Goal: Task Accomplishment & Management: Manage account settings

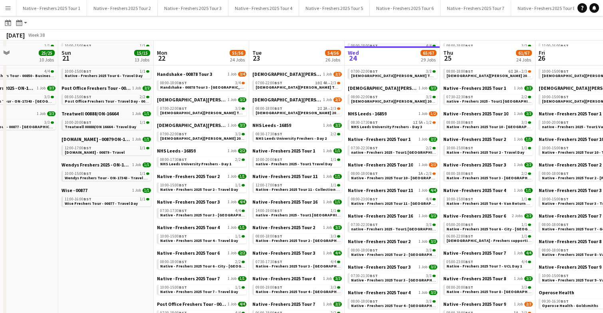
scroll to position [210, 0]
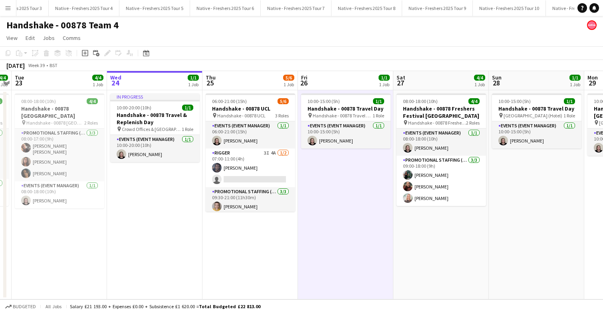
scroll to position [0, 170]
click at [509, 4] on button "Native - Freshers 2025 Tour 10 Close" at bounding box center [518, 8] width 73 height 16
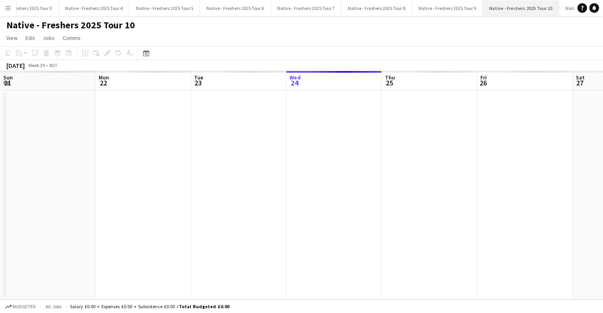
scroll to position [0, 191]
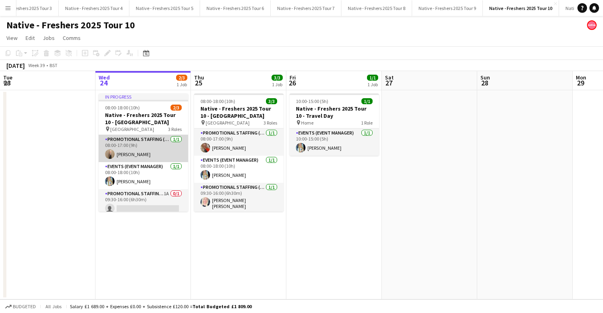
click at [151, 153] on app-card-role "Promotional Staffing (Brand Ambassadors) 1/1 08:00-17:00 (9h) Sarah Saunders" at bounding box center [143, 148] width 89 height 27
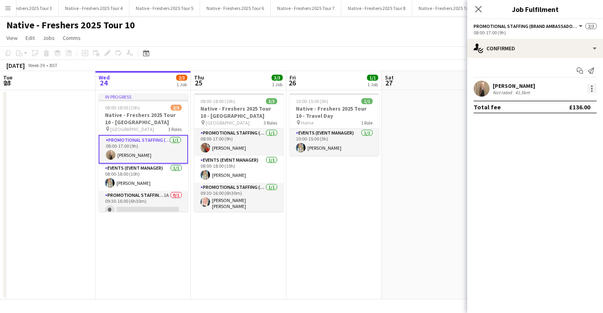
click at [592, 86] on div at bounding box center [592, 89] width 10 height 10
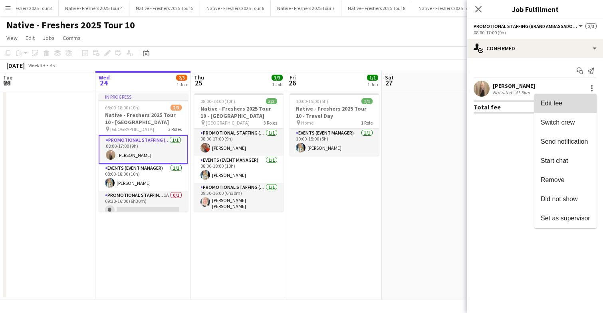
click at [567, 101] on span "Edit fee" at bounding box center [564, 103] width 49 height 7
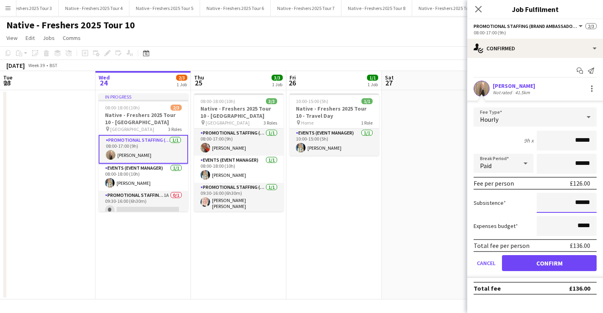
click at [594, 203] on input "******" at bounding box center [566, 203] width 60 height 20
type input "******"
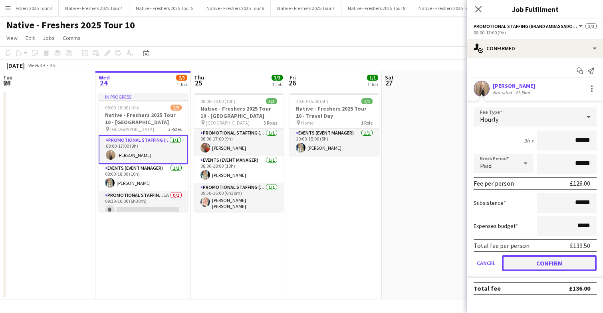
click at [551, 262] on button "Confirm" at bounding box center [549, 263] width 95 height 16
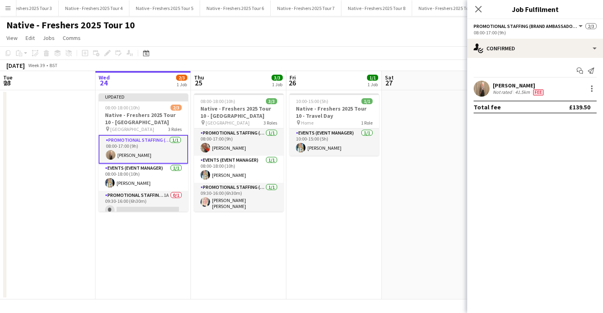
click at [435, 132] on app-date-cell at bounding box center [429, 194] width 95 height 209
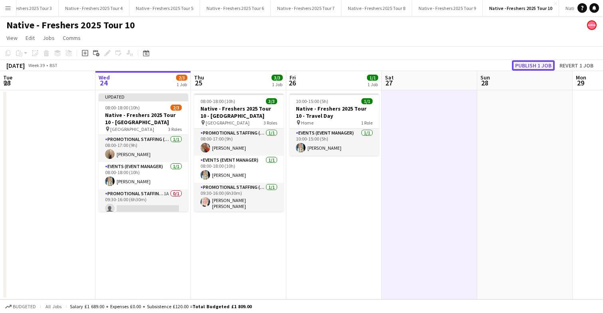
click at [542, 61] on button "Publish 1 job" at bounding box center [533, 65] width 43 height 10
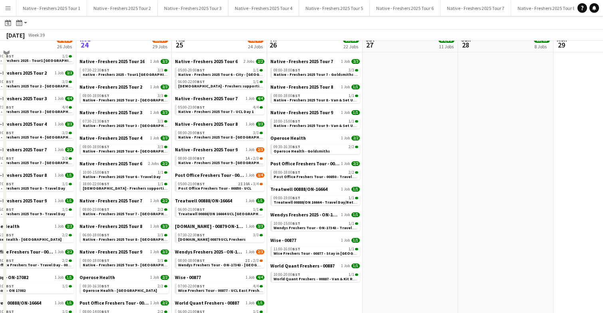
scroll to position [361, 0]
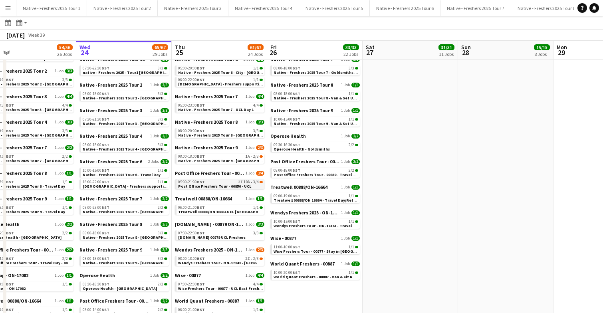
click at [222, 184] on span "Post Office Freshers Tour - 00850 - UCL" at bounding box center [214, 186] width 73 height 5
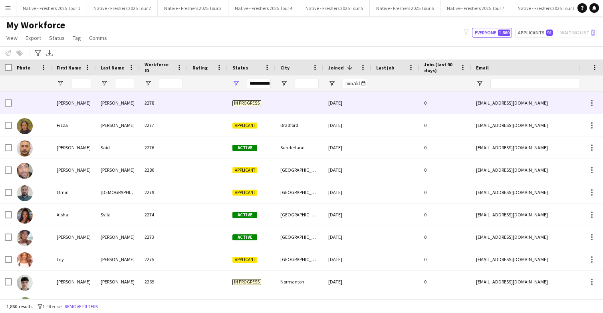
click at [175, 103] on div "2278" at bounding box center [164, 103] width 48 height 22
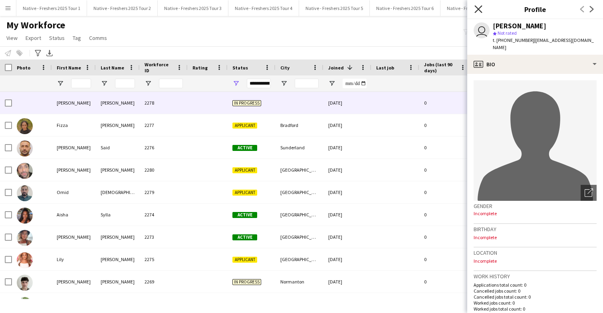
click at [479, 10] on icon at bounding box center [478, 9] width 8 height 8
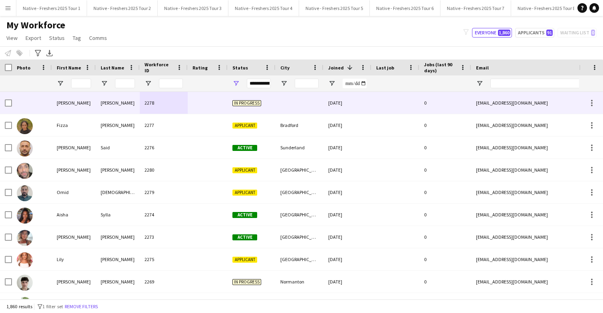
click at [196, 101] on div at bounding box center [208, 103] width 40 height 22
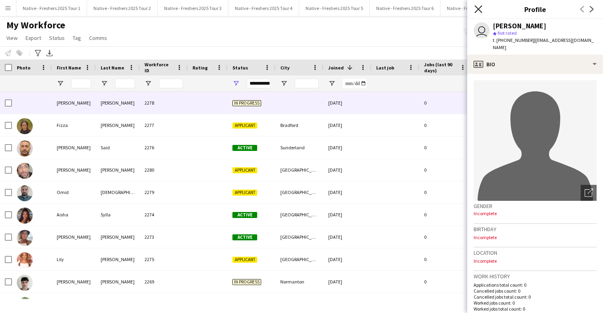
click at [478, 11] on icon "Close pop-in" at bounding box center [478, 9] width 8 height 8
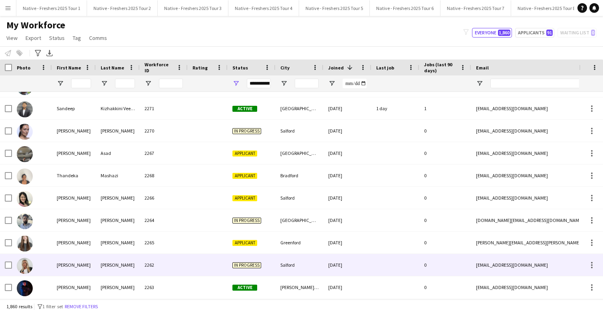
scroll to position [232, 0]
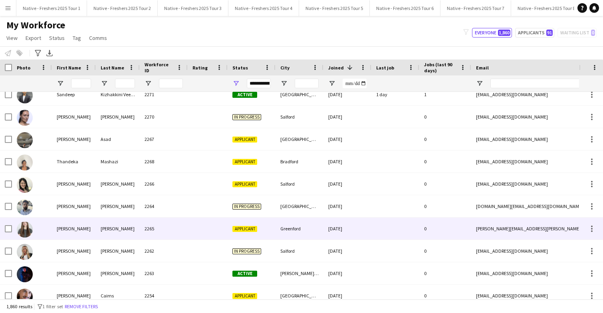
click at [196, 229] on div at bounding box center [208, 228] width 40 height 22
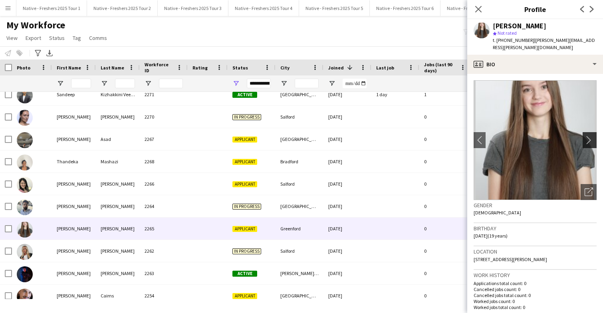
click at [588, 136] on app-icon "chevron-right" at bounding box center [590, 140] width 12 height 8
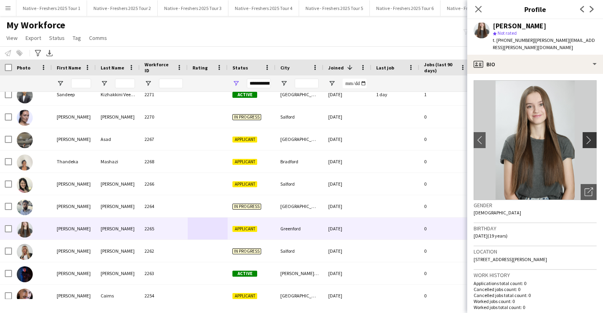
click at [588, 136] on app-icon "chevron-right" at bounding box center [590, 140] width 12 height 8
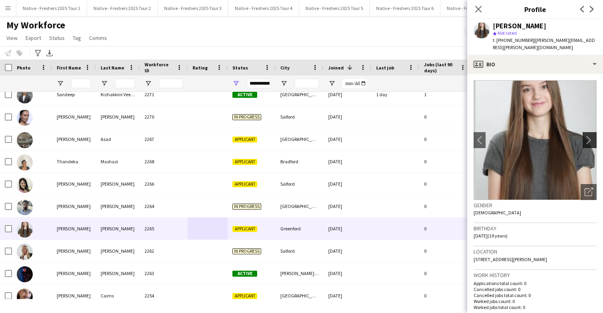
click at [588, 136] on app-icon "chevron-right" at bounding box center [590, 140] width 12 height 8
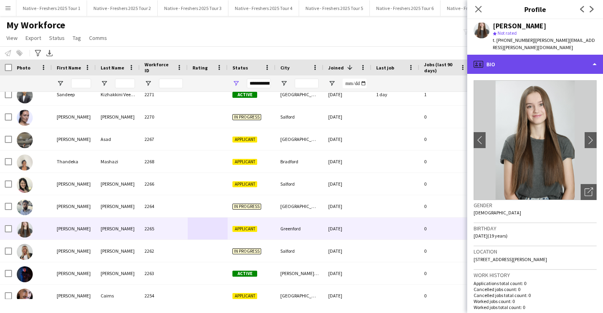
click at [573, 62] on div "profile Bio" at bounding box center [535, 64] width 136 height 19
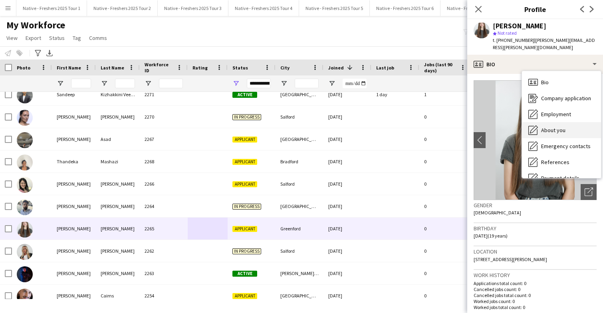
click at [560, 127] on span "About you" at bounding box center [553, 130] width 24 height 7
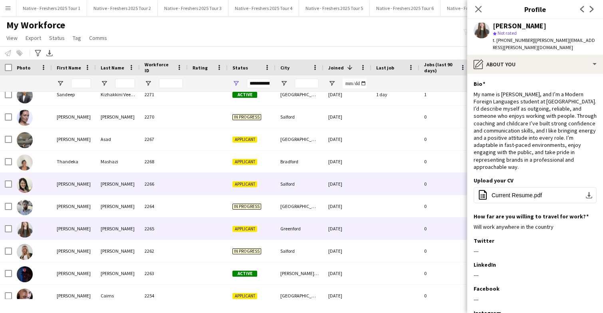
click at [306, 184] on div "Salford" at bounding box center [299, 184] width 48 height 22
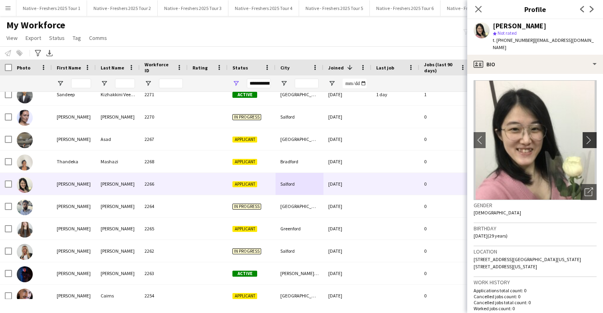
click at [590, 136] on app-icon "chevron-right" at bounding box center [590, 140] width 12 height 8
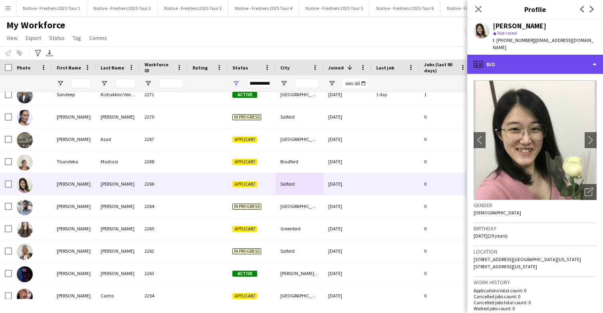
click at [561, 58] on div "profile Bio" at bounding box center [535, 64] width 136 height 19
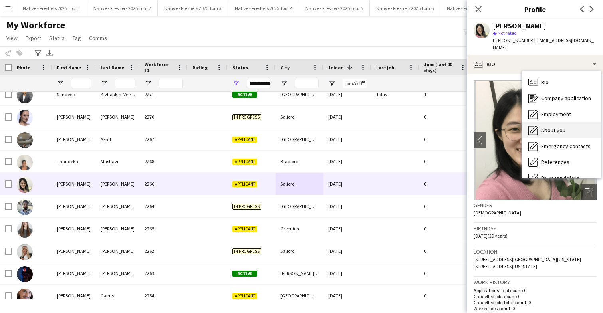
click at [562, 127] on span "About you" at bounding box center [553, 130] width 24 height 7
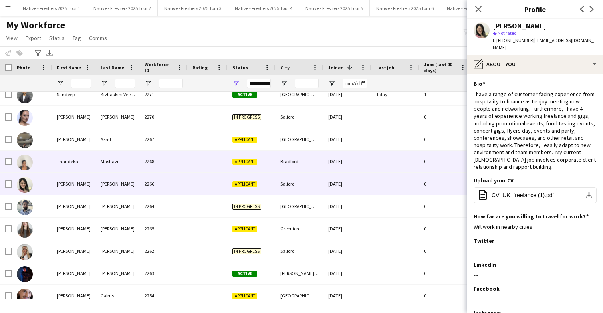
click at [171, 161] on div "2268" at bounding box center [164, 161] width 48 height 22
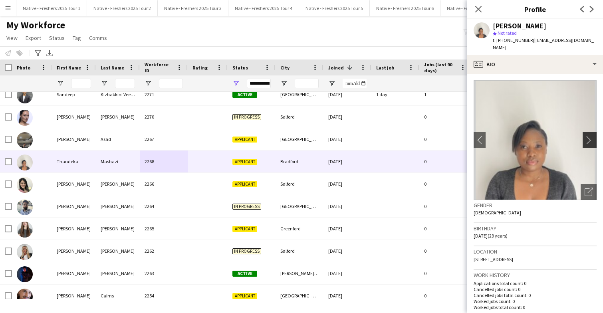
click at [588, 137] on app-icon "chevron-right" at bounding box center [590, 140] width 12 height 8
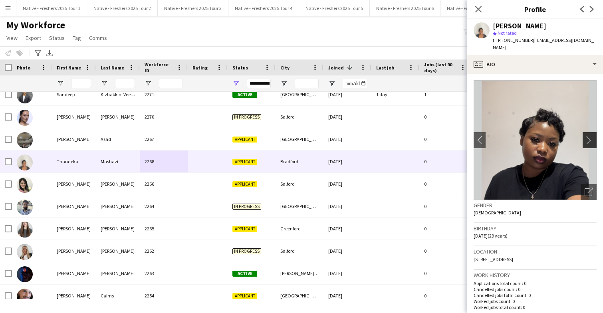
click at [588, 137] on app-icon "chevron-right" at bounding box center [590, 140] width 12 height 8
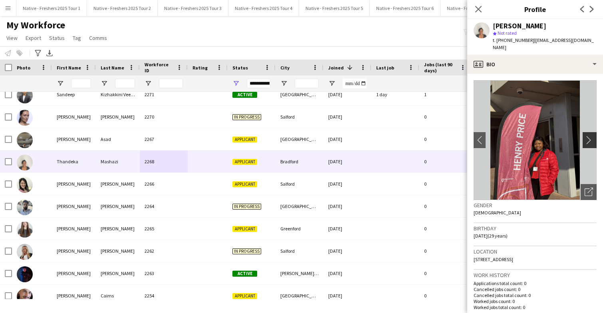
click at [588, 137] on app-icon "chevron-right" at bounding box center [590, 140] width 12 height 8
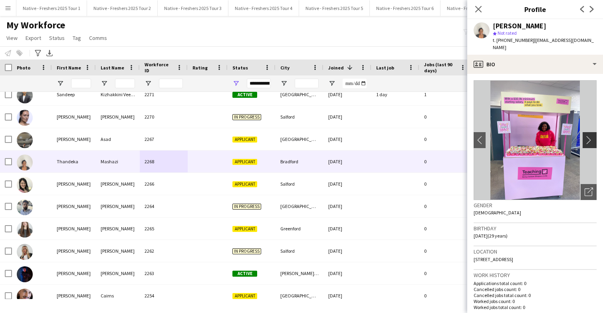
click at [588, 137] on app-icon "chevron-right" at bounding box center [590, 140] width 12 height 8
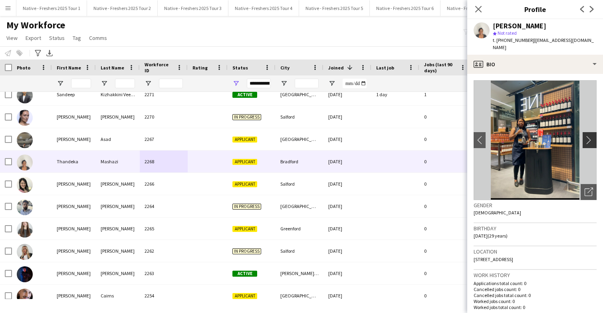
click at [588, 137] on app-icon "chevron-right" at bounding box center [590, 140] width 12 height 8
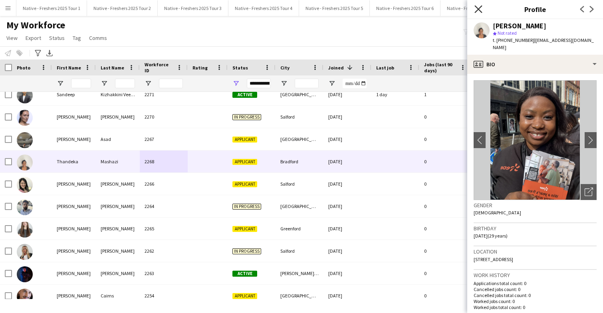
click at [478, 10] on icon at bounding box center [478, 9] width 8 height 8
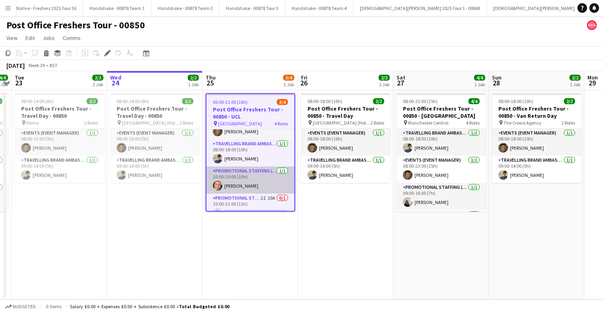
scroll to position [27, 0]
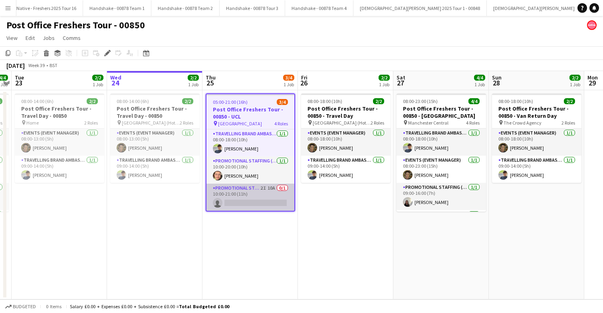
click at [257, 196] on app-card-role "Promotional Staffing (Brand Ambassadors) 2I 10A 0/1 10:00-21:00 (11h) single-ne…" at bounding box center [250, 197] width 88 height 27
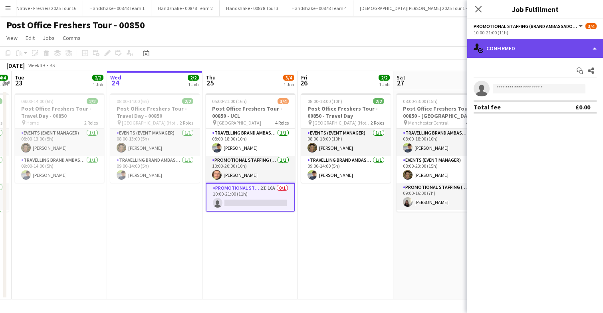
click at [541, 50] on div "single-neutral-actions-check-2 Confirmed" at bounding box center [535, 48] width 136 height 19
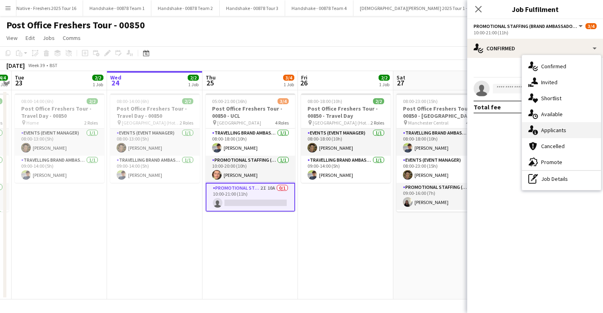
click at [559, 130] on span "Applicants" at bounding box center [553, 130] width 25 height 7
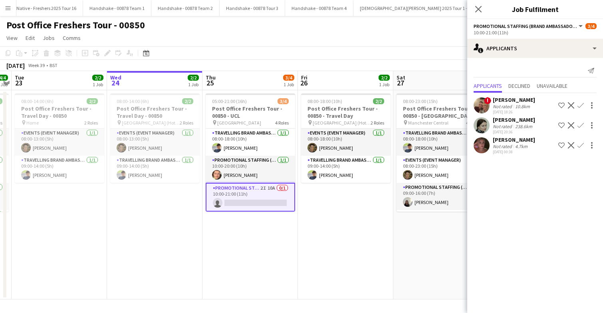
click at [483, 142] on app-user-avatar at bounding box center [481, 145] width 16 height 16
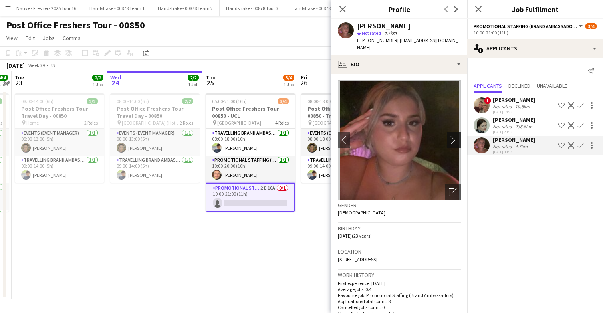
click at [455, 136] on app-icon "chevron-right" at bounding box center [455, 140] width 12 height 8
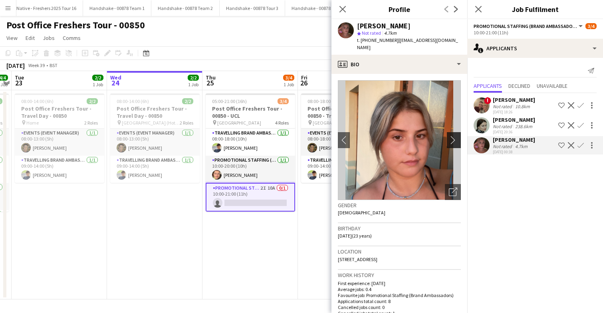
click at [455, 136] on app-icon "chevron-right" at bounding box center [455, 140] width 12 height 8
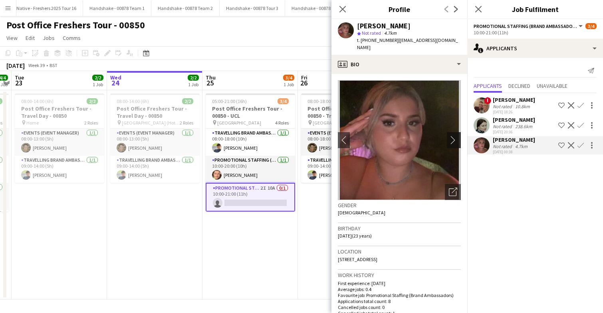
click at [455, 136] on app-icon "chevron-right" at bounding box center [455, 140] width 12 height 8
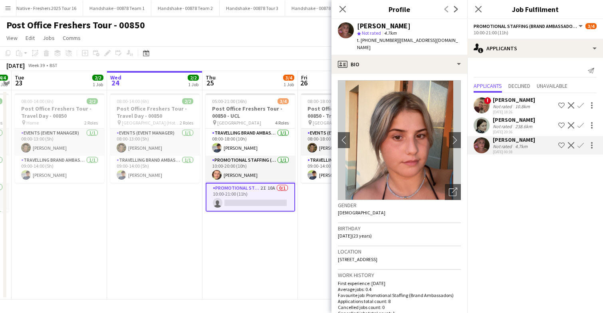
click at [483, 125] on app-user-avatar at bounding box center [481, 125] width 16 height 16
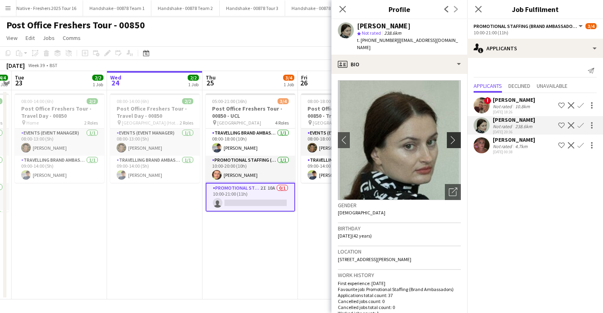
click at [455, 136] on app-icon "chevron-right" at bounding box center [455, 140] width 12 height 8
click at [453, 136] on app-icon "chevron-right" at bounding box center [455, 140] width 12 height 8
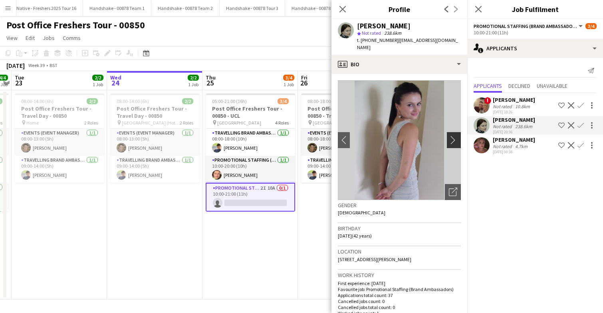
click at [453, 136] on app-icon "chevron-right" at bounding box center [455, 140] width 12 height 8
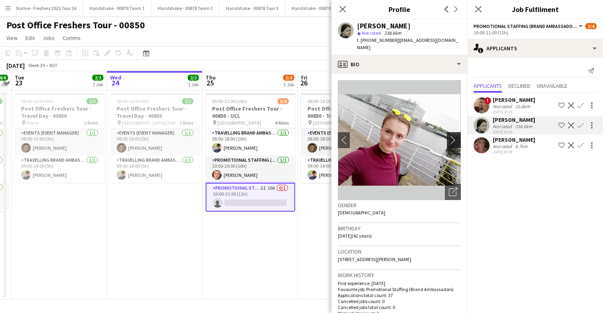
click at [453, 136] on app-icon "chevron-right" at bounding box center [455, 140] width 12 height 8
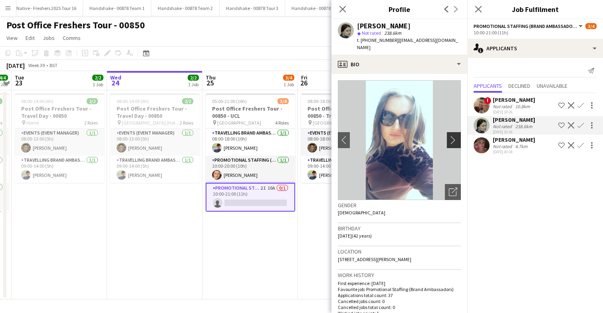
click at [453, 136] on app-icon "chevron-right" at bounding box center [455, 140] width 12 height 8
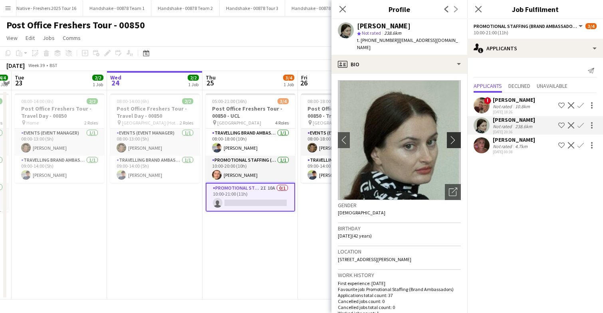
click at [453, 136] on app-icon "chevron-right" at bounding box center [455, 140] width 12 height 8
click at [479, 9] on icon "Close pop-in" at bounding box center [478, 9] width 8 height 8
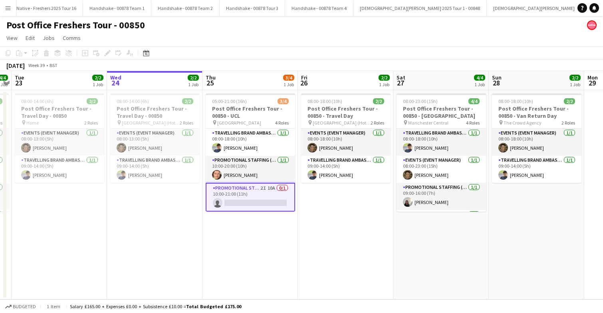
click at [258, 193] on app-card-role "Promotional Staffing (Brand Ambassadors) 2I 10A 0/1 10:00-21:00 (11h) single-ne…" at bounding box center [250, 197] width 89 height 29
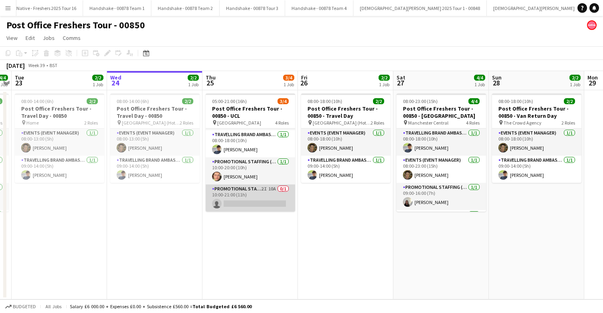
click at [259, 196] on app-card-role "Promotional Staffing (Brand Ambassadors) 2I 10A 0/1 10:00-21:00 (11h) single-ne…" at bounding box center [250, 197] width 89 height 27
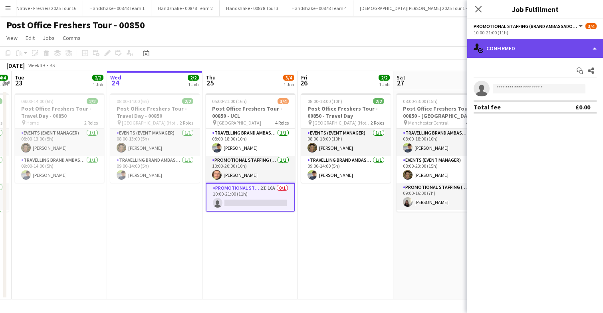
click at [545, 45] on div "single-neutral-actions-check-2 Confirmed" at bounding box center [535, 48] width 136 height 19
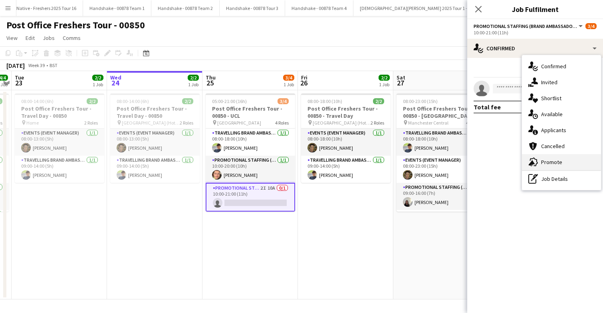
click at [556, 165] on span "Promote" at bounding box center [551, 161] width 21 height 7
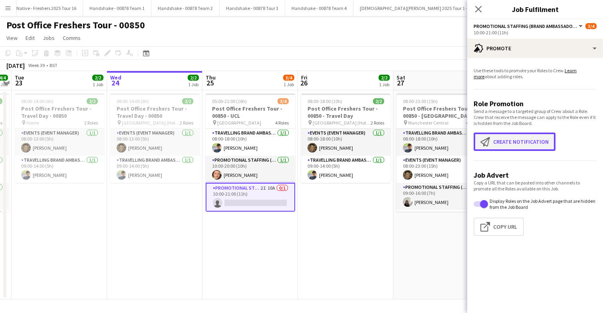
click at [516, 143] on button "Create notification Create notification" at bounding box center [514, 141] width 82 height 18
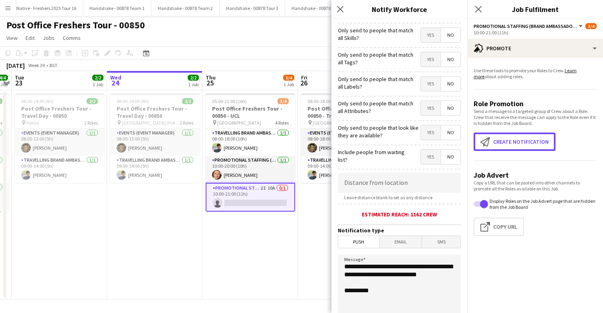
scroll to position [28, 0]
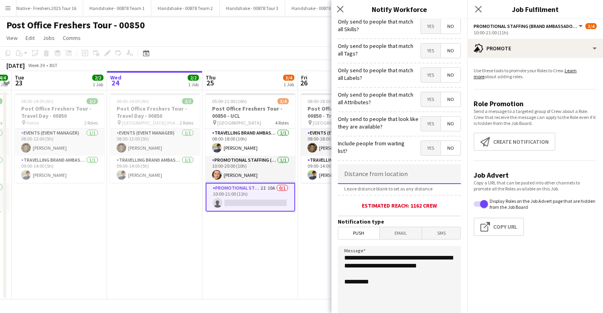
click at [391, 177] on input at bounding box center [399, 174] width 123 height 20
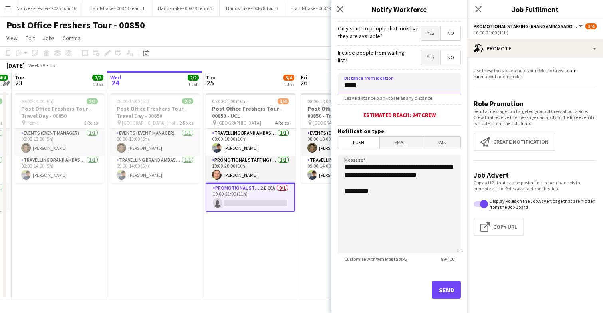
scroll to position [120, 0]
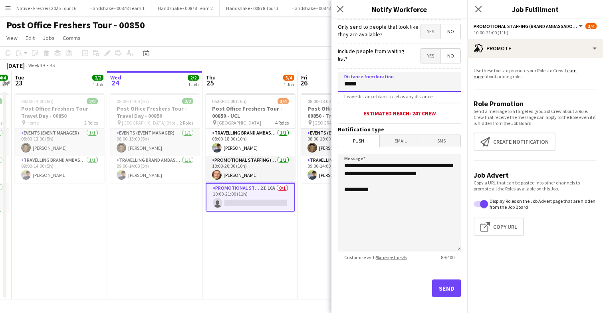
type input "****"
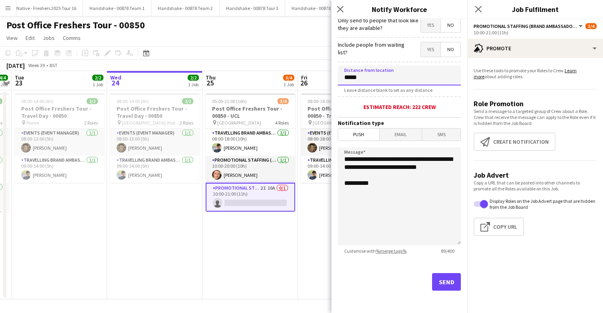
type input "*****"
click at [395, 196] on textarea "**********" at bounding box center [399, 196] width 123 height 98
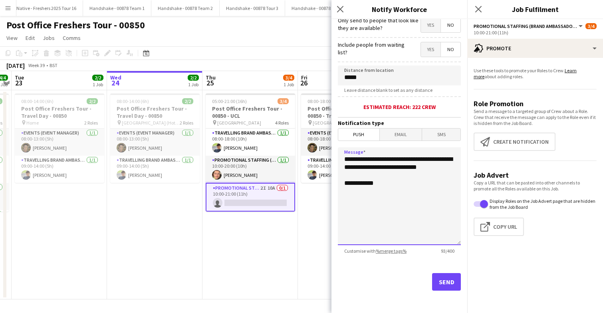
type textarea "**********"
click at [404, 135] on span "Email" at bounding box center [401, 135] width 42 height 12
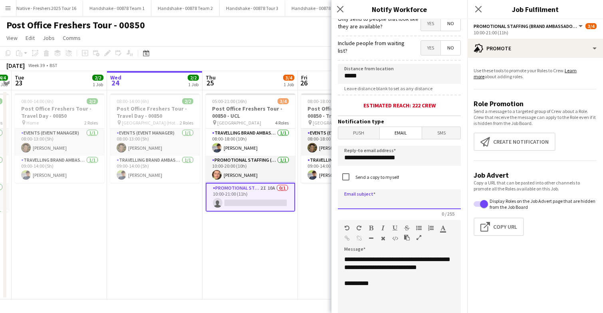
click at [386, 200] on input at bounding box center [399, 199] width 123 height 20
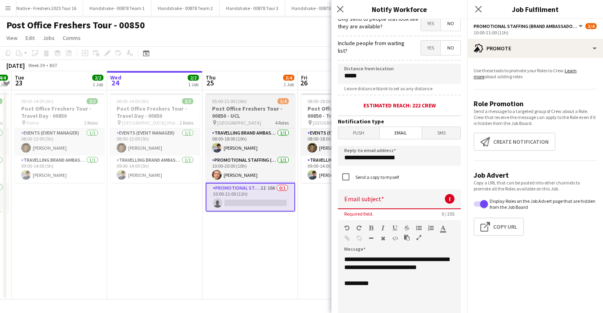
click at [257, 102] on div "05:00-21:00 (16h) 3/4" at bounding box center [250, 101] width 89 height 6
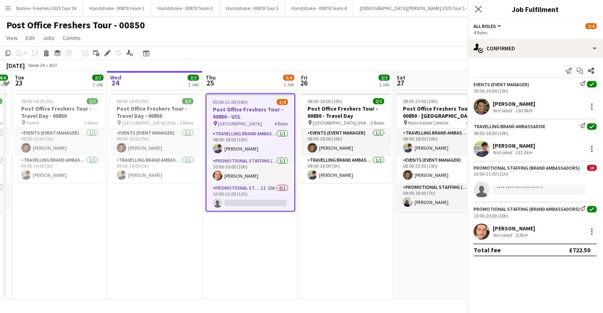
click at [257, 102] on div "05:00-21:00 (16h) 3/4" at bounding box center [250, 102] width 88 height 6
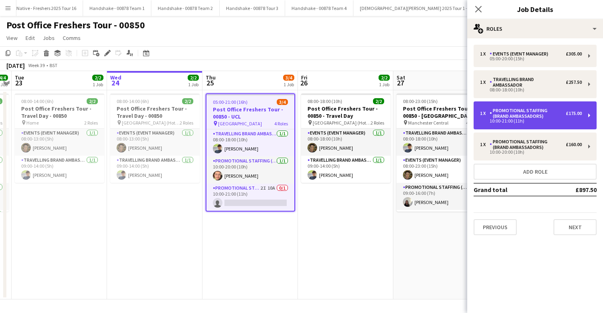
click at [528, 117] on div "Promotional Staffing (Brand Ambassadors)" at bounding box center [527, 113] width 76 height 11
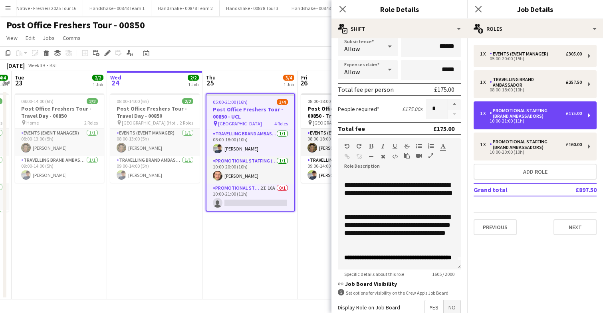
scroll to position [0, 0]
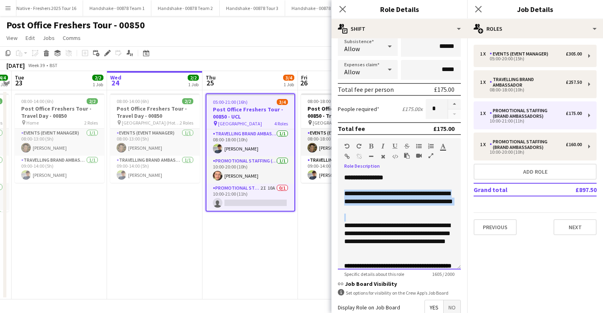
drag, startPoint x: 344, startPoint y: 191, endPoint x: 415, endPoint y: 218, distance: 76.6
click at [415, 218] on div "**********" at bounding box center [399, 222] width 123 height 96
copy div "**********"
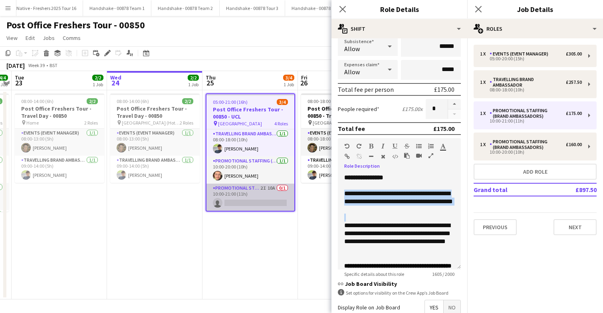
click at [250, 191] on app-card-role "Promotional Staffing (Brand Ambassadors) 2I 10A 0/1 10:00-21:00 (11h) single-ne…" at bounding box center [250, 197] width 88 height 27
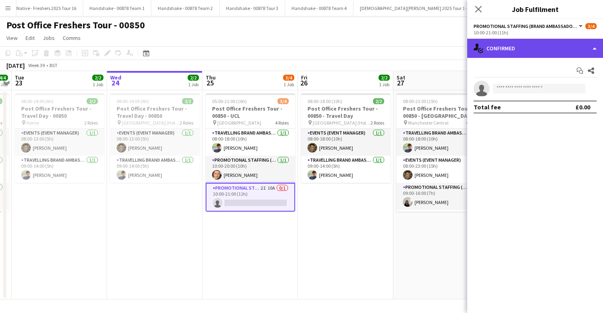
click at [526, 50] on div "single-neutral-actions-check-2 Confirmed" at bounding box center [535, 48] width 136 height 19
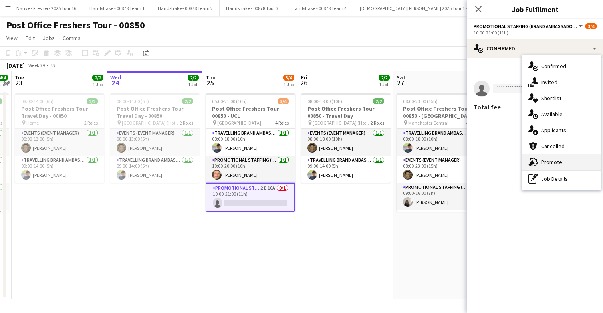
click at [556, 161] on span "Promote" at bounding box center [551, 161] width 21 height 7
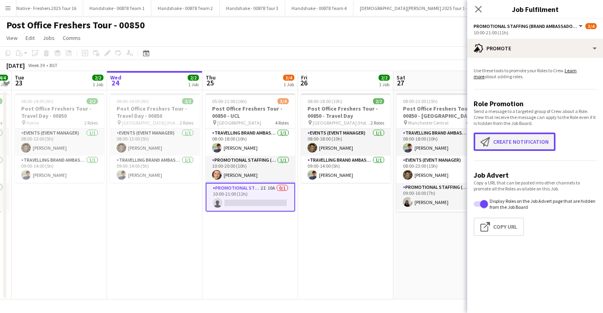
click at [512, 144] on button "Create notification Create notification" at bounding box center [514, 141] width 82 height 18
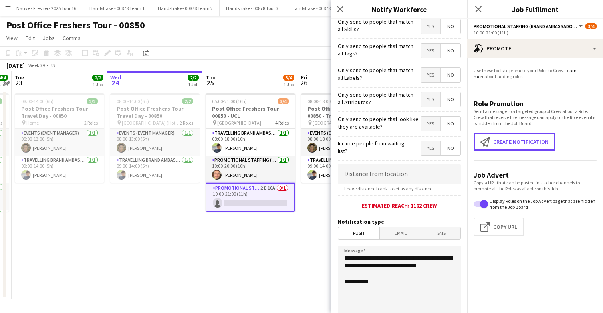
scroll to position [34, 0]
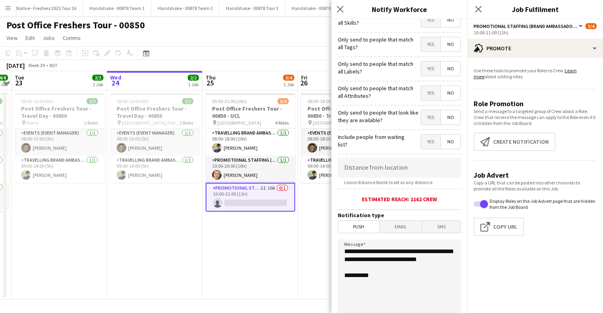
click at [399, 229] on span "Email" at bounding box center [401, 227] width 42 height 12
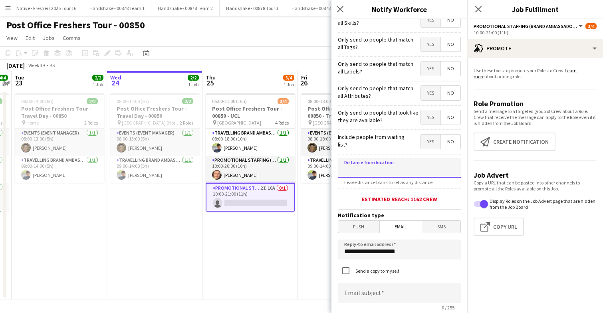
click at [402, 174] on input at bounding box center [399, 168] width 123 height 20
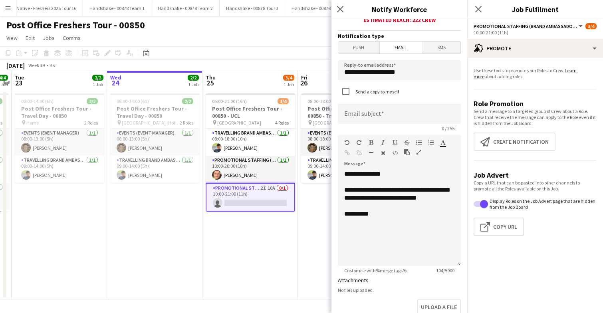
scroll to position [235, 0]
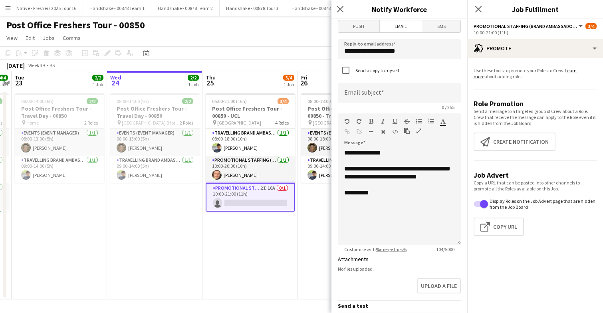
type input "*****"
click at [402, 206] on div "**********" at bounding box center [399, 197] width 123 height 96
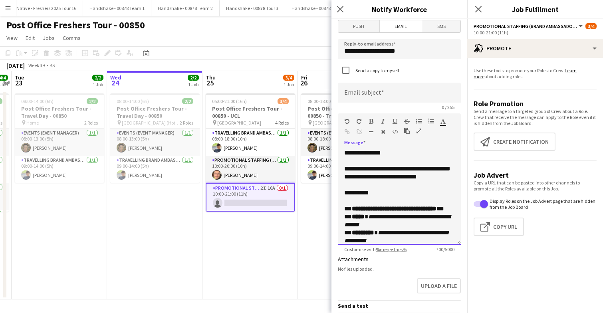
scroll to position [138, 0]
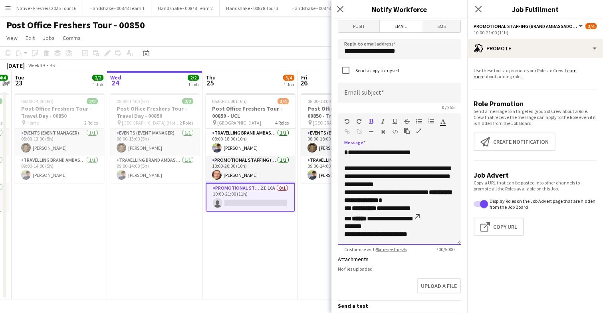
click at [399, 204] on p "**********" at bounding box center [399, 196] width 110 height 16
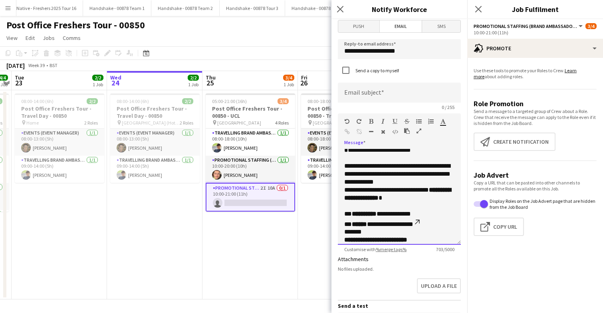
click at [344, 200] on p "**********" at bounding box center [399, 194] width 110 height 16
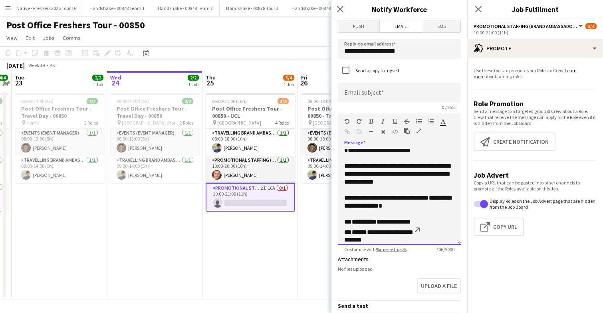
click at [395, 210] on p "**********" at bounding box center [399, 202] width 110 height 16
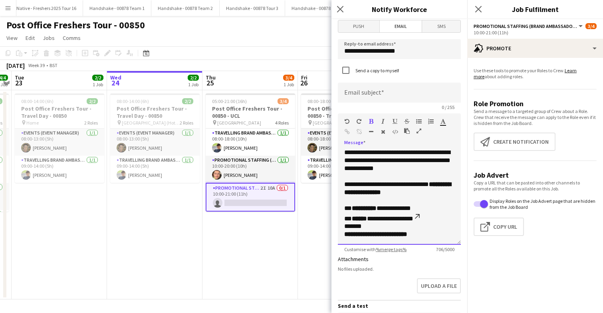
scroll to position [160, 0]
click at [376, 210] on strong "**********" at bounding box center [364, 208] width 25 height 6
click at [367, 219] on strong "******" at bounding box center [359, 218] width 15 height 6
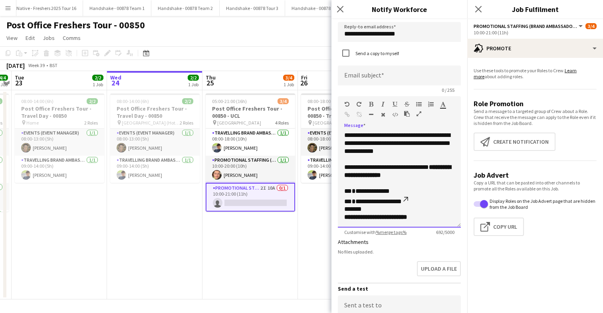
scroll to position [261, 0]
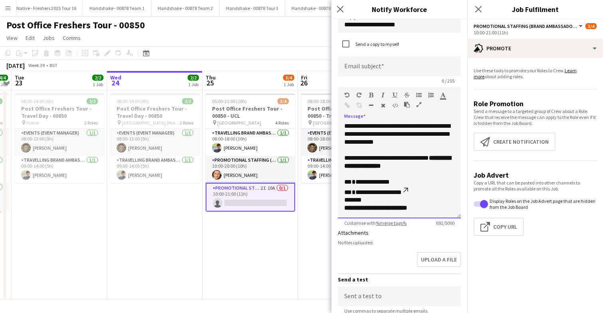
click at [420, 193] on p "**********" at bounding box center [399, 187] width 110 height 18
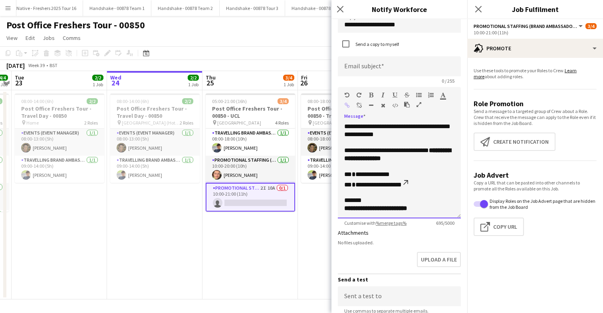
scroll to position [168, 0]
click at [366, 202] on p "**********" at bounding box center [399, 204] width 110 height 16
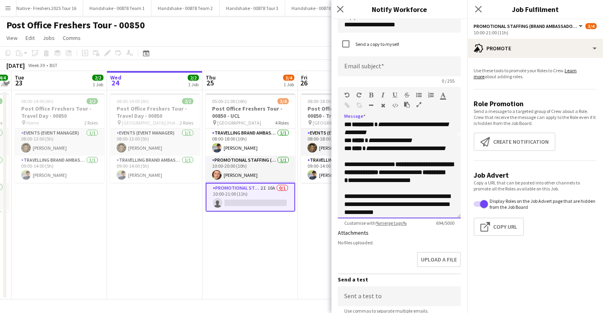
scroll to position [87, 0]
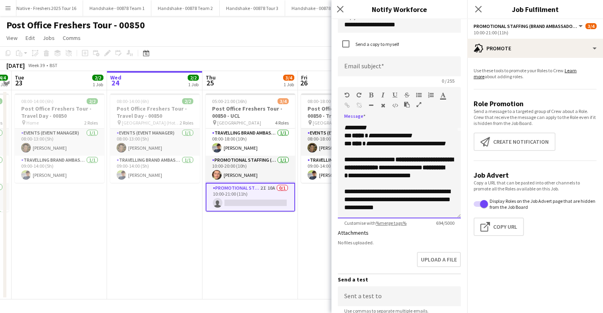
click at [343, 167] on div "**********" at bounding box center [399, 171] width 123 height 96
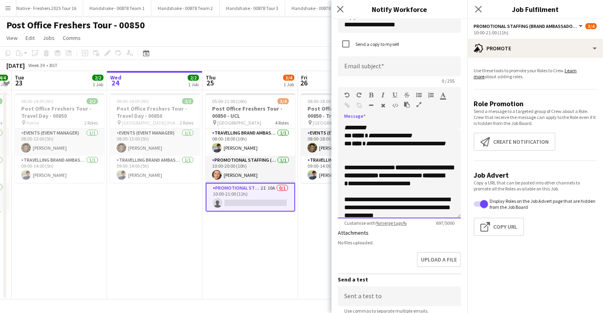
click at [345, 208] on p "**********" at bounding box center [399, 208] width 110 height 24
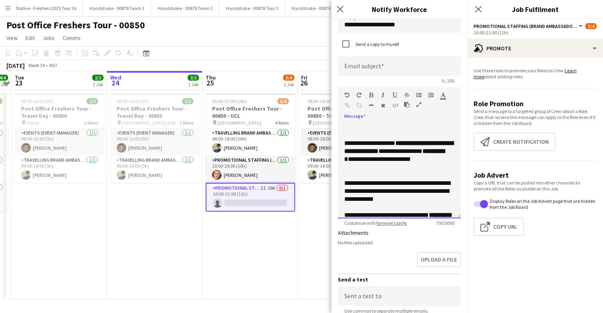
scroll to position [101, 0]
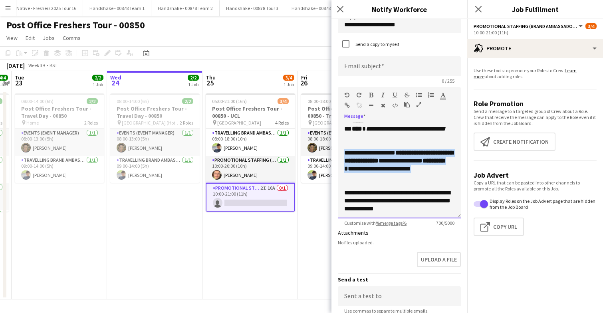
drag, startPoint x: 344, startPoint y: 161, endPoint x: 412, endPoint y: 182, distance: 71.6
click at [412, 181] on p "**********" at bounding box center [399, 165] width 110 height 32
click at [383, 107] on icon "button" at bounding box center [383, 106] width 4 height 6
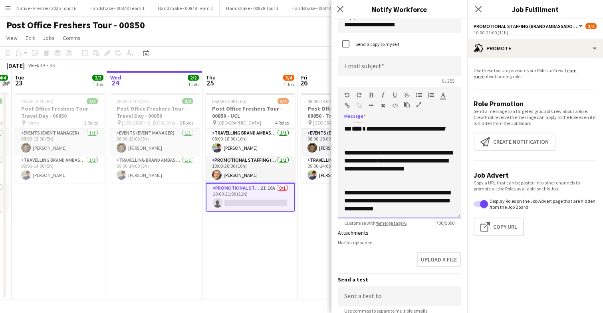
click at [391, 189] on p at bounding box center [399, 185] width 110 height 8
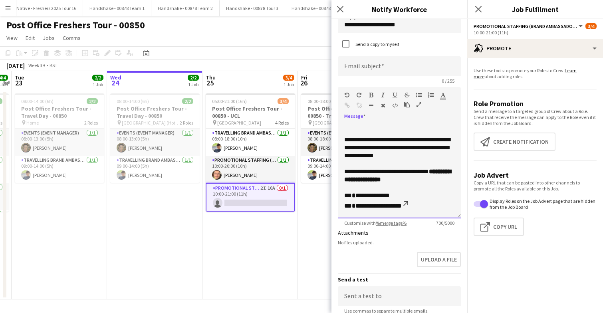
scroll to position [154, 0]
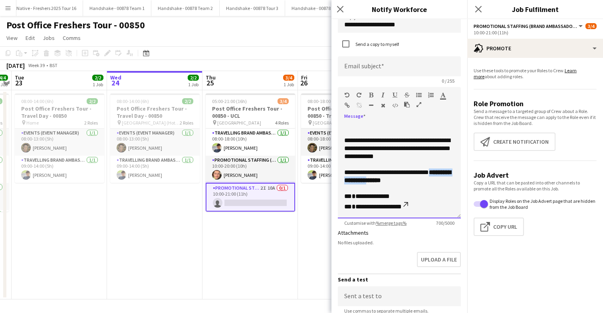
drag, startPoint x: 377, startPoint y: 189, endPoint x: 427, endPoint y: 182, distance: 50.0
click at [427, 182] on p "**********" at bounding box center [399, 176] width 110 height 16
click at [371, 97] on icon "button" at bounding box center [371, 95] width 4 height 6
click at [414, 192] on p at bounding box center [399, 188] width 110 height 8
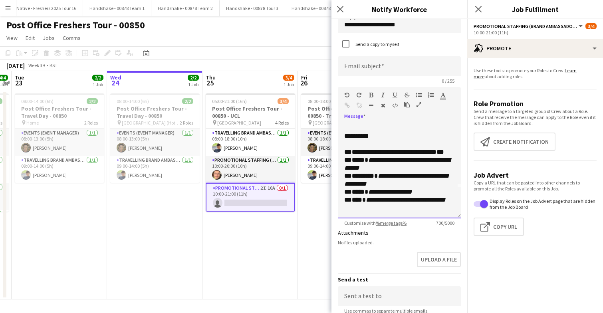
scroll to position [30, 0]
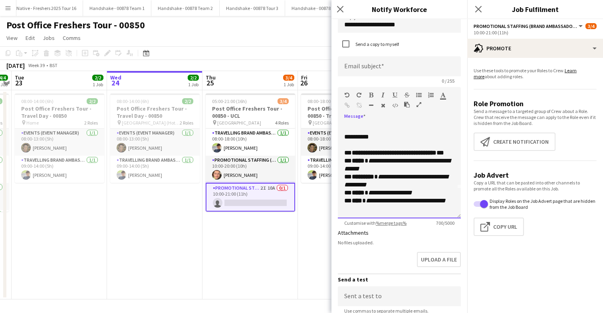
click at [385, 171] on p "**********" at bounding box center [399, 181] width 110 height 64
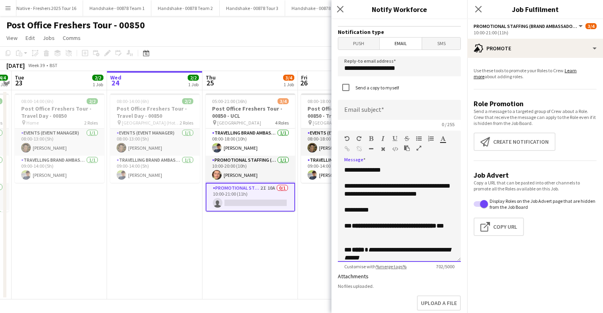
scroll to position [213, 0]
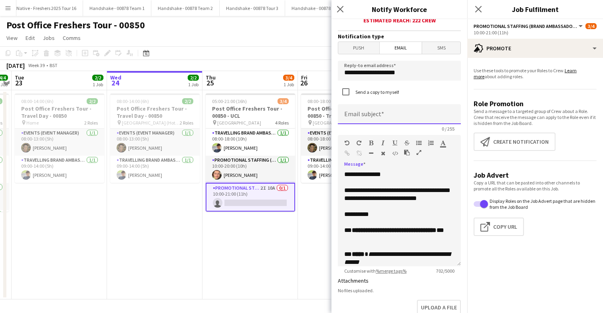
click at [396, 119] on input at bounding box center [399, 114] width 123 height 20
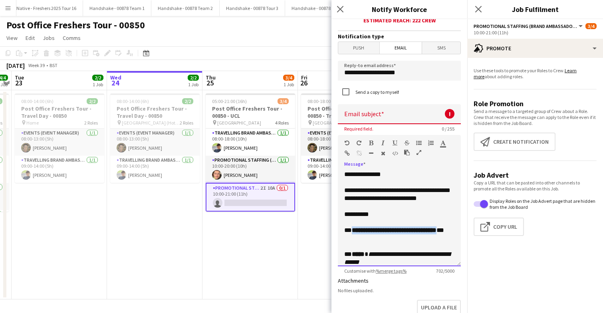
drag, startPoint x: 352, startPoint y: 239, endPoint x: 366, endPoint y: 250, distance: 18.1
click at [366, 233] on strong "**********" at bounding box center [394, 230] width 85 height 6
copy strong "**********"
click at [384, 118] on input at bounding box center [399, 114] width 123 height 20
paste input "**********"
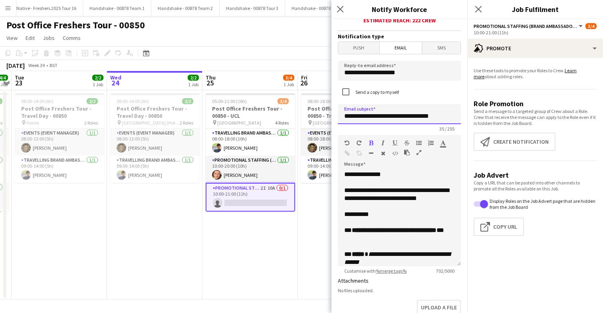
click at [407, 118] on input "**********" at bounding box center [399, 114] width 123 height 20
click at [427, 117] on input "**********" at bounding box center [399, 114] width 123 height 20
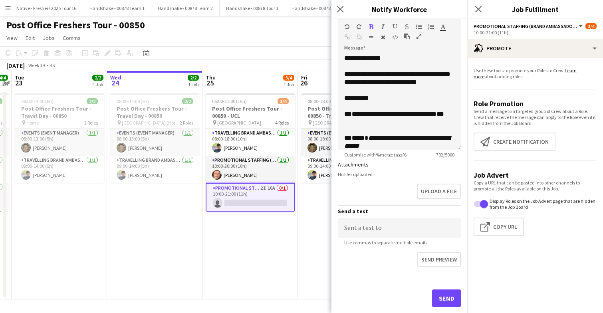
scroll to position [347, 0]
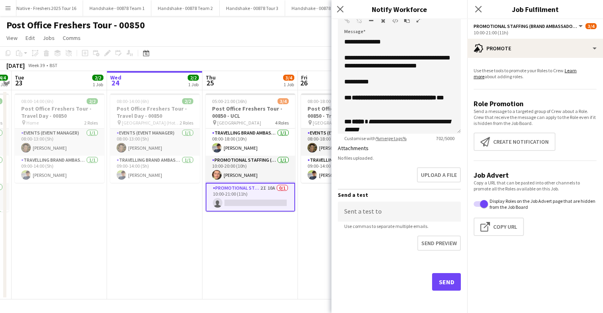
type input "**********"
click at [444, 283] on button "Send" at bounding box center [446, 282] width 29 height 18
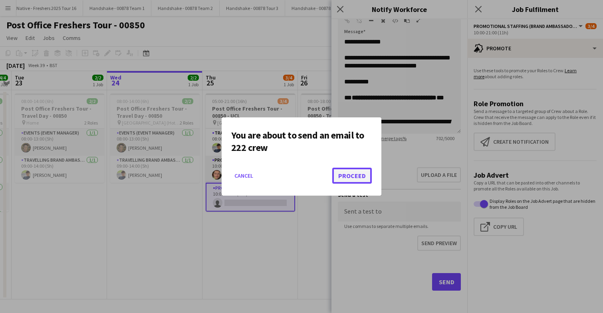
click at [354, 177] on button "Proceed" at bounding box center [352, 176] width 40 height 16
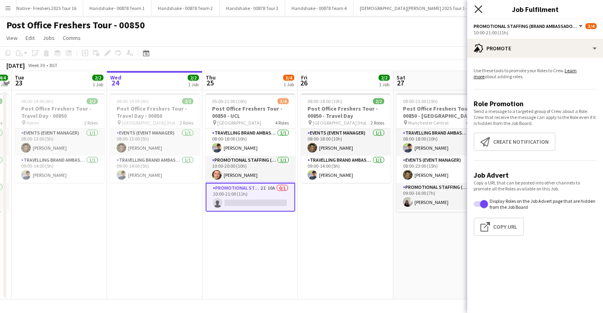
click at [476, 6] on icon "Close pop-in" at bounding box center [478, 9] width 8 height 8
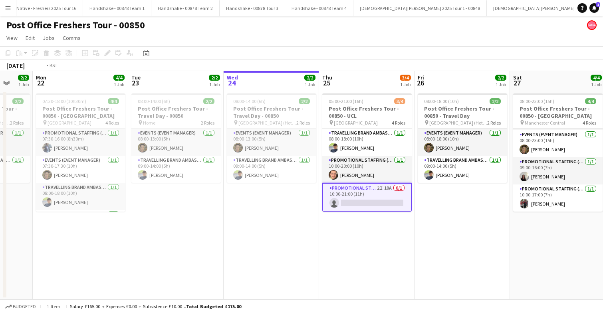
scroll to position [0, 296]
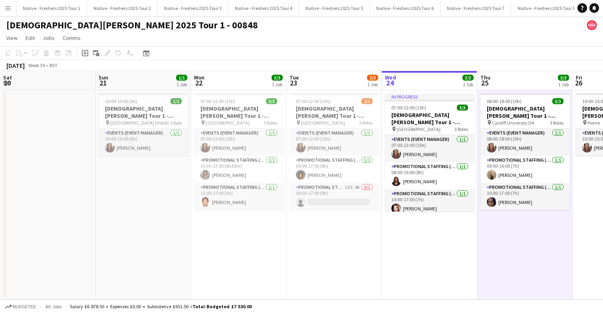
scroll to position [0, 262]
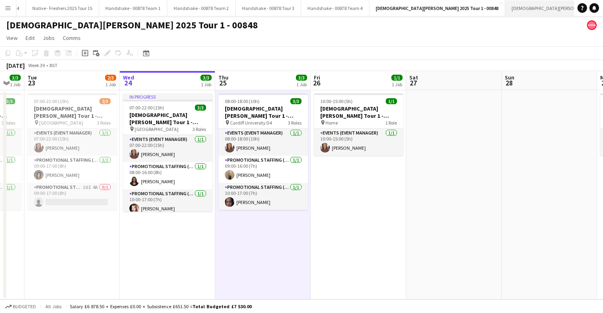
click at [505, 8] on button "[DEMOGRAPHIC_DATA][PERSON_NAME] 2025 Tour 2 - 00848 Close" at bounding box center [571, 8] width 133 height 16
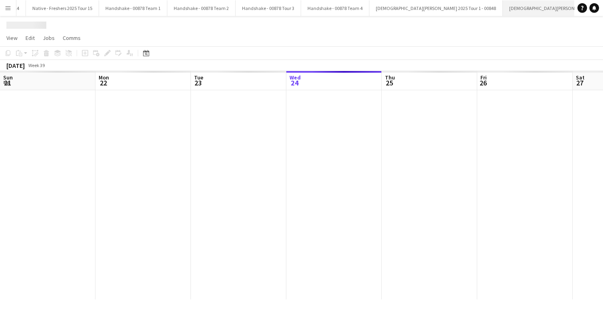
scroll to position [0, 191]
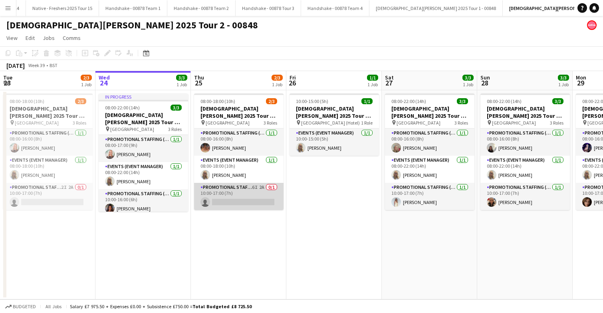
click at [241, 201] on app-card-role "Promotional Staffing (Brand Ambassadors) 6I 2A 0/1 10:00-17:00 (7h) single-neut…" at bounding box center [238, 196] width 89 height 27
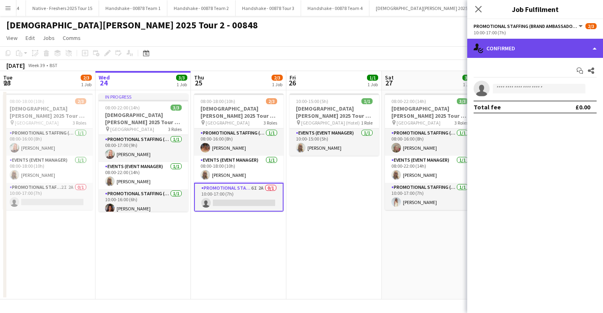
click at [556, 49] on div "single-neutral-actions-check-2 Confirmed" at bounding box center [535, 48] width 136 height 19
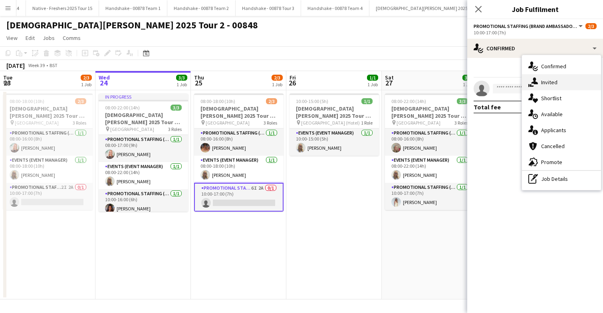
click at [556, 85] on span "Invited" at bounding box center [549, 82] width 16 height 7
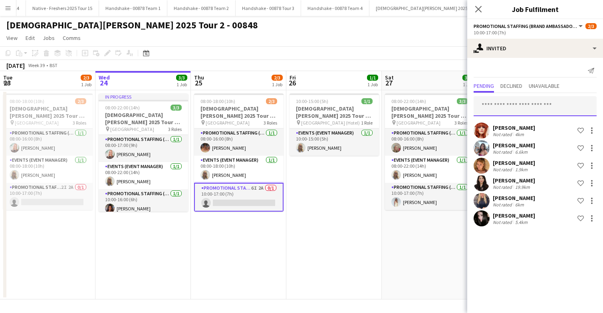
click at [512, 104] on input "text" at bounding box center [534, 106] width 123 height 20
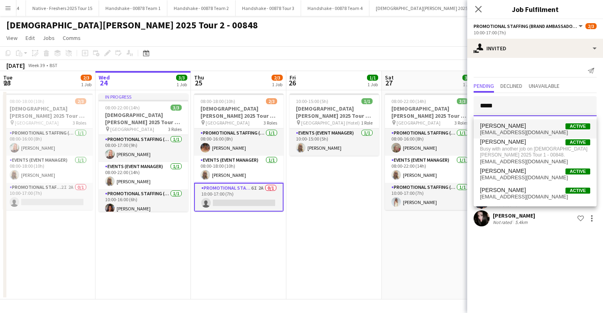
type input "*****"
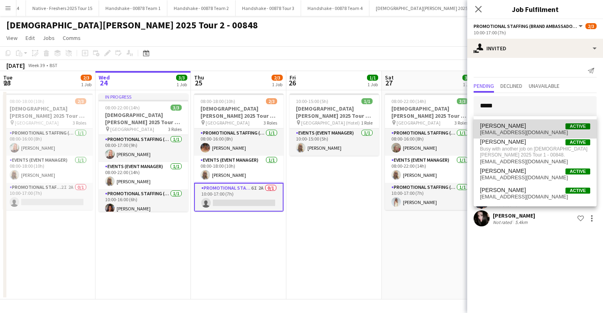
click at [514, 127] on span "[PERSON_NAME]" at bounding box center [503, 126] width 46 height 7
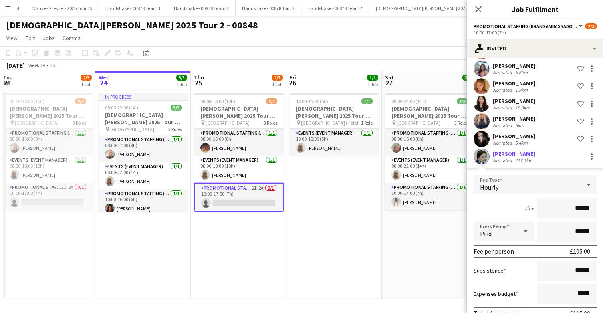
scroll to position [120, 0]
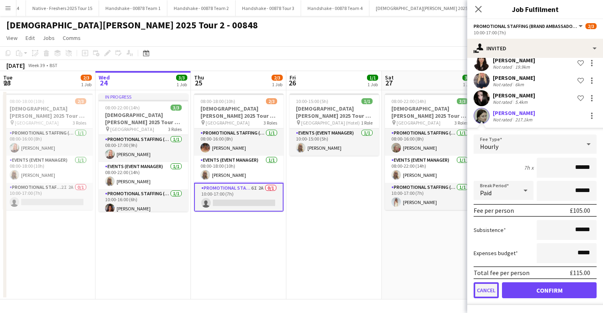
click at [484, 289] on button "Cancel" at bounding box center [485, 290] width 25 height 16
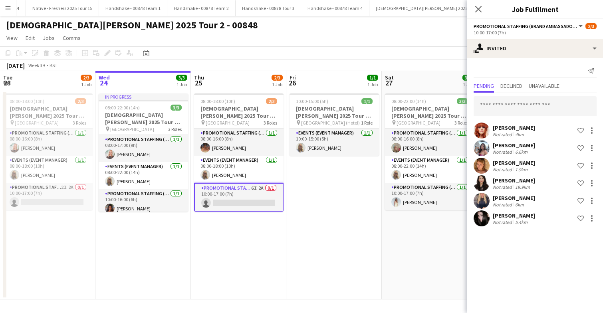
click at [353, 194] on app-date-cell "10:00-15:00 (5h) 1/1 [DEMOGRAPHIC_DATA][PERSON_NAME] 2025 Tour 2 - 00848 - Trav…" at bounding box center [333, 194] width 95 height 209
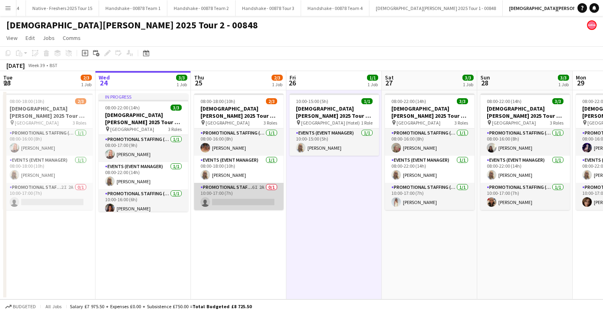
click at [252, 196] on app-card-role "Promotional Staffing (Brand Ambassadors) 6I 2A 0/1 10:00-17:00 (7h) single-neut…" at bounding box center [238, 196] width 89 height 27
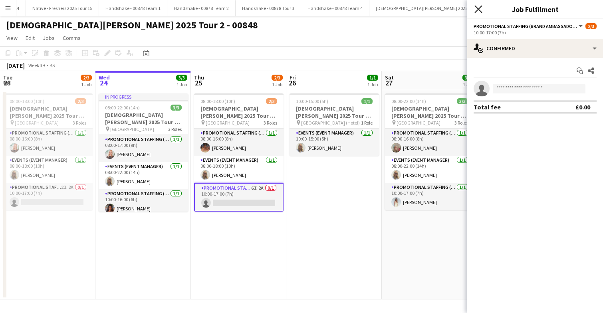
click at [478, 11] on icon "Close pop-in" at bounding box center [478, 9] width 8 height 8
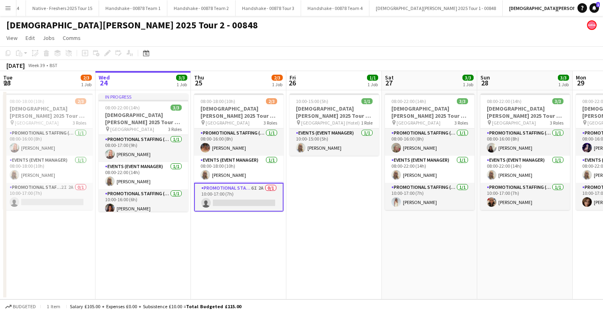
click at [253, 196] on app-card-role "Promotional Staffing (Brand Ambassadors) 6I 2A 0/1 10:00-17:00 (7h) single-neut…" at bounding box center [238, 197] width 89 height 29
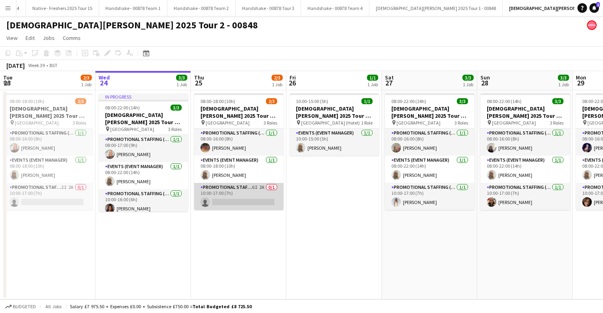
click at [253, 196] on app-card-role "Promotional Staffing (Brand Ambassadors) 6I 2A 0/1 10:00-17:00 (7h) single-neut…" at bounding box center [238, 196] width 89 height 27
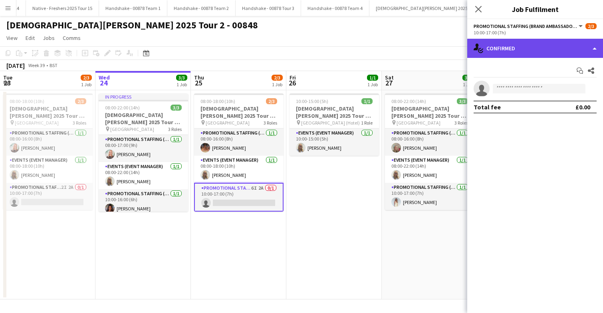
click at [538, 49] on div "single-neutral-actions-check-2 Confirmed" at bounding box center [535, 48] width 136 height 19
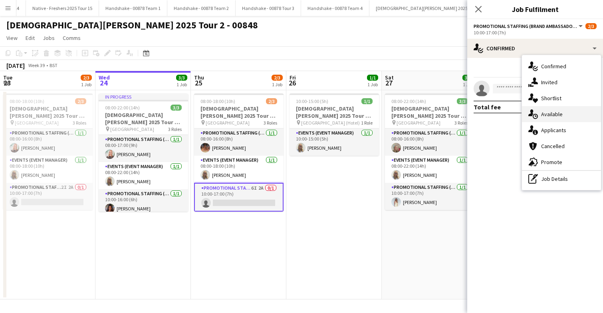
click at [558, 118] on div "single-neutral-actions-upload Available" at bounding box center [561, 114] width 79 height 16
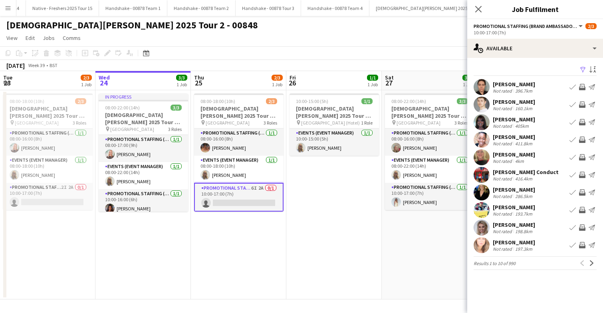
click at [583, 69] on app-icon "Filter" at bounding box center [582, 70] width 6 height 8
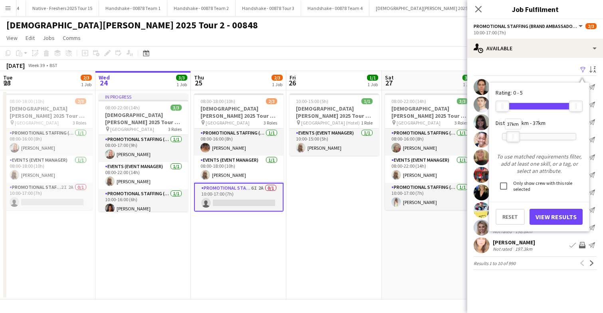
drag, startPoint x: 576, startPoint y: 134, endPoint x: 514, endPoint y: 131, distance: 62.7
click at [514, 131] on div at bounding box center [512, 136] width 13 height 10
click at [546, 215] on button "View Results" at bounding box center [555, 217] width 53 height 16
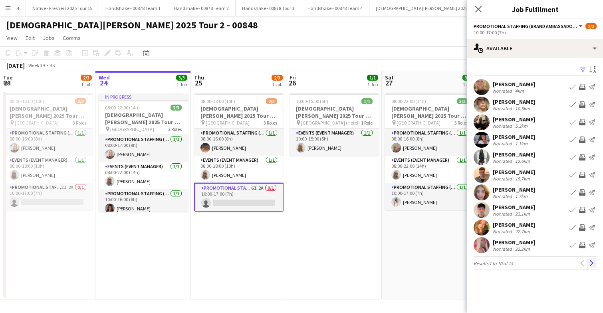
click at [590, 263] on app-icon "Next" at bounding box center [592, 263] width 6 height 6
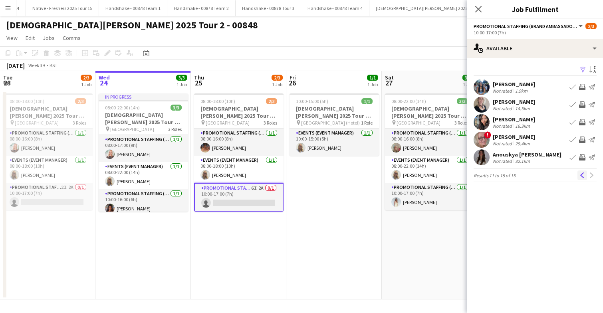
click at [581, 174] on app-icon "Previous" at bounding box center [582, 175] width 6 height 6
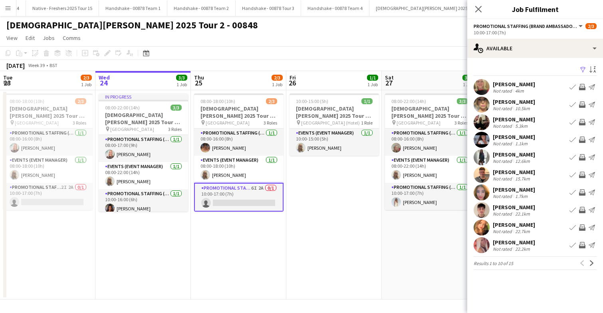
click at [584, 69] on app-icon "Filter" at bounding box center [582, 70] width 6 height 8
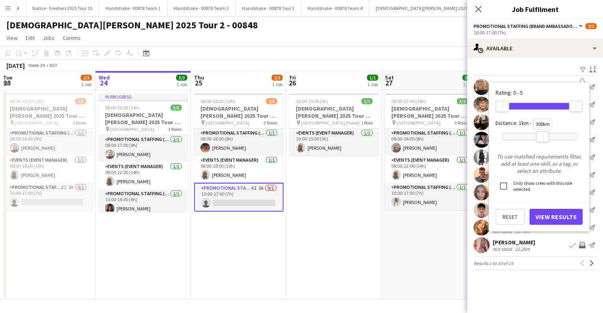
drag, startPoint x: 510, startPoint y: 133, endPoint x: 538, endPoint y: 133, distance: 28.7
click at [538, 133] on div at bounding box center [542, 136] width 13 height 10
drag, startPoint x: 543, startPoint y: 135, endPoint x: 536, endPoint y: 132, distance: 7.3
click at [536, 132] on div "200km" at bounding box center [537, 136] width 14 height 11
click at [546, 217] on button "View Results" at bounding box center [555, 217] width 53 height 16
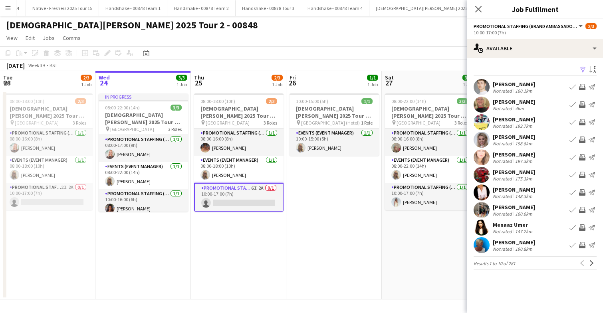
click at [584, 70] on app-icon "Filter" at bounding box center [582, 70] width 6 height 8
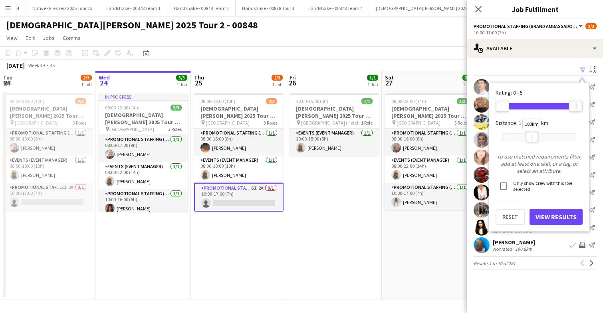
drag, startPoint x: 537, startPoint y: 134, endPoint x: 532, endPoint y: 134, distance: 4.8
click at [532, 134] on div "100km" at bounding box center [532, 136] width 14 height 11
click at [551, 219] on button "View Results" at bounding box center [555, 217] width 53 height 16
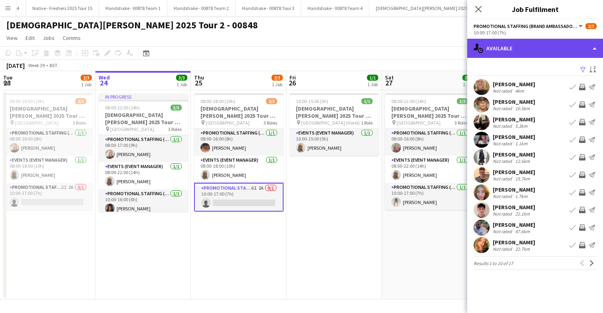
click at [529, 48] on div "single-neutral-actions-upload Available" at bounding box center [535, 48] width 136 height 19
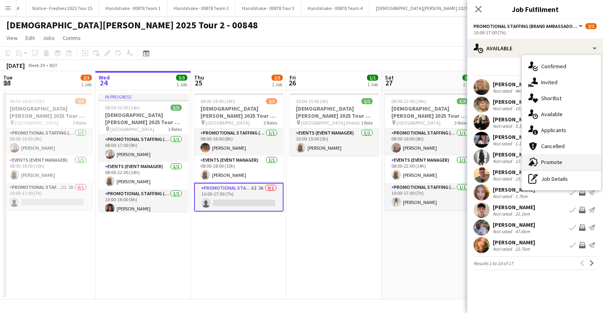
click at [553, 165] on span "Promote" at bounding box center [551, 161] width 21 height 7
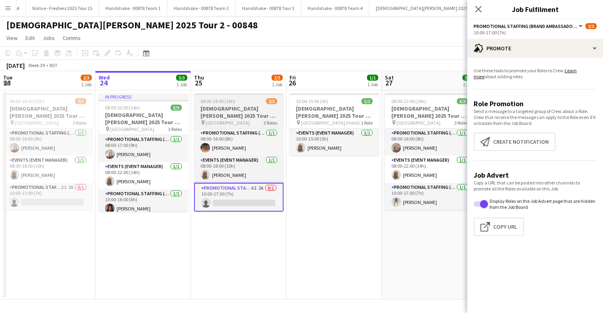
click at [250, 102] on div "08:00-18:00 (10h) 2/3" at bounding box center [238, 101] width 89 height 6
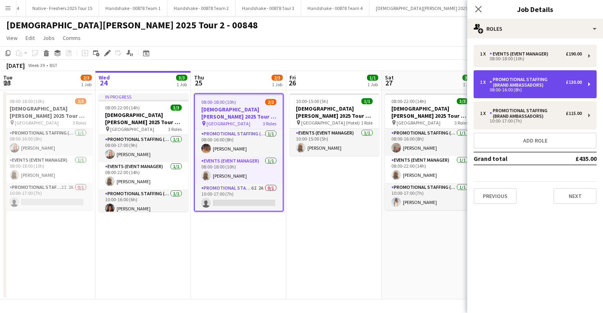
click at [533, 78] on div "Promotional Staffing (Brand Ambassadors)" at bounding box center [527, 82] width 76 height 11
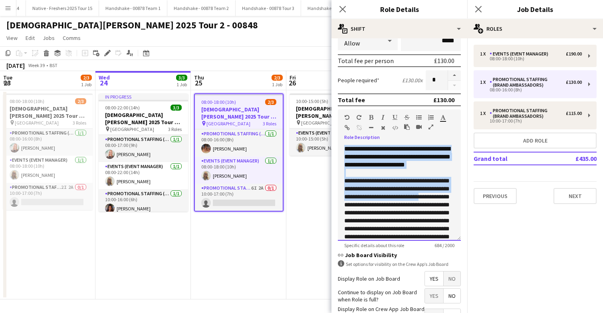
drag, startPoint x: 344, startPoint y: 148, endPoint x: 404, endPoint y: 213, distance: 87.8
click at [404, 213] on div "**********" at bounding box center [399, 193] width 123 height 96
copy div "**********"
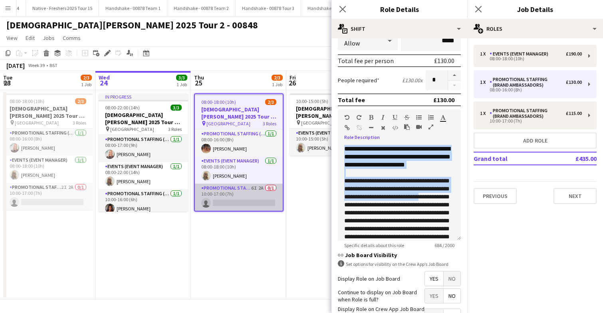
click at [235, 200] on app-card-role "Promotional Staffing (Brand Ambassadors) 6I 2A 0/1 10:00-17:00 (7h) single-neut…" at bounding box center [239, 197] width 88 height 27
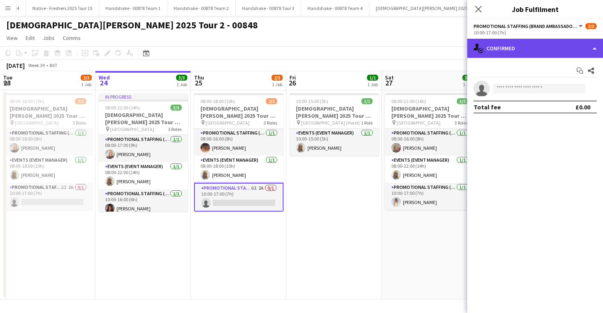
click at [550, 49] on div "single-neutral-actions-check-2 Confirmed" at bounding box center [535, 48] width 136 height 19
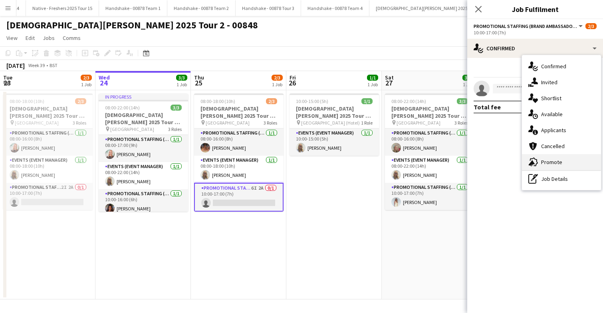
click at [570, 158] on div "advertising-megaphone Promote" at bounding box center [561, 162] width 79 height 16
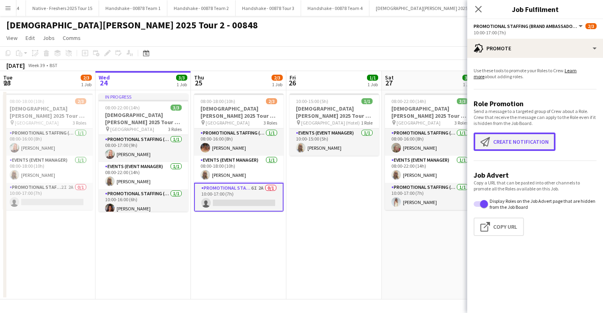
click at [520, 144] on button "Create notification Create notification" at bounding box center [514, 141] width 82 height 18
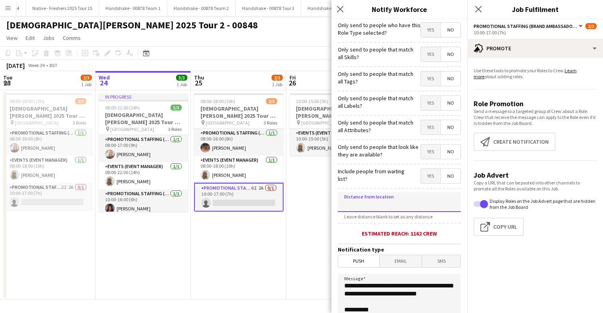
click at [401, 206] on input at bounding box center [399, 202] width 123 height 20
type input "****"
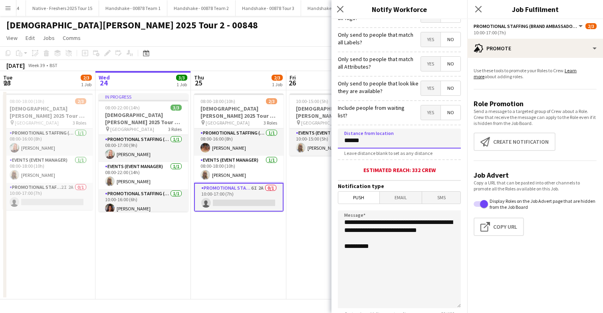
scroll to position [66, 0]
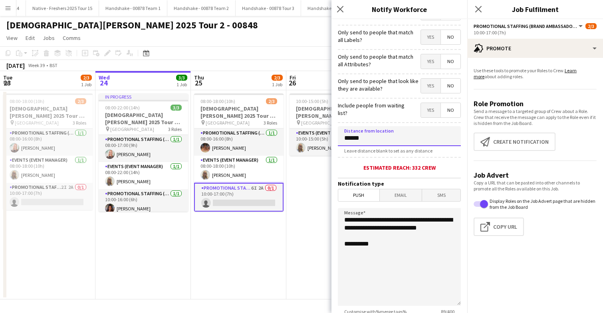
type input "******"
click at [401, 200] on span "Email" at bounding box center [401, 195] width 42 height 12
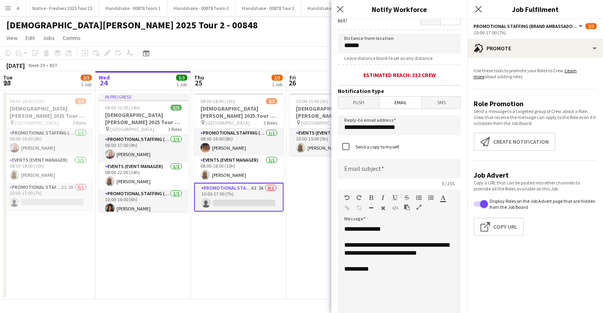
scroll to position [180, 0]
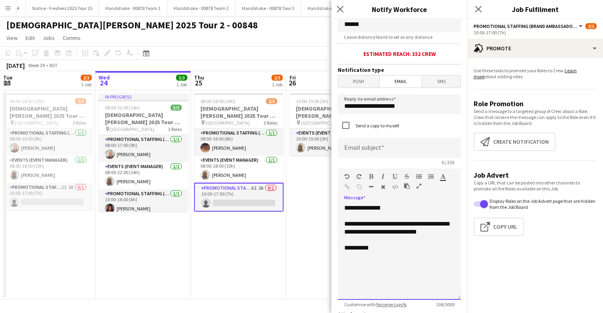
click at [394, 263] on div "**********" at bounding box center [399, 252] width 123 height 96
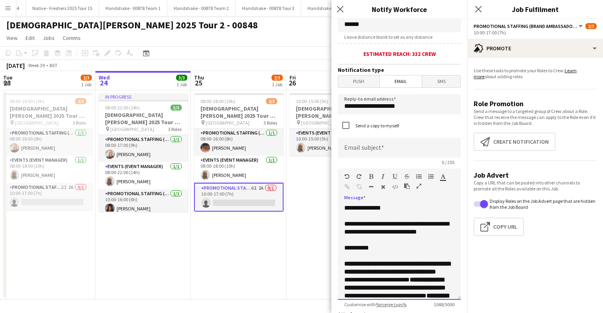
scroll to position [250, 0]
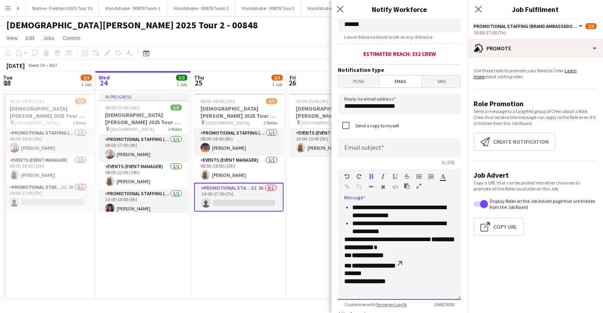
click at [343, 253] on div "**********" at bounding box center [399, 252] width 123 height 96
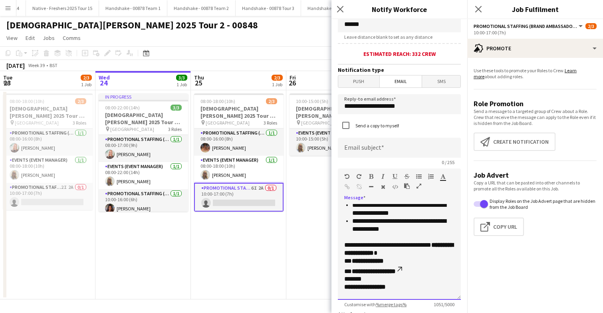
click at [396, 257] on p "**********" at bounding box center [399, 249] width 110 height 16
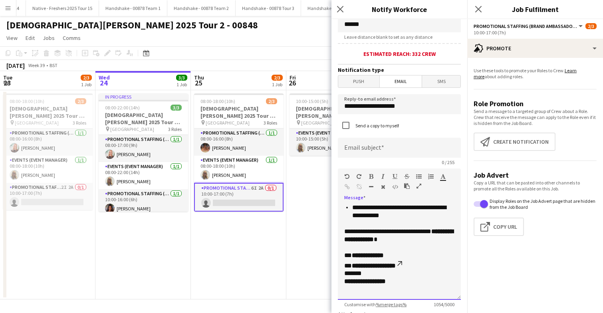
click at [416, 269] on p "**********" at bounding box center [399, 260] width 110 height 18
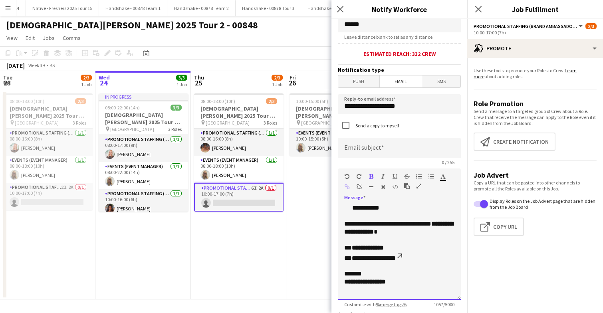
click at [377, 286] on p "**********" at bounding box center [399, 278] width 110 height 16
drag, startPoint x: 397, startPoint y: 292, endPoint x: 339, endPoint y: 291, distance: 57.9
click at [339, 291] on div "**********" at bounding box center [399, 252] width 123 height 96
click at [371, 179] on icon "button" at bounding box center [371, 177] width 4 height 6
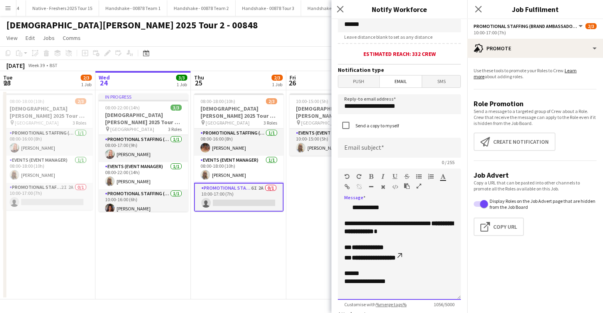
click at [407, 280] on p "**********" at bounding box center [399, 277] width 110 height 16
drag, startPoint x: 415, startPoint y: 265, endPoint x: 338, endPoint y: 258, distance: 77.4
click at [338, 258] on div "**********" at bounding box center [399, 252] width 123 height 96
click at [370, 176] on icon "button" at bounding box center [371, 177] width 4 height 6
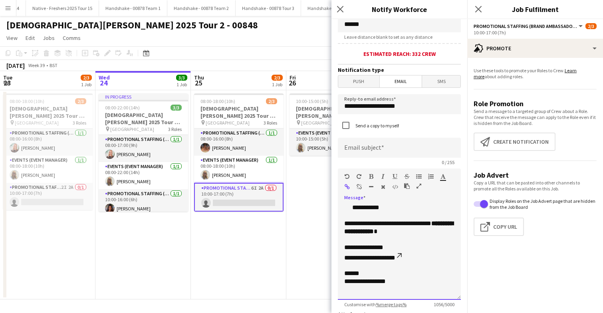
click at [424, 269] on p at bounding box center [399, 265] width 110 height 8
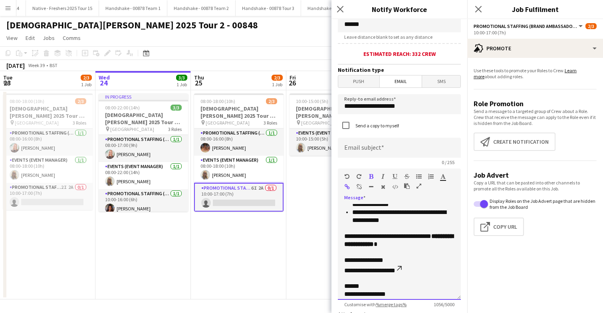
scroll to position [258, 0]
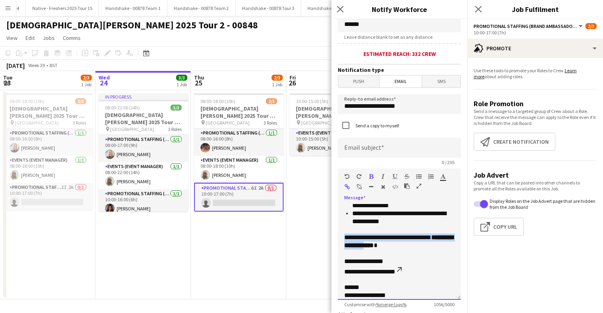
drag, startPoint x: 374, startPoint y: 263, endPoint x: 338, endPoint y: 253, distance: 37.3
click at [338, 253] on div "**********" at bounding box center [399, 252] width 123 height 96
click at [370, 178] on icon "button" at bounding box center [371, 177] width 4 height 6
click at [405, 249] on p "**********" at bounding box center [399, 241] width 110 height 16
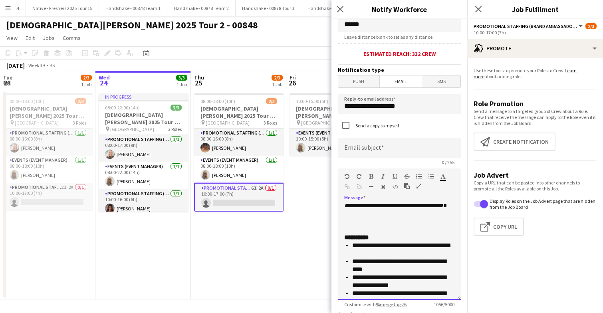
scroll to position [176, 0]
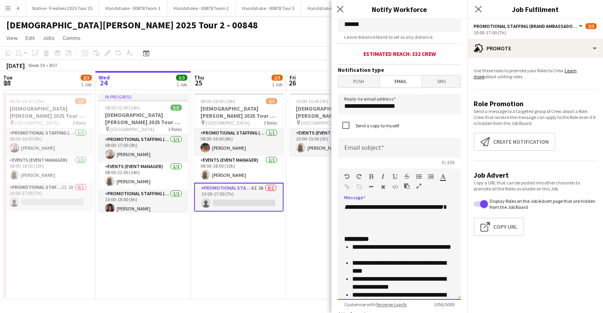
click at [433, 235] on p "**********" at bounding box center [399, 195] width 110 height 80
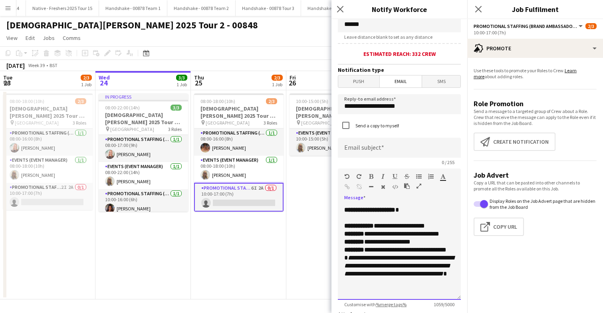
scroll to position [105, 0]
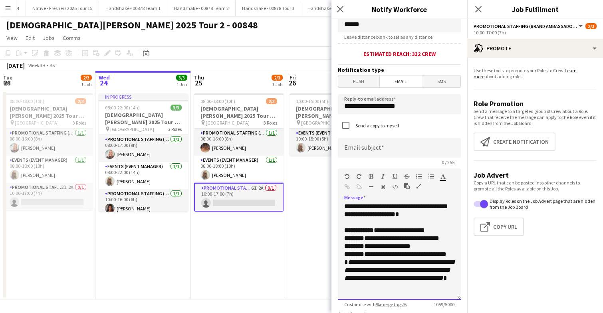
click at [444, 226] on p "**********" at bounding box center [399, 198] width 110 height 56
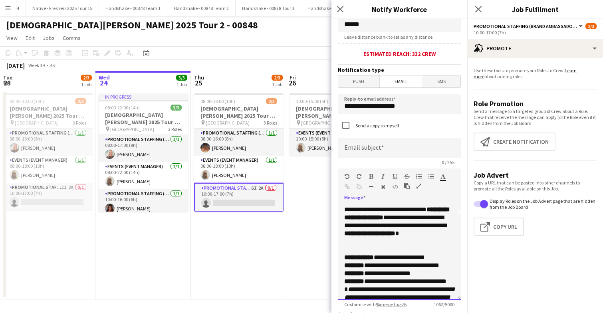
scroll to position [79, 0]
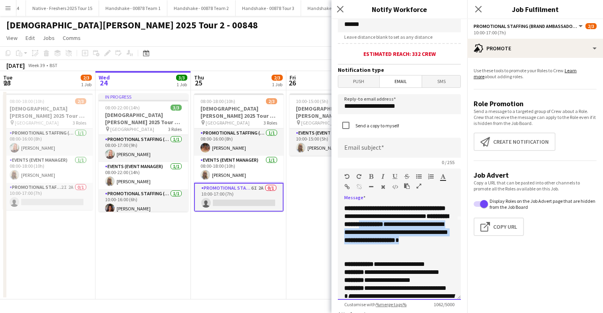
drag, startPoint x: 441, startPoint y: 267, endPoint x: 343, endPoint y: 249, distance: 100.1
click at [343, 249] on div "**********" at bounding box center [399, 252] width 123 height 96
click at [369, 176] on icon "button" at bounding box center [371, 177] width 4 height 6
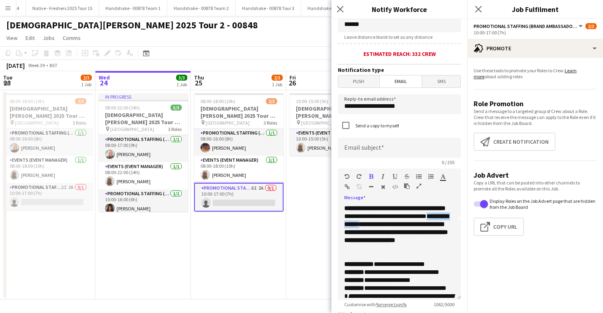
click at [369, 176] on icon "button" at bounding box center [371, 177] width 4 height 6
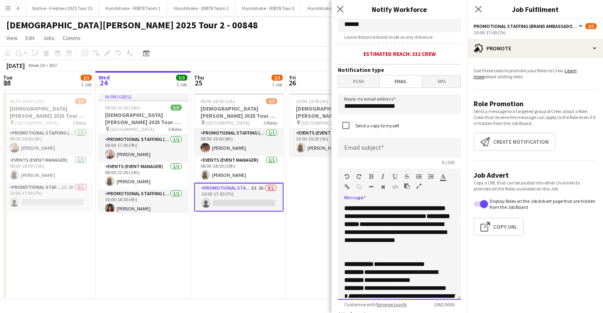
click at [402, 252] on p "**********" at bounding box center [399, 224] width 110 height 56
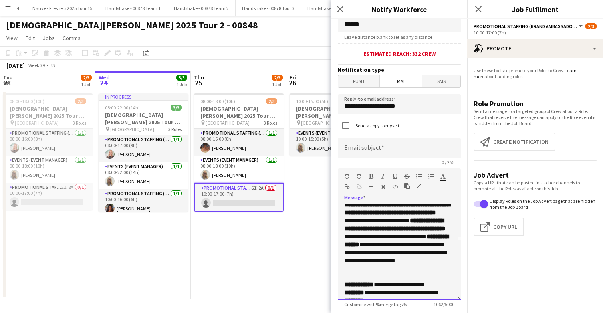
scroll to position [59, 0]
click at [392, 217] on p "**********" at bounding box center [399, 209] width 110 height 16
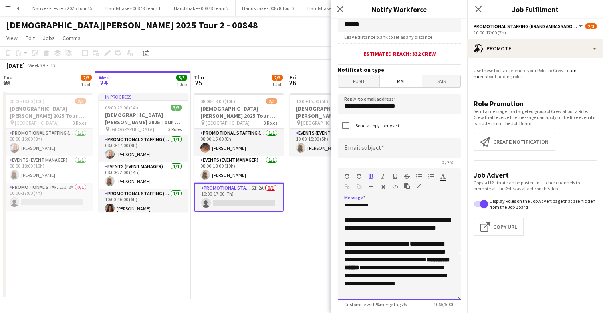
scroll to position [45, 0]
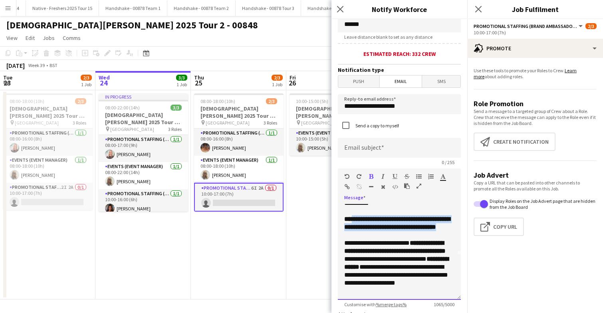
drag, startPoint x: 352, startPoint y: 228, endPoint x: 452, endPoint y: 247, distance: 101.1
click at [452, 231] on p "**********" at bounding box center [399, 223] width 110 height 16
copy strong "**********"
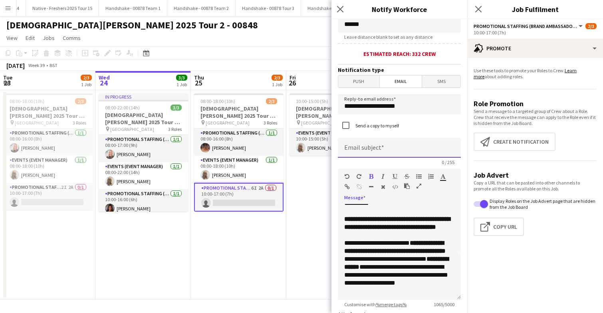
click at [389, 152] on input at bounding box center [399, 148] width 123 height 20
paste input "**********"
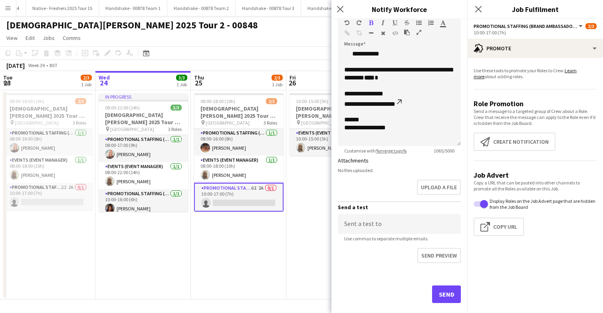
scroll to position [347, 0]
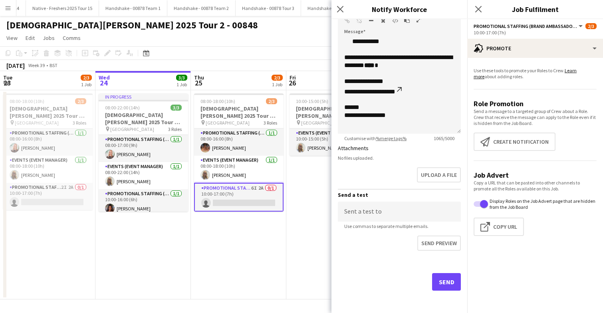
type input "**********"
click at [446, 282] on button "Send" at bounding box center [446, 282] width 29 height 18
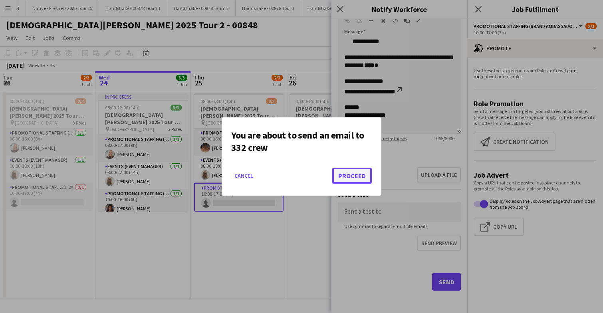
click at [351, 175] on button "Proceed" at bounding box center [352, 176] width 40 height 16
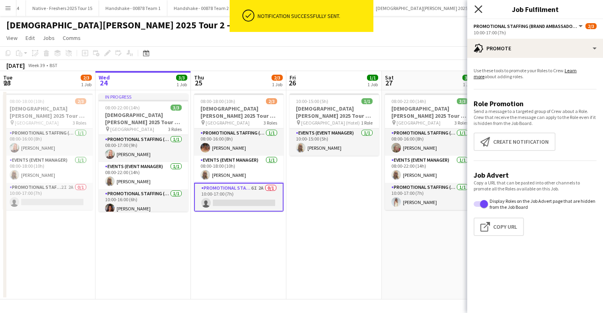
click at [480, 10] on icon "Close pop-in" at bounding box center [478, 9] width 8 height 8
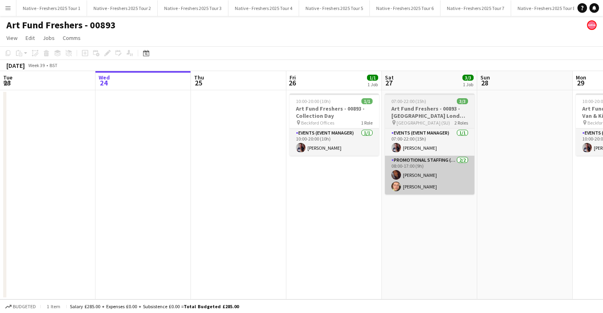
scroll to position [0, 224]
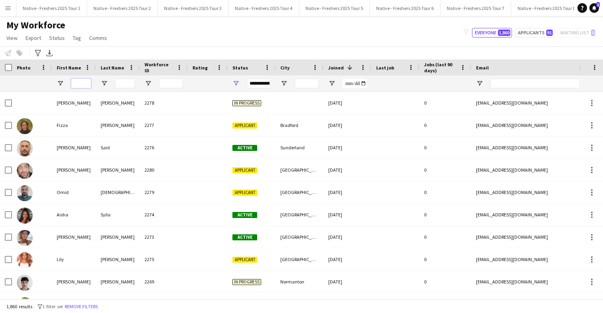
click at [82, 83] on input "First Name Filter Input" at bounding box center [81, 84] width 20 height 10
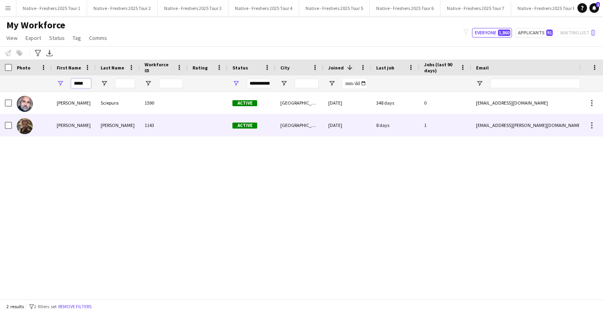
type input "*****"
click at [117, 127] on div "Duarte" at bounding box center [118, 125] width 44 height 22
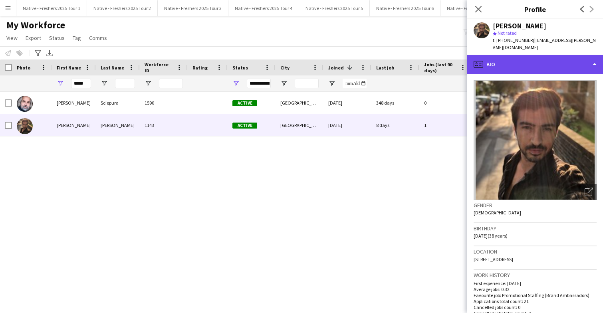
click at [564, 57] on div "profile Bio" at bounding box center [535, 64] width 136 height 19
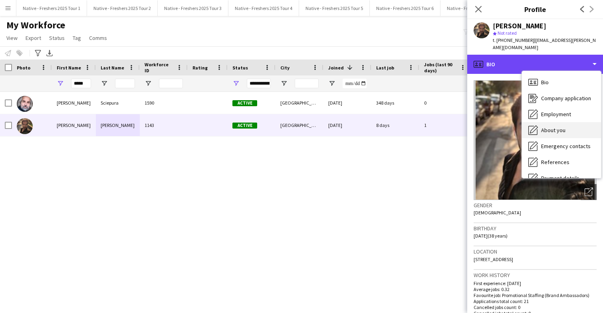
scroll to position [75, 0]
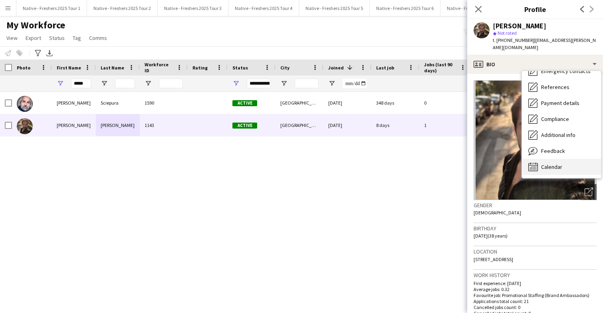
click at [556, 163] on span "Calendar" at bounding box center [551, 166] width 21 height 7
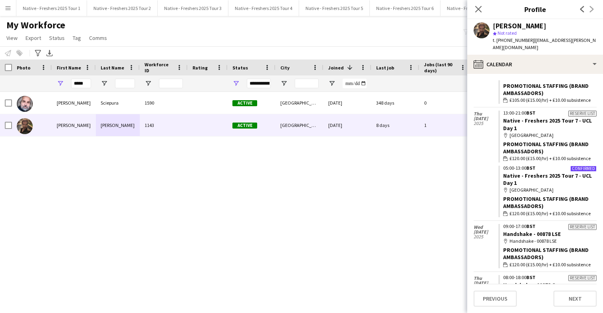
scroll to position [271, 0]
click at [478, 8] on icon at bounding box center [478, 9] width 8 height 8
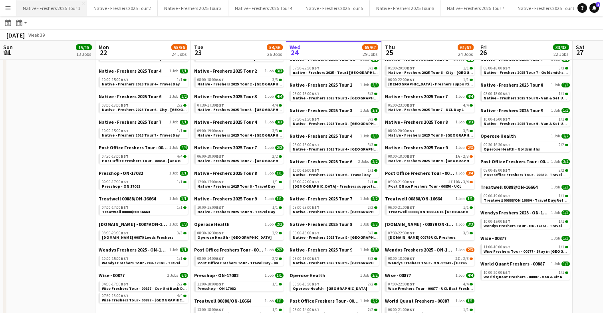
scroll to position [0, 210]
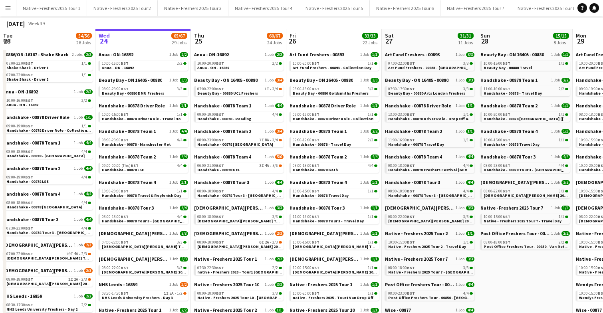
scroll to position [38, 0]
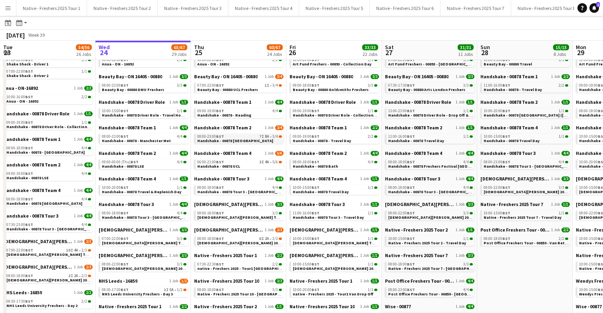
click at [242, 138] on span "Handshake - 00878 [GEOGRAPHIC_DATA]" at bounding box center [235, 140] width 76 height 5
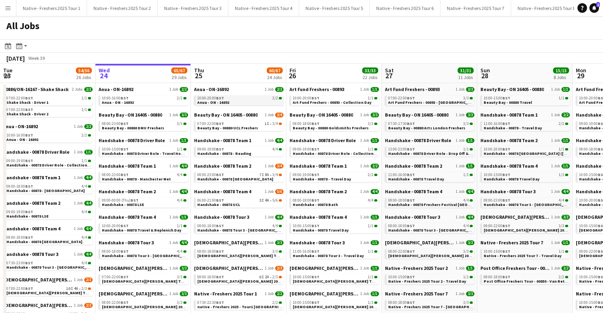
click at [239, 101] on link "10:00-20:00 BST 2/2 Anua - ON - 16892" at bounding box center [239, 99] width 85 height 9
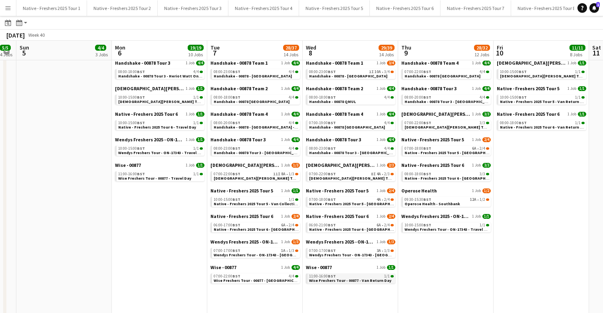
scroll to position [138, 0]
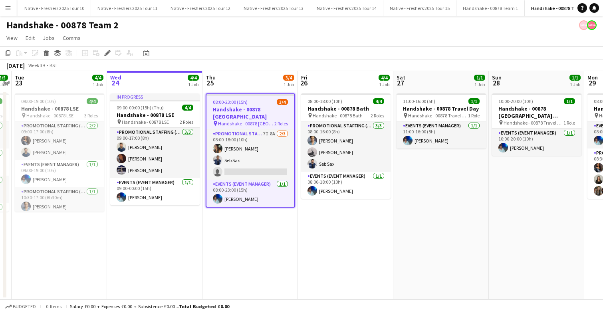
scroll to position [0, 643]
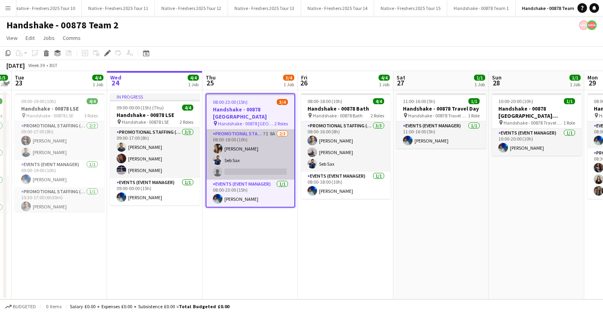
click at [262, 155] on app-card-role "Promotional Staffing (Brand Ambassadors) 7I 8A [DATE] 08:00-18:00 (10h) [PERSON…" at bounding box center [250, 154] width 88 height 50
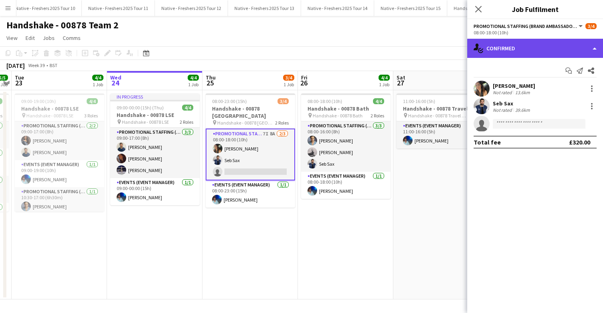
click at [541, 47] on div "single-neutral-actions-check-2 Confirmed" at bounding box center [535, 48] width 136 height 19
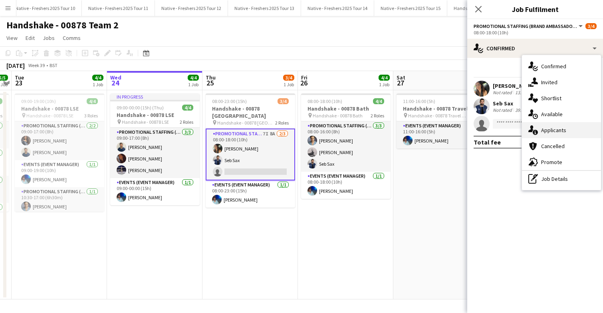
click at [554, 129] on span "Applicants" at bounding box center [553, 130] width 25 height 7
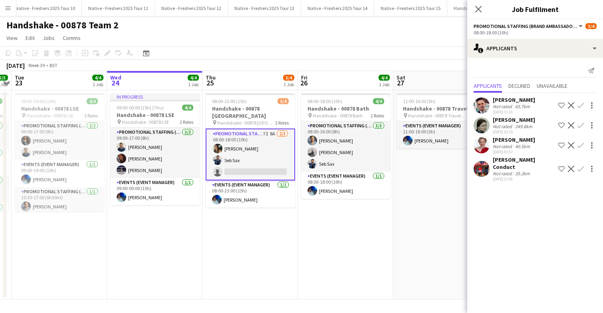
click at [479, 164] on app-user-avatar at bounding box center [481, 169] width 16 height 16
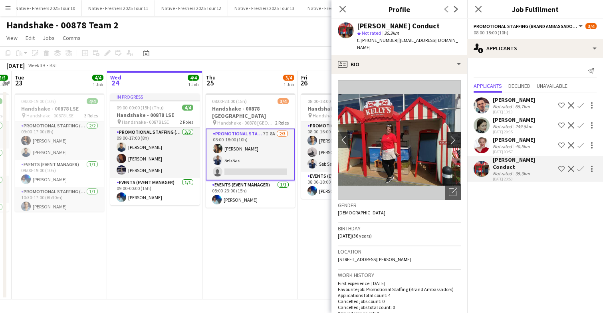
click at [454, 136] on app-icon "chevron-right" at bounding box center [455, 140] width 12 height 8
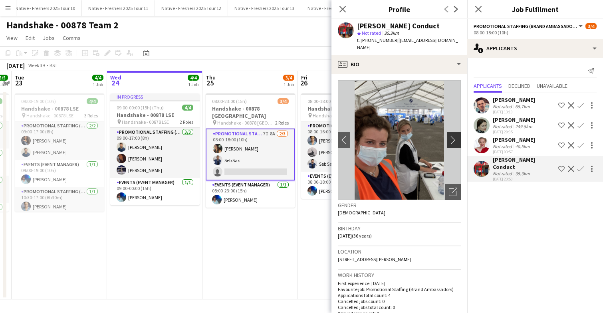
click at [454, 136] on app-icon "chevron-right" at bounding box center [455, 140] width 12 height 8
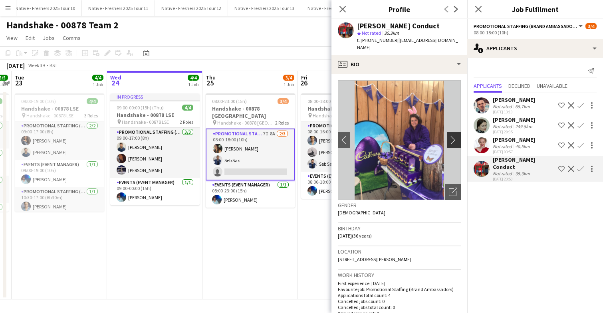
click at [454, 136] on app-icon "chevron-right" at bounding box center [455, 140] width 12 height 8
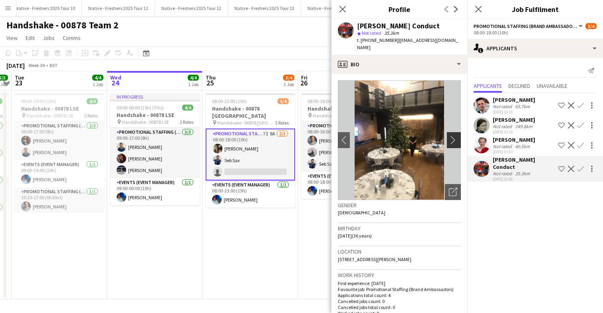
click at [454, 136] on app-icon "chevron-right" at bounding box center [455, 140] width 12 height 8
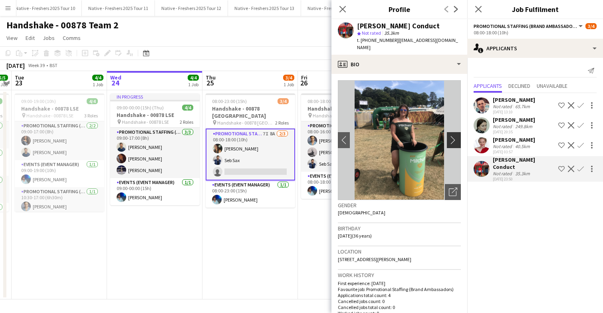
click at [454, 136] on app-icon "chevron-right" at bounding box center [455, 140] width 12 height 8
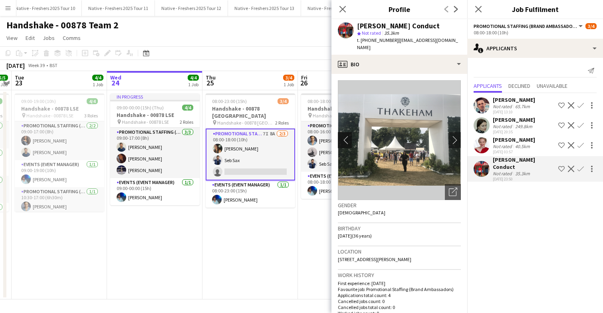
click at [344, 136] on app-icon "chevron-left" at bounding box center [344, 140] width 12 height 8
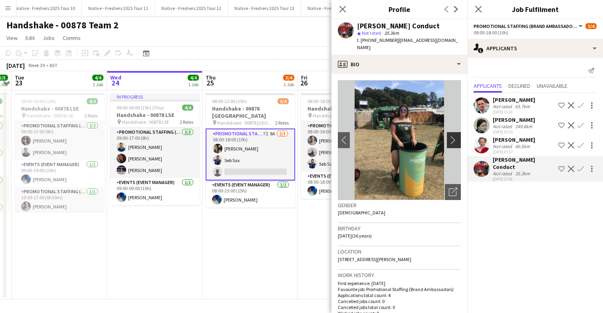
click at [451, 136] on app-icon "chevron-right" at bounding box center [455, 140] width 12 height 8
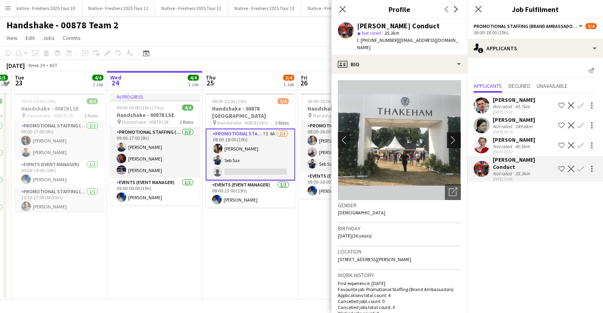
click at [451, 136] on app-icon "chevron-right" at bounding box center [455, 140] width 12 height 8
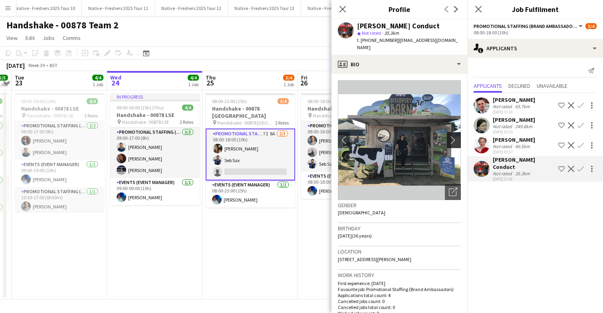
click at [451, 136] on app-icon "chevron-right" at bounding box center [455, 140] width 12 height 8
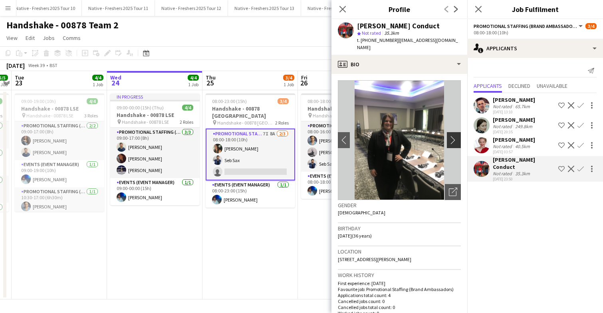
click at [451, 136] on app-icon "chevron-right" at bounding box center [455, 140] width 12 height 8
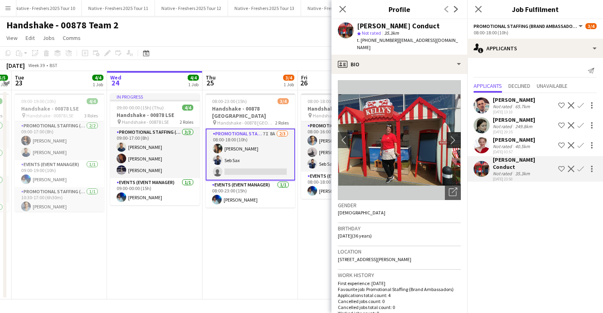
click at [451, 136] on app-icon "chevron-right" at bounding box center [455, 140] width 12 height 8
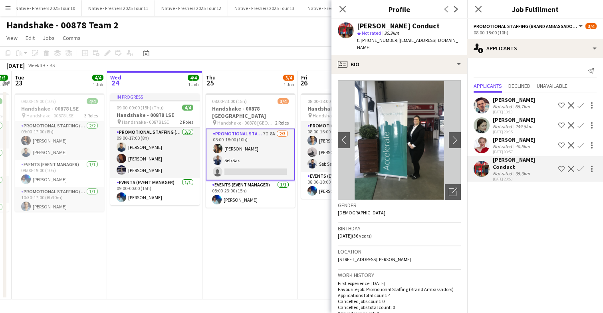
click at [481, 141] on app-user-avatar at bounding box center [481, 145] width 16 height 16
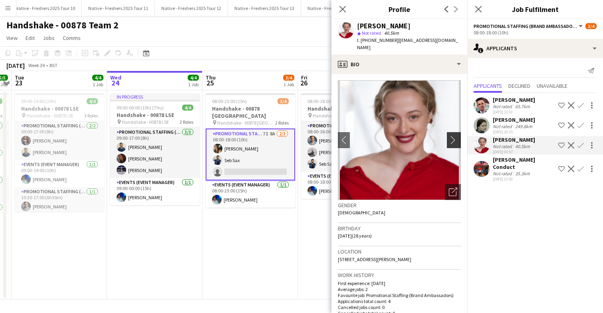
click at [456, 136] on app-icon "chevron-right" at bounding box center [455, 140] width 12 height 8
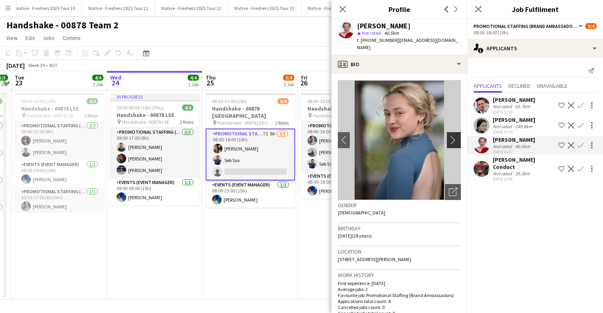
click at [456, 136] on app-icon "chevron-right" at bounding box center [455, 140] width 12 height 8
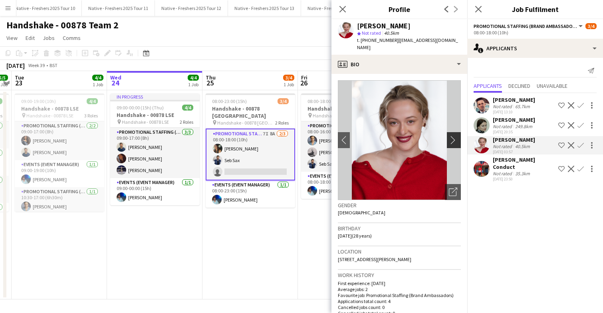
click at [454, 136] on app-icon "chevron-right" at bounding box center [455, 140] width 12 height 8
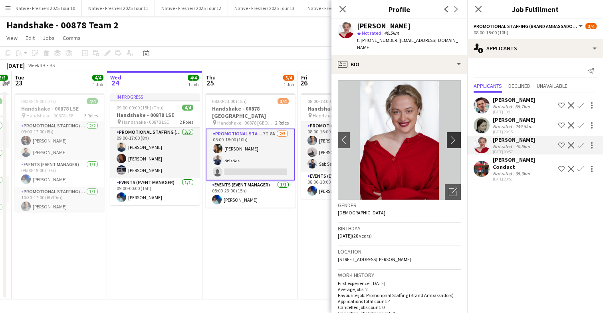
click at [454, 136] on app-icon "chevron-right" at bounding box center [455, 140] width 12 height 8
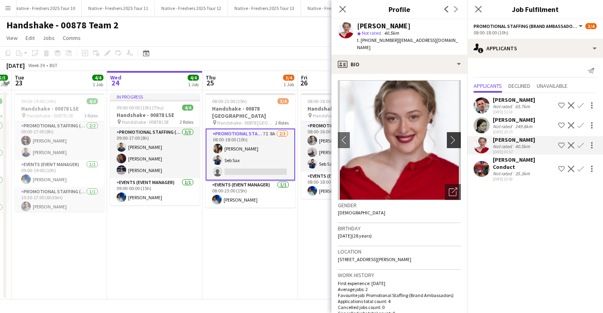
click at [454, 136] on app-icon "chevron-right" at bounding box center [455, 140] width 12 height 8
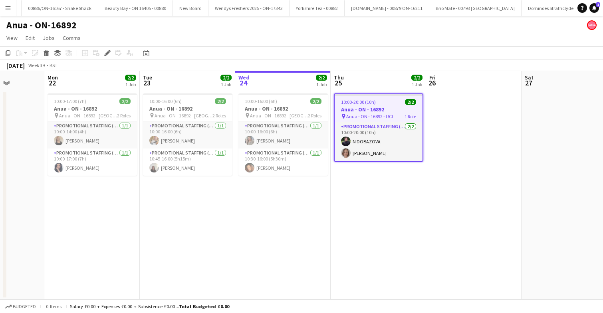
scroll to position [0, 229]
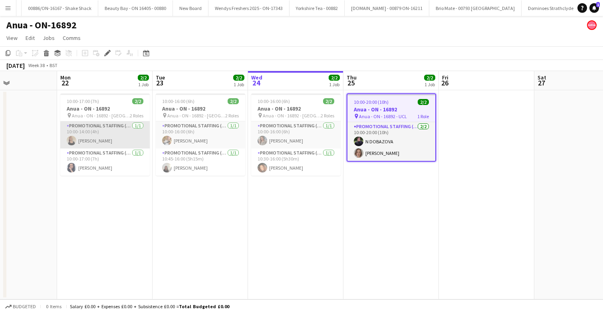
click at [121, 136] on app-card-role "Promotional Staffing (Brand Ambassadors) 1/1 10:00-14:00 (4h) Parys Scott" at bounding box center [104, 134] width 89 height 27
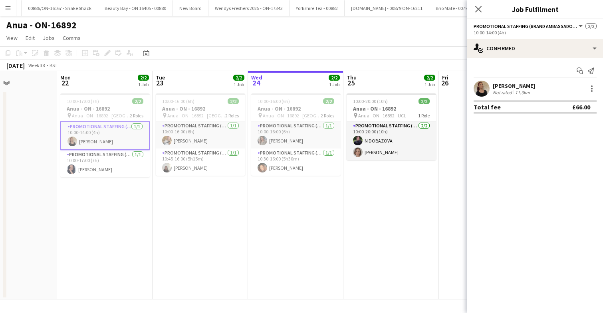
click at [483, 84] on app-user-avatar at bounding box center [481, 89] width 16 height 16
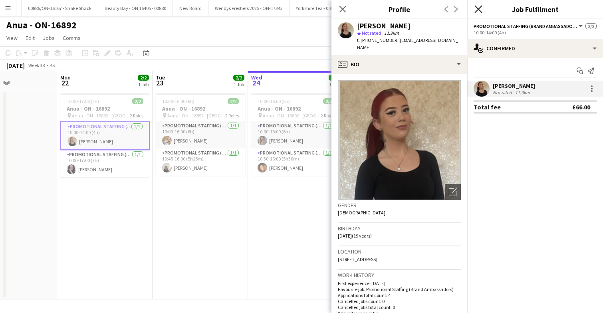
click at [480, 9] on icon "Close pop-in" at bounding box center [478, 9] width 8 height 8
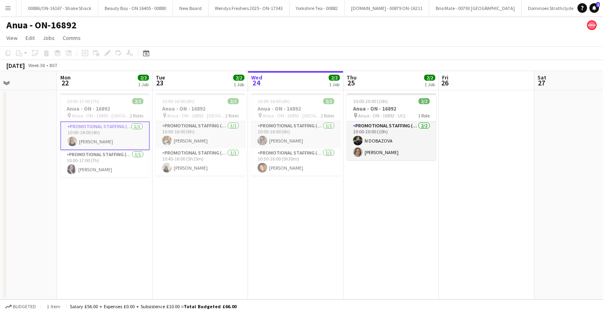
click at [309, 198] on app-date-cell "10:00-16:00 (6h) 2/2 Anua - ON - 16892 pin Anua - ON - 16892 - Leeds 2 Roles Pr…" at bounding box center [295, 194] width 95 height 209
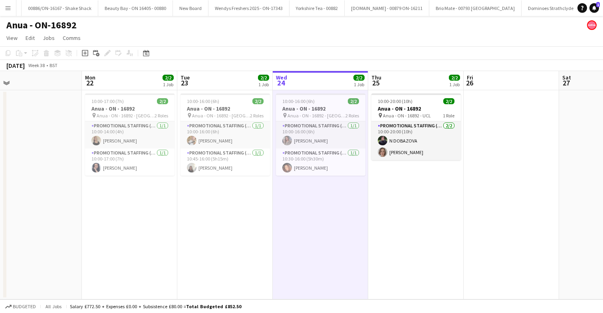
scroll to position [0, 303]
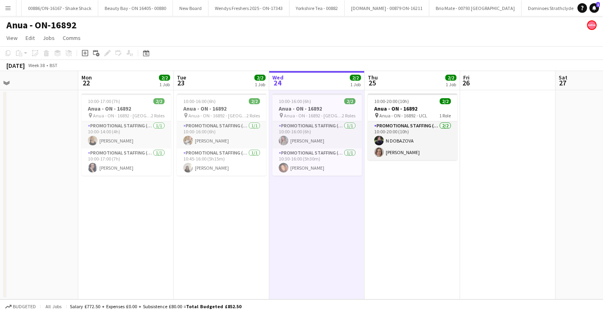
click at [238, 190] on app-date-cell "10:00-16:00 (6h) 2/2 Anua - ON - 16892 pin Anua - ON - 16892 - Manchester 2 Rol…" at bounding box center [221, 194] width 95 height 209
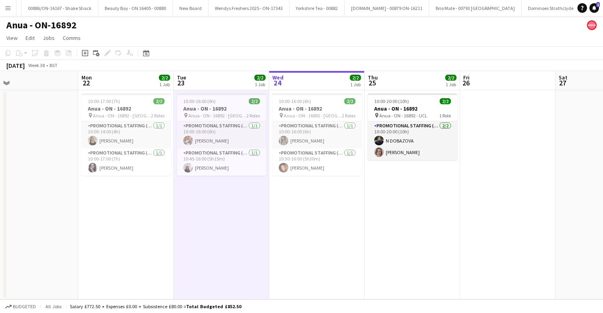
click at [291, 191] on app-date-cell "10:00-16:00 (6h) 2/2 Anua - ON - 16892 pin Anua - ON - 16892 - Leeds 2 Roles Pr…" at bounding box center [316, 194] width 95 height 209
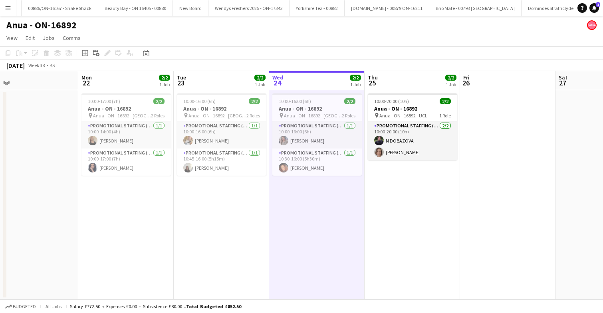
click at [253, 203] on app-date-cell "10:00-16:00 (6h) 2/2 Anua - ON - 16892 pin Anua - ON - 16892 - Manchester 2 Rol…" at bounding box center [221, 194] width 95 height 209
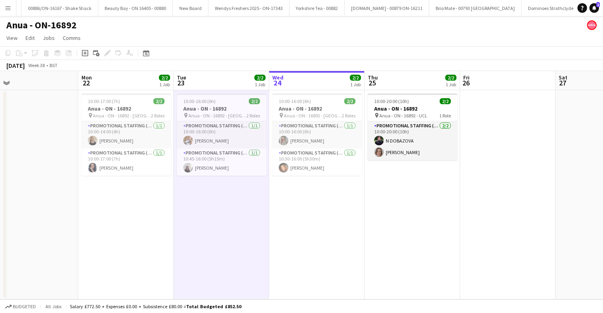
click at [140, 194] on app-date-cell "10:00-17:00 (7h) 2/2 Anua - ON - 16892 pin Anua - ON - 16892 - Birmingham 2 Rol…" at bounding box center [125, 194] width 95 height 209
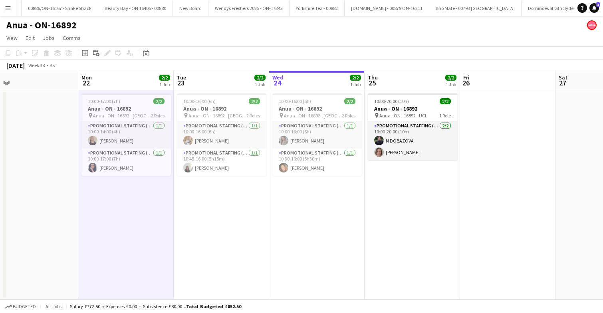
scroll to position [0, 303]
click at [233, 177] on app-date-cell "10:00-16:00 (6h) 2/2 Anua - ON - 16892 pin Anua - ON - 16892 - Manchester 2 Rol…" at bounding box center [221, 194] width 95 height 209
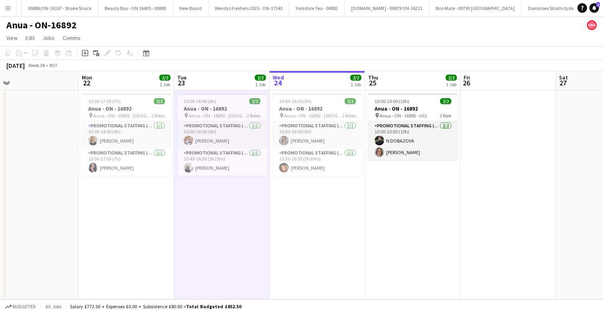
click at [299, 187] on app-date-cell "10:00-16:00 (6h) 2/2 Anua - ON - 16892 pin Anua - ON - 16892 - Leeds 2 Roles Pr…" at bounding box center [316, 194] width 95 height 209
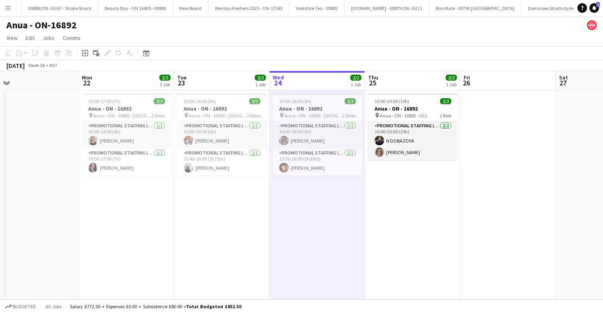
click at [143, 206] on app-date-cell "10:00-17:00 (7h) 2/2 Anua - ON - 16892 pin Anua - ON - 16892 - Birmingham 2 Rol…" at bounding box center [126, 194] width 95 height 209
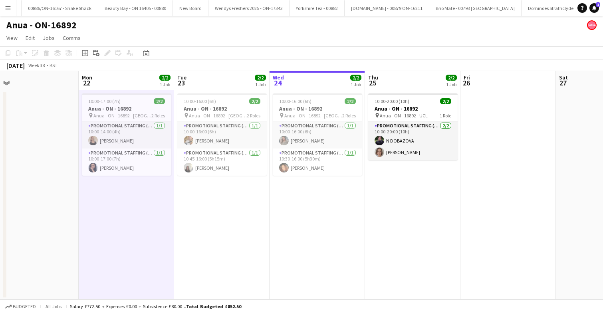
click at [206, 202] on app-date-cell "10:00-16:00 (6h) 2/2 Anua - ON - 16892 pin Anua - ON - 16892 - Manchester 2 Rol…" at bounding box center [221, 194] width 95 height 209
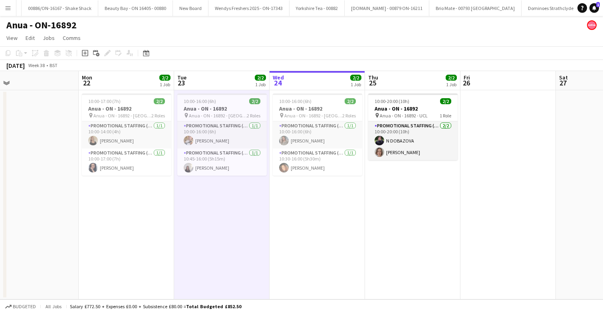
click at [299, 189] on app-date-cell "10:00-16:00 (6h) 2/2 Anua - ON - 16892 pin Anua - ON - 16892 - Leeds 2 Roles Pr…" at bounding box center [316, 194] width 95 height 209
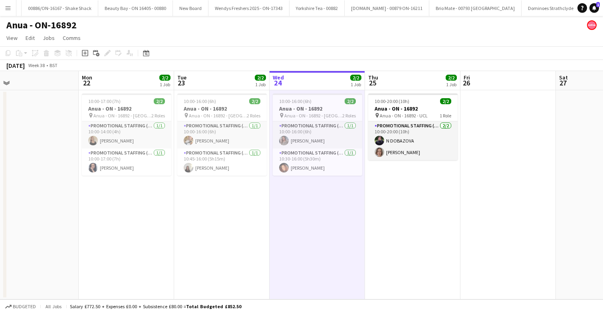
click at [134, 192] on app-date-cell "10:00-17:00 (7h) 2/2 Anua - ON - 16892 pin Anua - ON - 16892 - Birmingham 2 Rol…" at bounding box center [126, 194] width 95 height 209
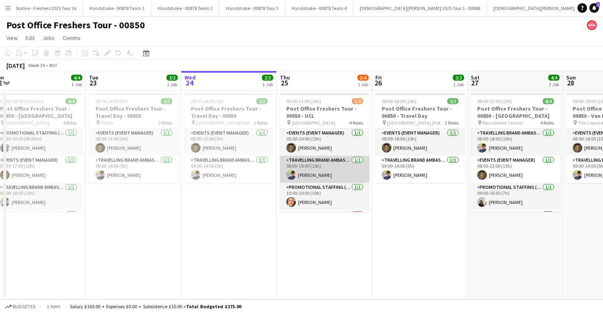
scroll to position [26, 0]
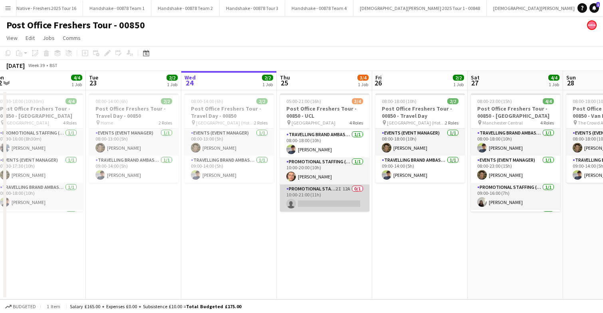
click at [328, 196] on app-card-role "Promotional Staffing (Brand Ambassadors) 2I 12A 0/1 10:00-21:00 (11h) single-ne…" at bounding box center [324, 197] width 89 height 27
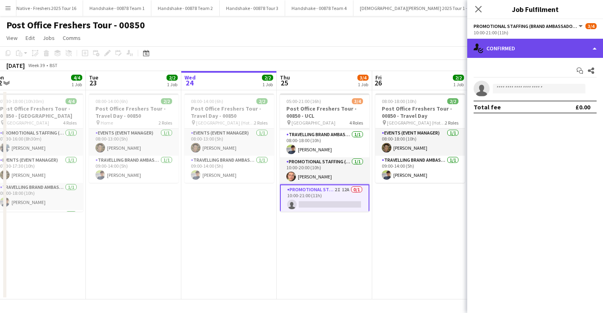
click at [534, 48] on div "single-neutral-actions-check-2 Confirmed" at bounding box center [535, 48] width 136 height 19
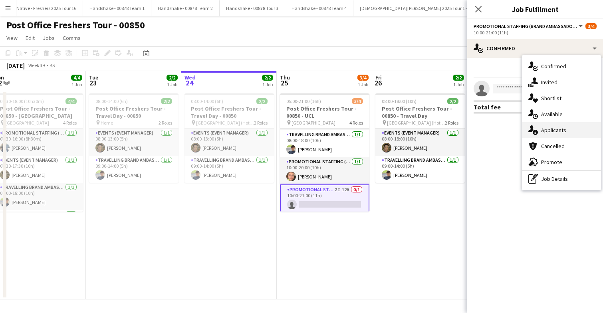
click at [561, 129] on span "Applicants" at bounding box center [553, 130] width 25 height 7
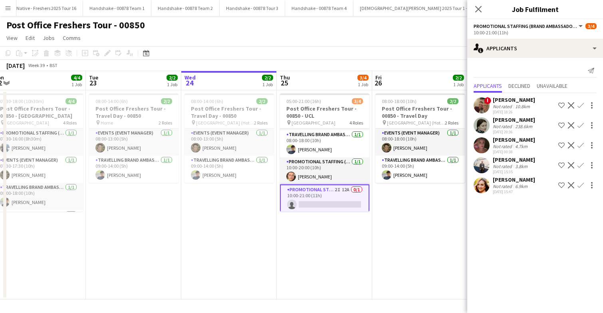
click at [484, 188] on app-user-avatar at bounding box center [481, 185] width 16 height 16
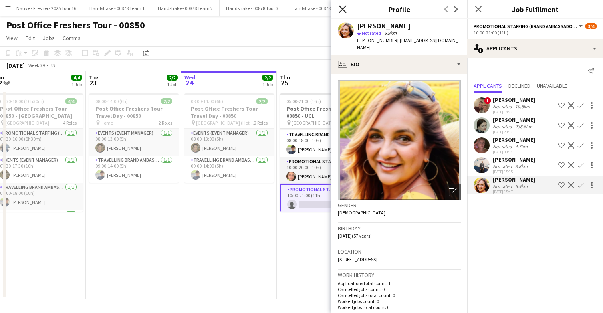
click at [342, 8] on icon "Close pop-in" at bounding box center [342, 9] width 8 height 8
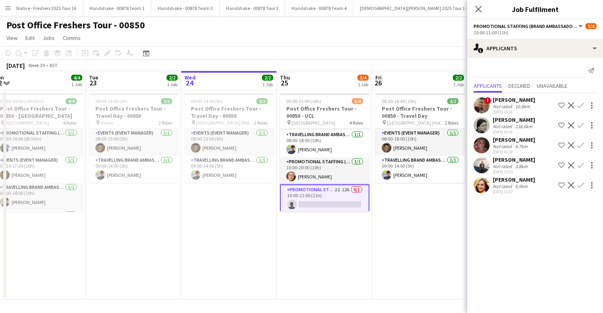
click at [419, 205] on app-date-cell "08:00-18:00 (10h) 2/2 Post Office Freshers Tour - 00850 - Travel Day pin Manche…" at bounding box center [419, 194] width 95 height 209
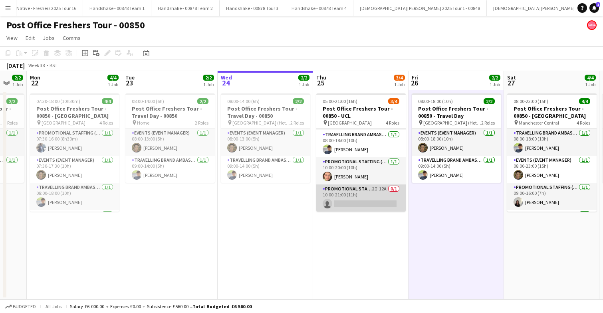
click at [372, 186] on app-card-role "Promotional Staffing (Brand Ambassadors) 2I 12A 0/1 10:00-21:00 (11h) single-ne…" at bounding box center [360, 197] width 89 height 27
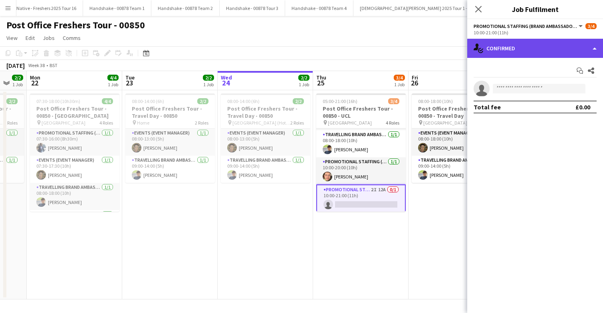
click at [540, 50] on div "single-neutral-actions-check-2 Confirmed" at bounding box center [535, 48] width 136 height 19
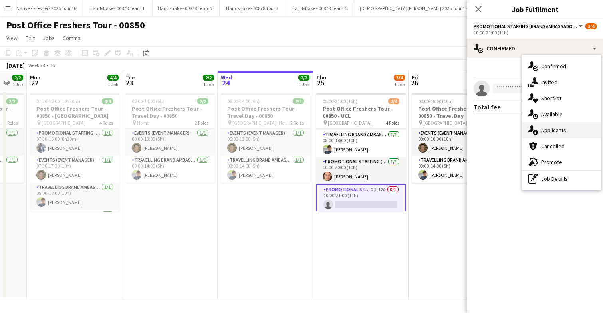
click at [560, 133] on span "Applicants" at bounding box center [553, 130] width 25 height 7
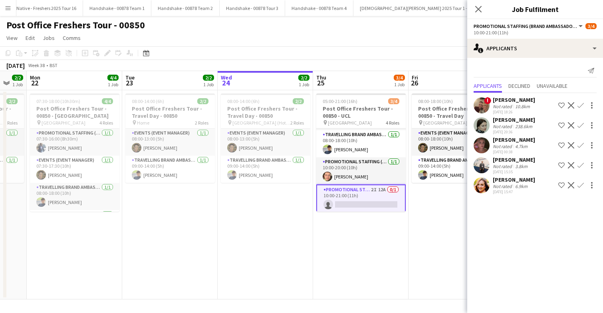
click at [484, 186] on app-user-avatar at bounding box center [481, 185] width 16 height 16
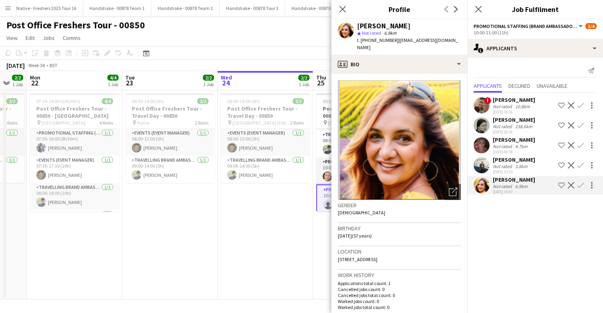
click at [522, 163] on div "3.8km" at bounding box center [521, 166] width 16 height 6
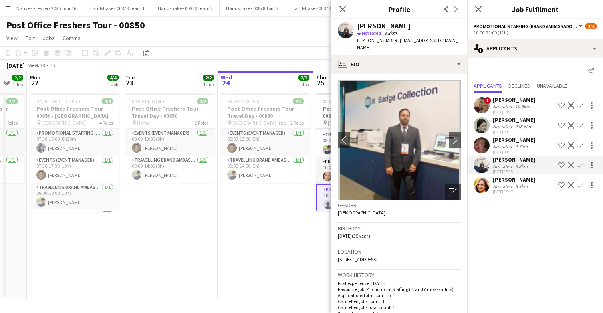
click at [581, 166] on app-icon "Confirm" at bounding box center [580, 165] width 6 height 6
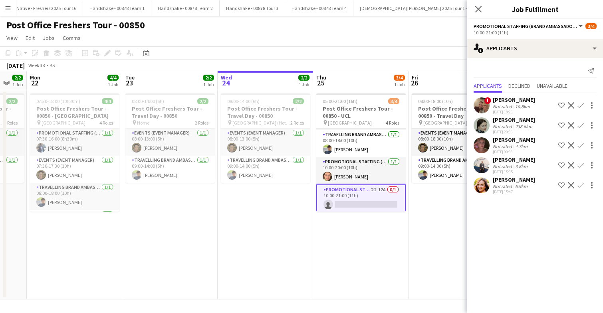
click at [581, 166] on app-icon "Confirm" at bounding box center [580, 165] width 6 height 6
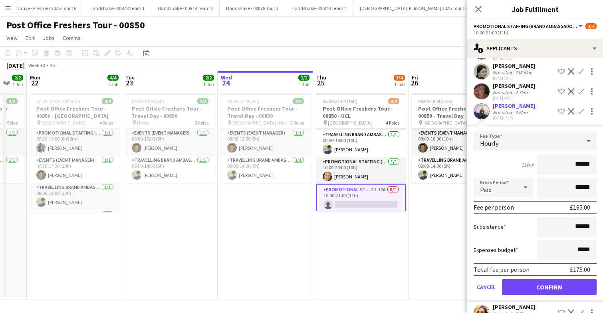
scroll to position [71, 0]
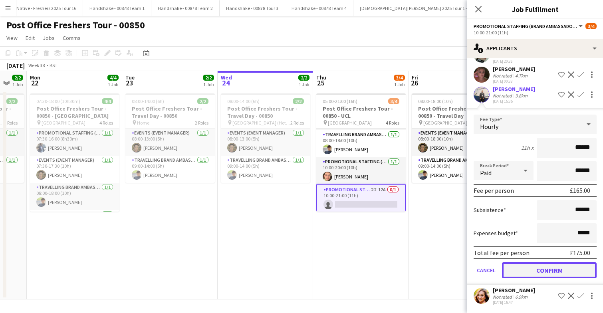
click at [536, 267] on button "Confirm" at bounding box center [549, 270] width 95 height 16
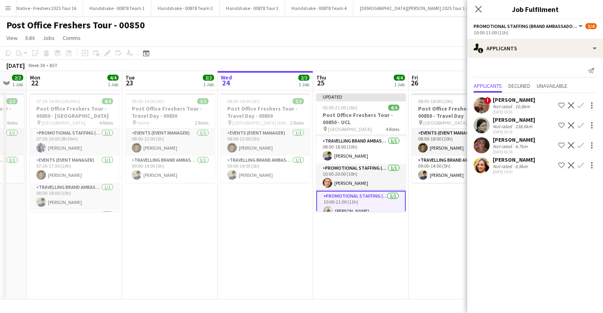
click at [446, 217] on app-date-cell "08:00-18:00 (10h) 2/2 Post Office Freshers Tour - 00850 - Travel Day pin Manche…" at bounding box center [455, 194] width 95 height 209
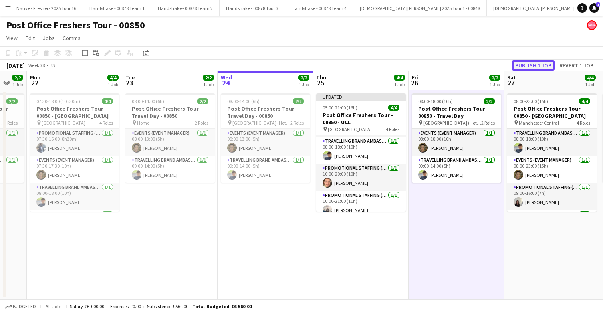
click at [536, 62] on button "Publish 1 job" at bounding box center [533, 65] width 43 height 10
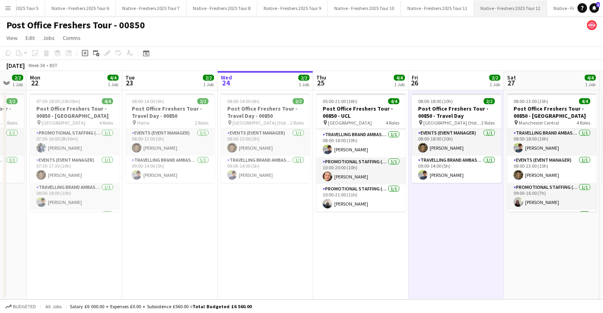
scroll to position [0, 324]
click at [92, 12] on button "Native - Freshers 2025 Tour 6 Close" at bounding box center [81, 8] width 71 height 16
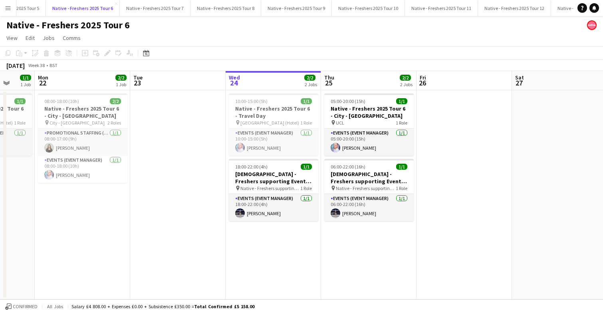
scroll to position [0, 245]
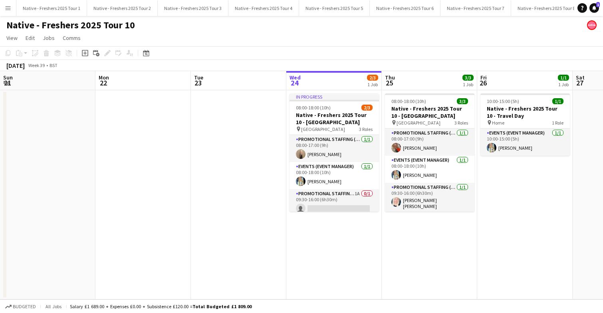
scroll to position [0, 191]
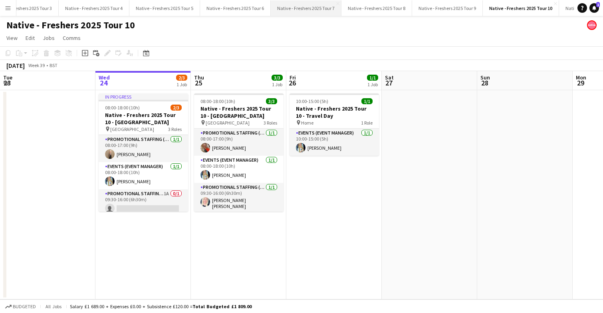
click at [286, 10] on button "Native - Freshers 2025 Tour 7 Close" at bounding box center [306, 8] width 71 height 16
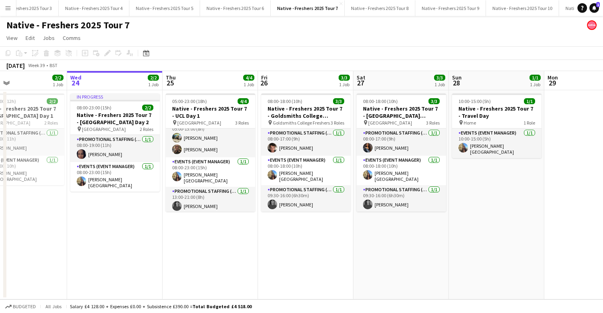
scroll to position [0, 215]
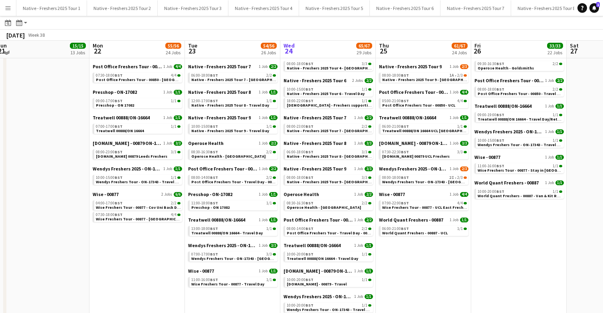
scroll to position [457, 0]
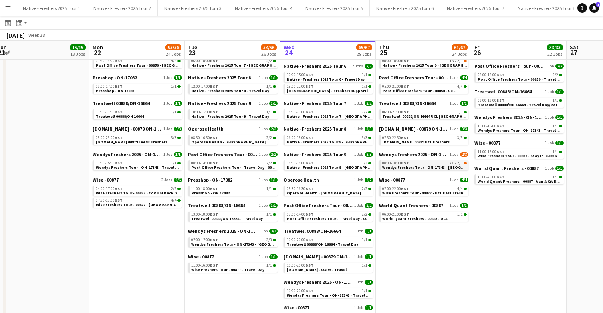
click at [431, 166] on span "Wendys Freshers Tour - ON-17343 - [GEOGRAPHIC_DATA]" at bounding box center [435, 167] width 106 height 5
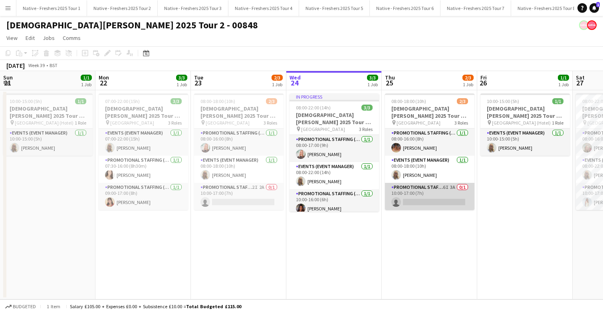
scroll to position [0, 191]
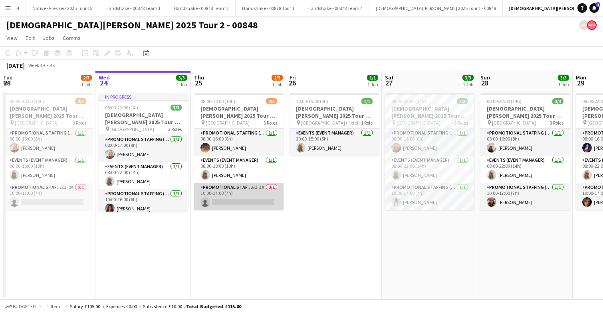
click at [250, 196] on app-card-role "Promotional Staffing (Brand Ambassadors) 6I 3A 0/1 10:00-17:00 (7h) single-neut…" at bounding box center [238, 196] width 89 height 27
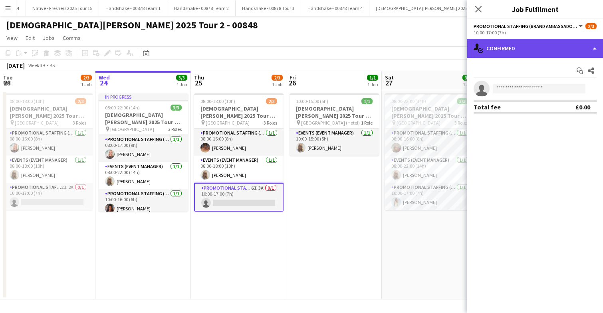
click at [531, 51] on div "single-neutral-actions-check-2 Confirmed" at bounding box center [535, 48] width 136 height 19
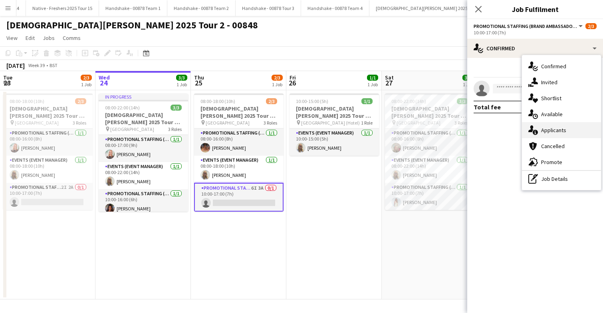
click at [561, 131] on span "Applicants" at bounding box center [553, 130] width 25 height 7
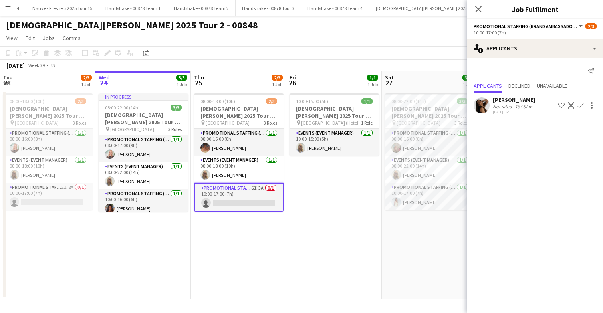
click at [579, 106] on app-icon "Confirm" at bounding box center [580, 105] width 6 height 6
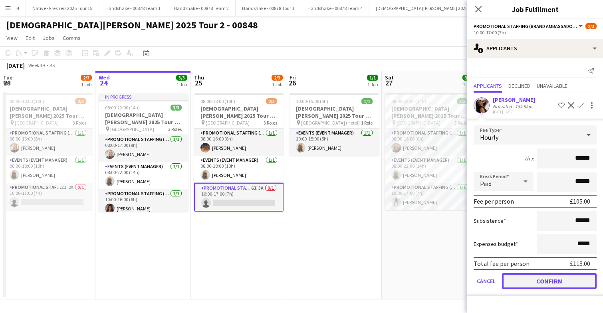
click at [548, 277] on button "Confirm" at bounding box center [549, 281] width 95 height 16
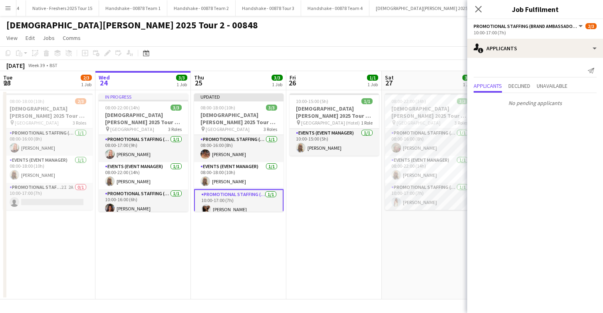
click at [335, 202] on app-date-cell "10:00-15:00 (5h) 1/1 Lady Garden 2025 Tour 2 - 00848 - Travel Day pin Bristol (…" at bounding box center [333, 194] width 95 height 209
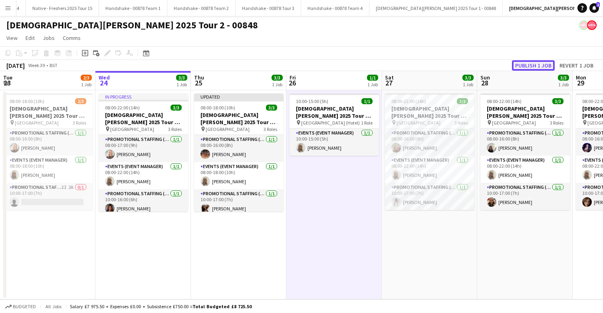
click at [540, 67] on button "Publish 1 job" at bounding box center [533, 65] width 43 height 10
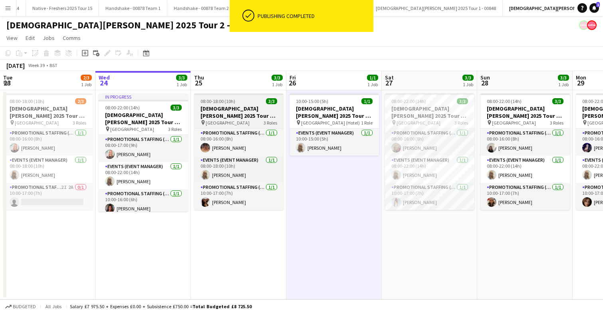
click at [245, 103] on div "08:00-18:00 (10h) 3/3" at bounding box center [238, 101] width 89 height 6
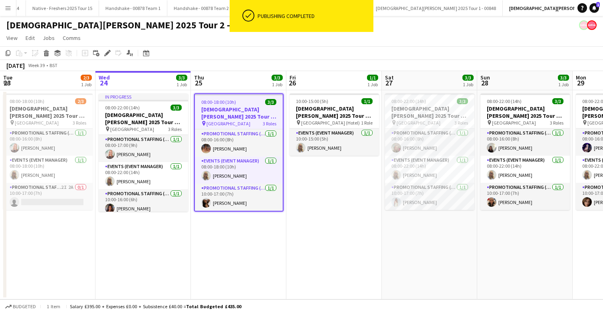
click at [245, 103] on div "08:00-18:00 (10h) 3/3" at bounding box center [239, 102] width 88 height 6
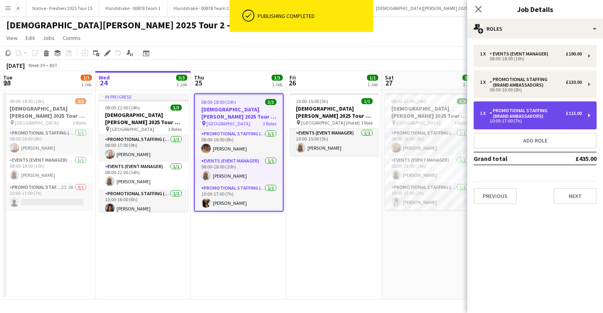
click at [542, 112] on div "Promotional Staffing (Brand Ambassadors)" at bounding box center [527, 113] width 76 height 11
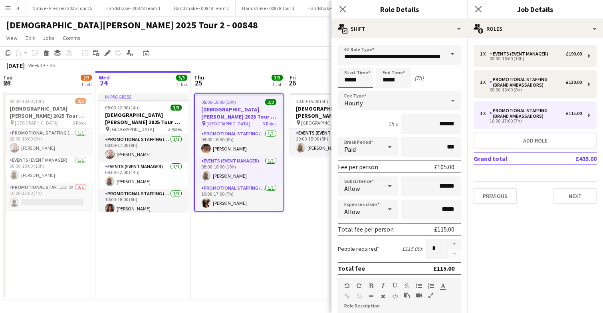
click at [364, 86] on input "*****" at bounding box center [355, 78] width 35 height 20
click at [348, 89] on div at bounding box center [347, 92] width 16 height 8
type input "*****"
click at [348, 89] on div at bounding box center [347, 92] width 16 height 8
click at [479, 8] on icon at bounding box center [478, 9] width 8 height 8
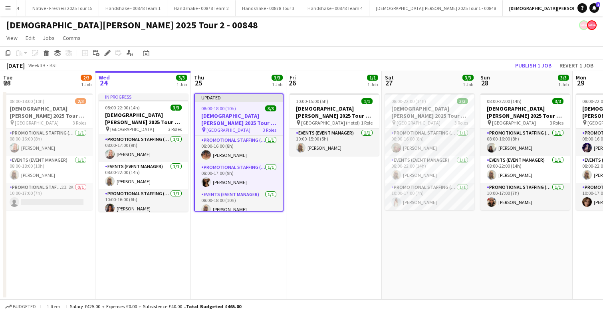
click at [352, 178] on app-date-cell "10:00-15:00 (5h) 1/1 Lady Garden 2025 Tour 2 - 00848 - Travel Day pin Bristol (…" at bounding box center [333, 194] width 95 height 209
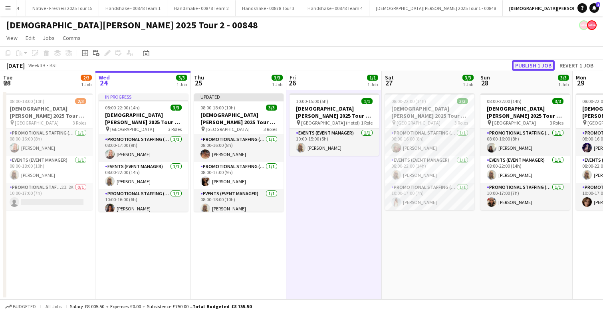
click at [526, 62] on button "Publish 1 job" at bounding box center [533, 65] width 43 height 10
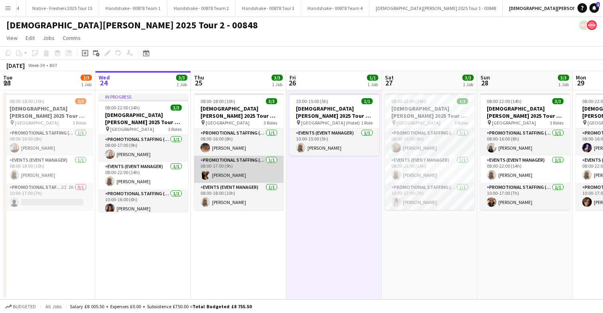
click at [247, 173] on app-card-role "Promotional Staffing (Brand Ambassadors) 1/1 08:00-17:00 (9h) Naomi Forbes" at bounding box center [238, 169] width 89 height 27
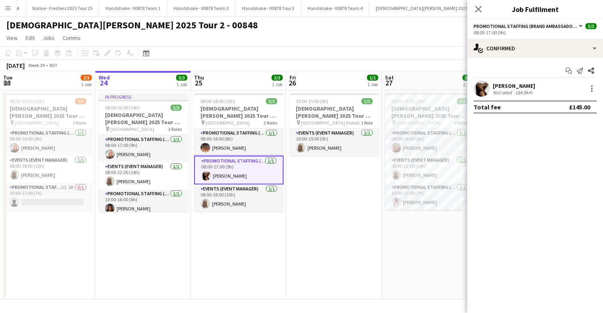
click at [488, 90] on app-user-avatar at bounding box center [481, 89] width 16 height 16
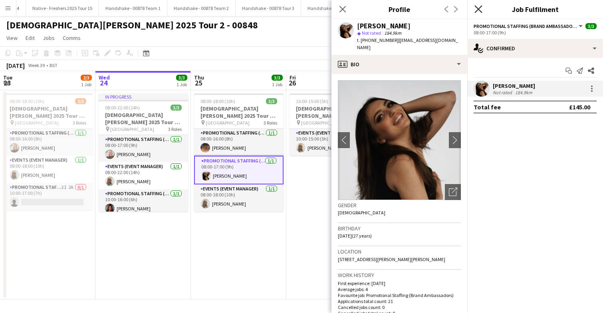
click at [480, 8] on icon "Close pop-in" at bounding box center [478, 9] width 8 height 8
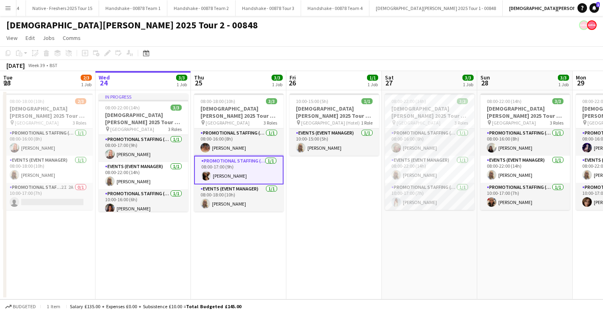
click at [341, 253] on app-date-cell "10:00-15:00 (5h) 1/1 Lady Garden 2025 Tour 2 - 00848 - Travel Day pin Bristol (…" at bounding box center [333, 194] width 95 height 209
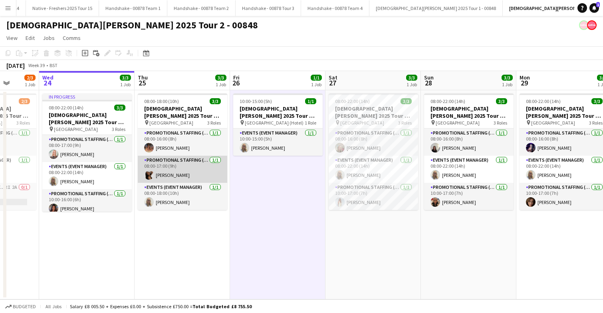
click at [196, 178] on app-card-role "Promotional Staffing (Brand Ambassadors) 1/1 08:00-17:00 (9h) Naomi Forbes" at bounding box center [182, 169] width 89 height 27
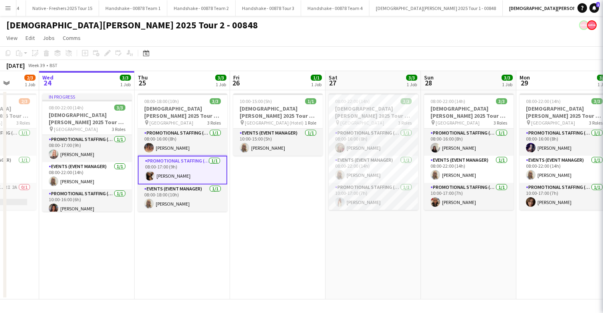
scroll to position [0, 247]
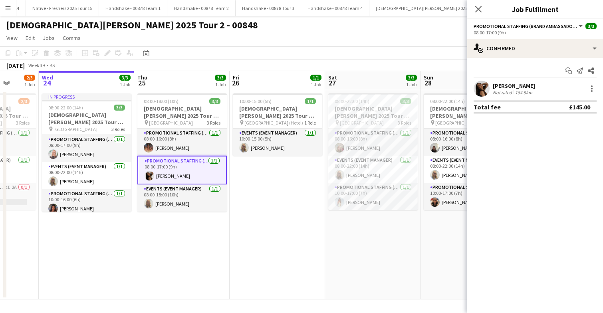
click at [484, 88] on app-user-avatar at bounding box center [481, 89] width 16 height 16
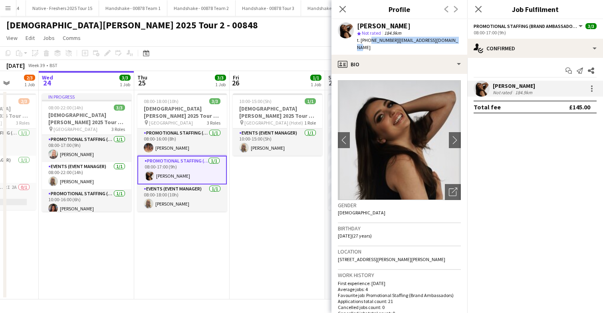
drag, startPoint x: 368, startPoint y: 40, endPoint x: 453, endPoint y: 42, distance: 85.0
click at [453, 42] on div "Naomi Forbes star Not rated 184.9km t. +447532793977 | naomiforbes1@hotmail.com" at bounding box center [399, 37] width 136 height 36
copy div "7532793977 | naomiforbes1@hotmail.com"
click at [459, 136] on app-icon "chevron-right" at bounding box center [455, 140] width 12 height 8
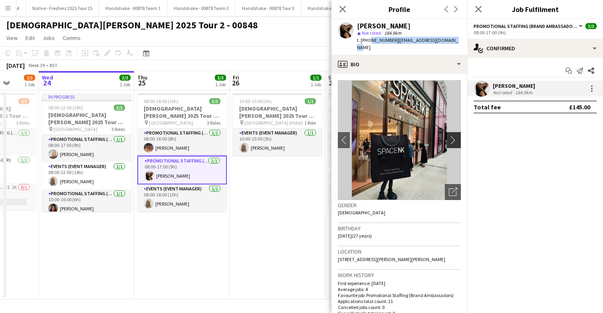
click at [455, 136] on app-icon "chevron-right" at bounding box center [455, 140] width 12 height 8
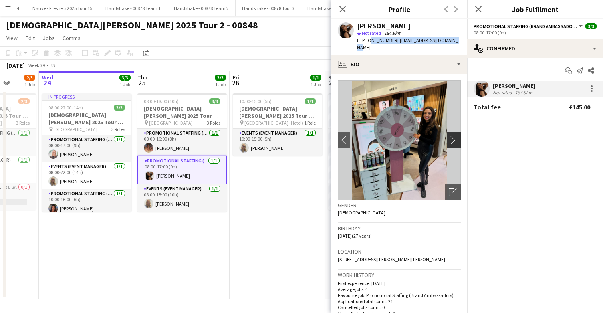
click at [455, 136] on app-icon "chevron-right" at bounding box center [455, 140] width 12 height 8
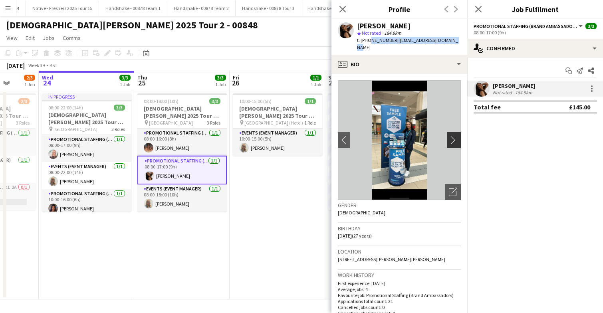
click at [455, 136] on app-icon "chevron-right" at bounding box center [455, 140] width 12 height 8
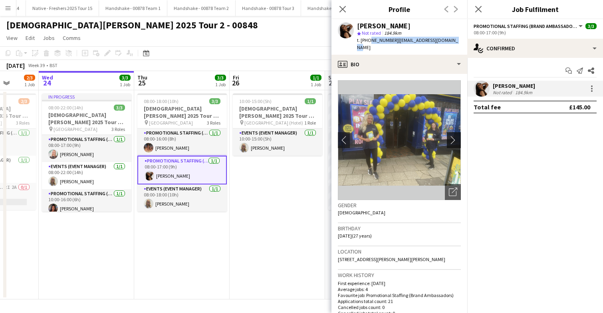
click at [455, 136] on app-icon "chevron-right" at bounding box center [455, 140] width 12 height 8
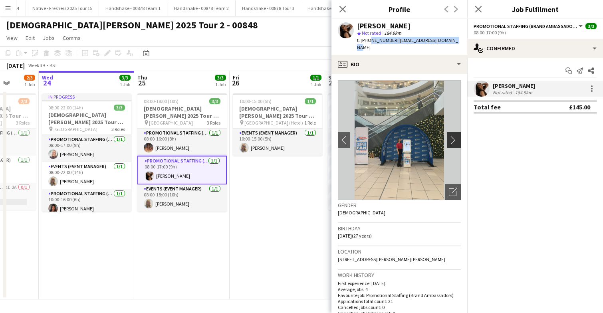
click at [455, 136] on app-icon "chevron-right" at bounding box center [455, 140] width 12 height 8
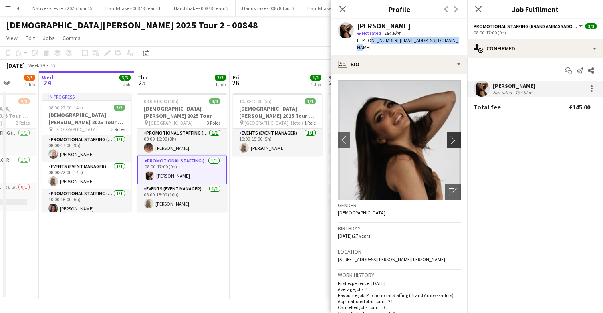
click at [455, 136] on app-icon "chevron-right" at bounding box center [455, 140] width 12 height 8
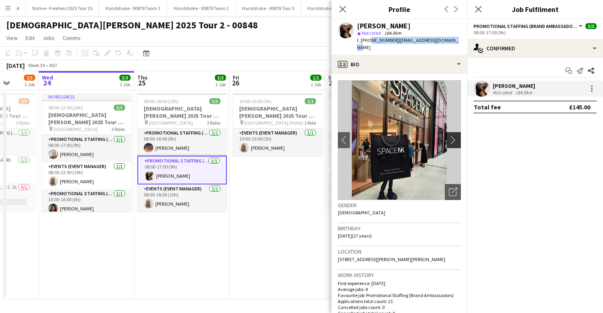
click at [455, 136] on app-icon "chevron-right" at bounding box center [455, 140] width 12 height 8
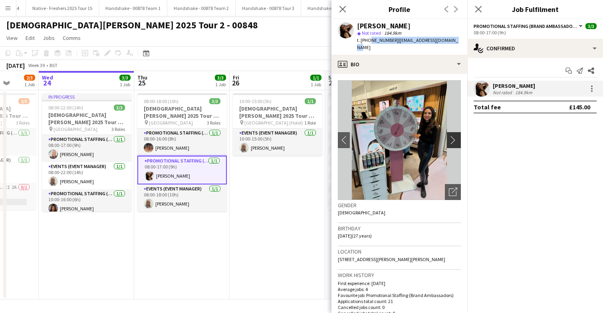
click at [455, 136] on app-icon "chevron-right" at bounding box center [455, 140] width 12 height 8
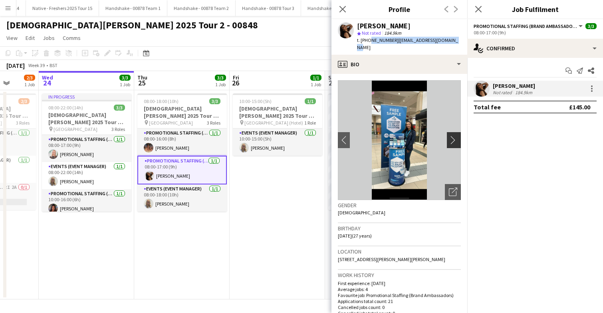
click at [455, 136] on app-icon "chevron-right" at bounding box center [455, 140] width 12 height 8
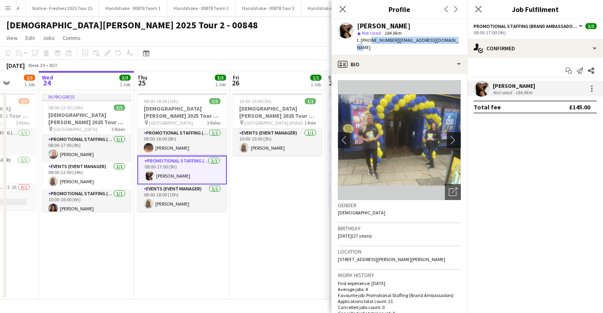
click at [454, 136] on app-icon "chevron-right" at bounding box center [455, 140] width 12 height 8
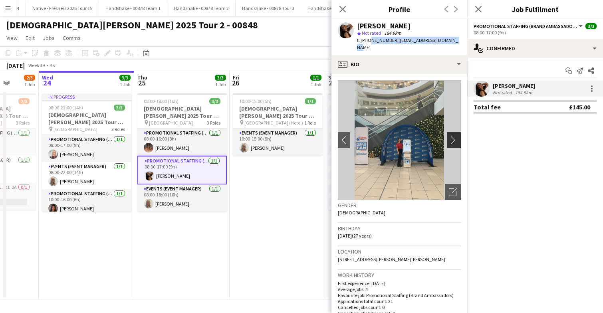
click at [454, 136] on app-icon "chevron-right" at bounding box center [455, 140] width 12 height 8
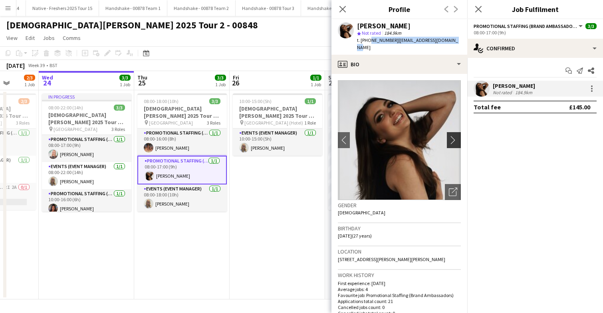
click at [454, 136] on app-icon "chevron-right" at bounding box center [455, 140] width 12 height 8
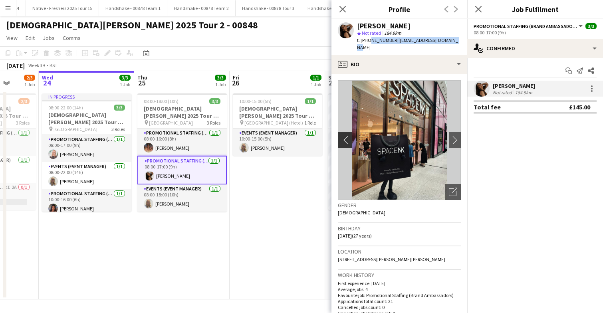
click at [345, 136] on app-icon "chevron-left" at bounding box center [344, 140] width 12 height 8
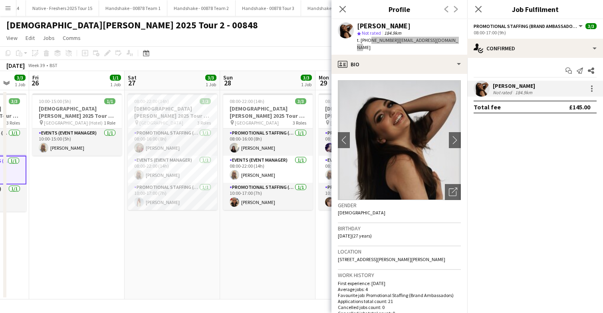
scroll to position [0, 256]
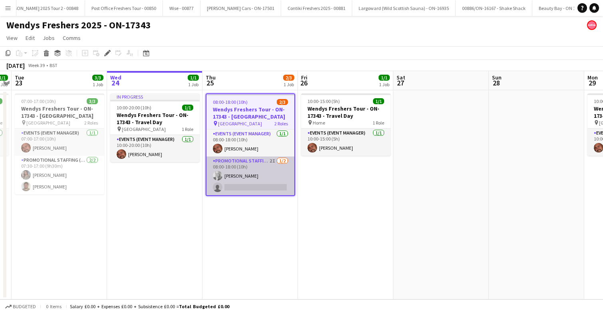
scroll to position [0, 1544]
click at [255, 176] on app-card-role "Promotional Staffing (Brand Ambassadors) 2I [DATE] 08:00-18:00 (10h) [PERSON_NA…" at bounding box center [250, 175] width 88 height 39
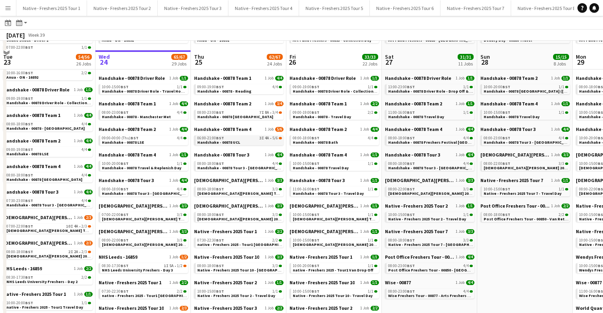
scroll to position [56, 0]
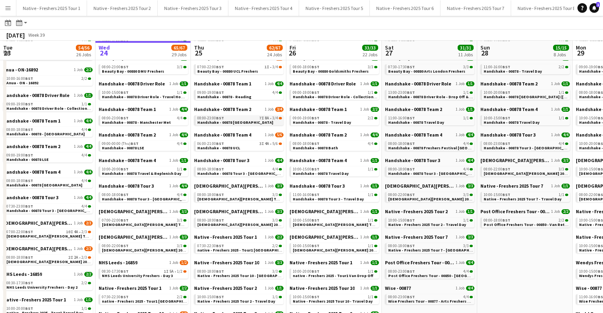
click at [250, 123] on span "Handshake - 00878 [GEOGRAPHIC_DATA]" at bounding box center [235, 122] width 76 height 5
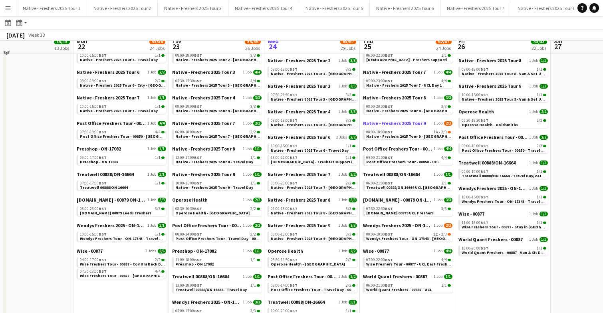
scroll to position [392, 0]
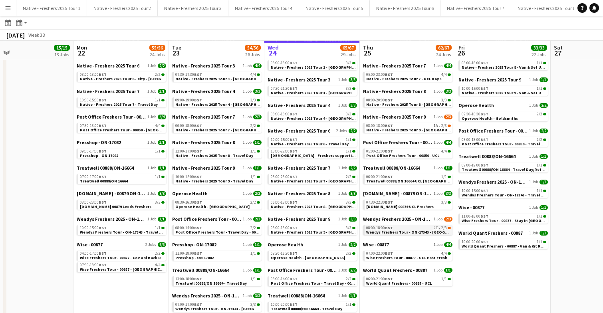
click at [413, 231] on span "Wendys Freshers Tour - ON-17343 - [GEOGRAPHIC_DATA]" at bounding box center [419, 231] width 106 height 5
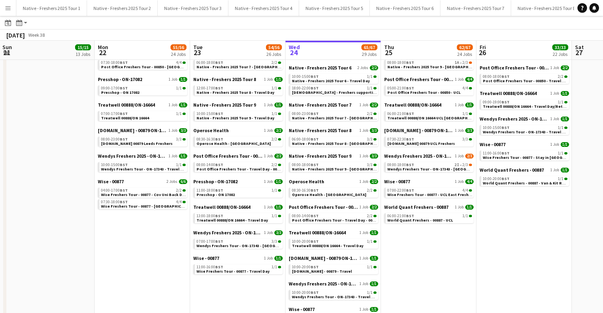
scroll to position [462, 0]
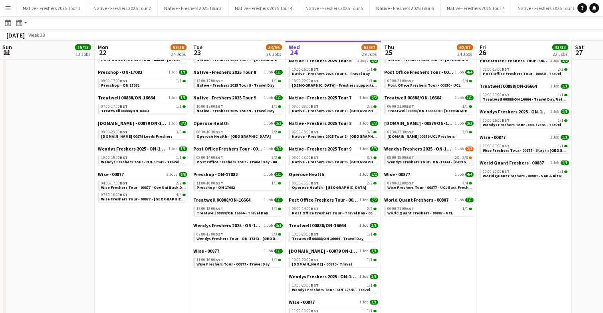
click at [423, 159] on span "Wendys Freshers Tour - ON-17343 - [GEOGRAPHIC_DATA]" at bounding box center [440, 161] width 106 height 5
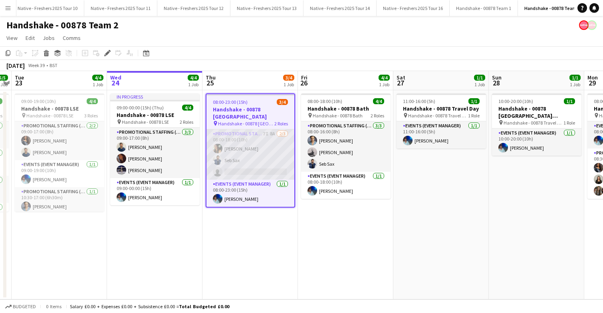
scroll to position [0, 643]
click at [262, 148] on app-card-role "Promotional Staffing (Brand Ambassadors) 7I 8A [DATE] 08:00-18:00 (10h) [PERSON…" at bounding box center [250, 154] width 88 height 50
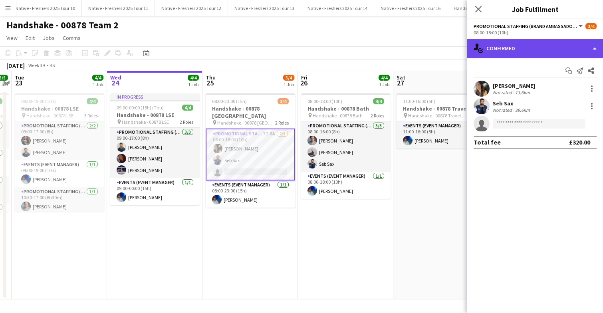
click at [533, 48] on div "single-neutral-actions-check-2 Confirmed" at bounding box center [535, 48] width 136 height 19
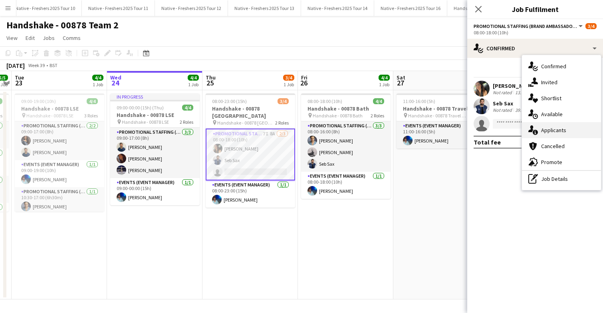
click at [558, 134] on div "single-neutral-actions-information Applicants" at bounding box center [561, 130] width 79 height 16
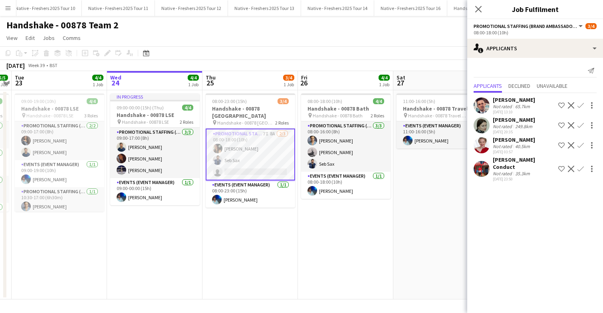
click at [479, 104] on app-user-avatar at bounding box center [481, 105] width 16 height 16
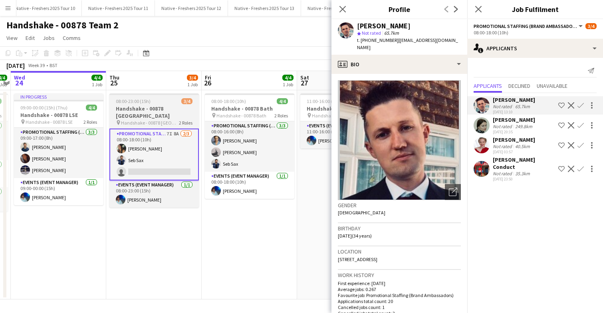
scroll to position [0, 371]
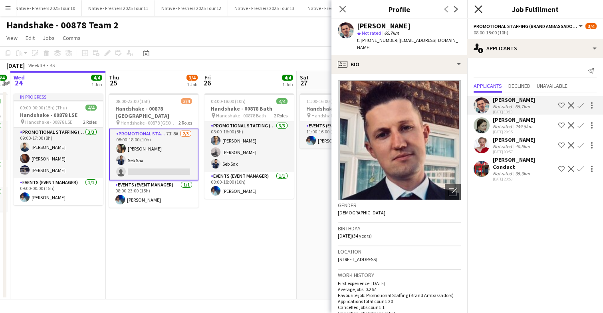
click at [479, 8] on icon at bounding box center [478, 9] width 8 height 8
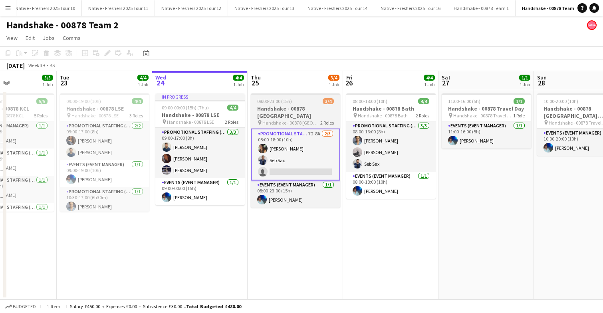
scroll to position [0, 330]
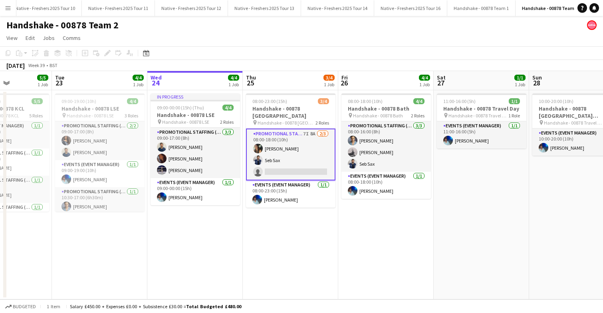
click at [314, 155] on app-card-role "Promotional Staffing (Brand Ambassadors) 7I 8A 2/3 08:00-18:00 (10h) Maria Oakl…" at bounding box center [290, 155] width 89 height 52
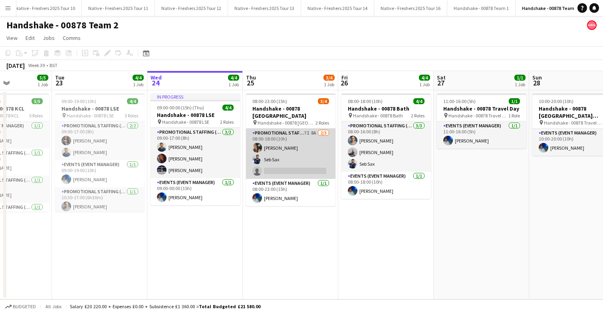
click at [314, 155] on app-card-role "Promotional Staffing (Brand Ambassadors) 7I 8A 2/3 08:00-18:00 (10h) Maria Oakl…" at bounding box center [290, 154] width 89 height 50
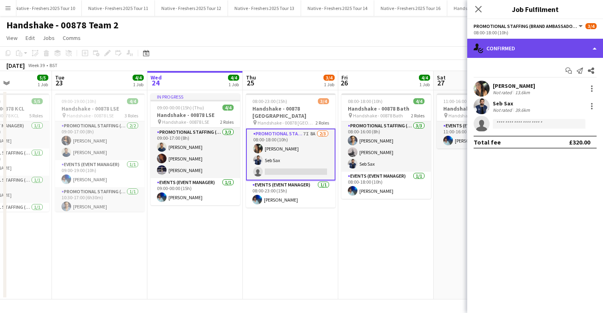
click at [540, 51] on div "single-neutral-actions-check-2 Confirmed" at bounding box center [535, 48] width 136 height 19
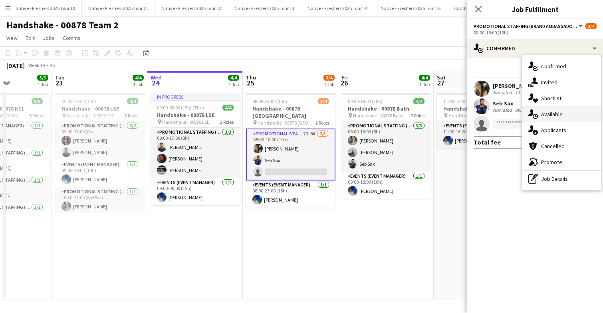
click at [555, 113] on span "Available" at bounding box center [552, 114] width 22 height 7
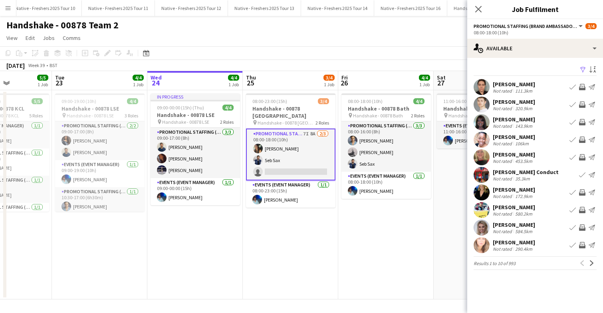
click at [583, 70] on app-icon "Filter" at bounding box center [582, 70] width 6 height 8
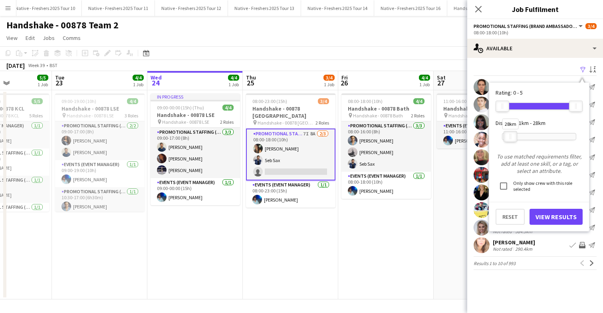
drag, startPoint x: 575, startPoint y: 135, endPoint x: 510, endPoint y: 134, distance: 65.5
click at [510, 134] on div at bounding box center [510, 136] width 13 height 10
click at [553, 213] on button "View Results" at bounding box center [555, 217] width 53 height 16
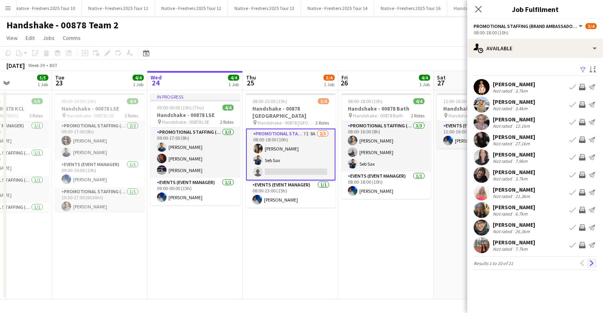
click at [591, 262] on app-icon "Next" at bounding box center [592, 263] width 6 height 6
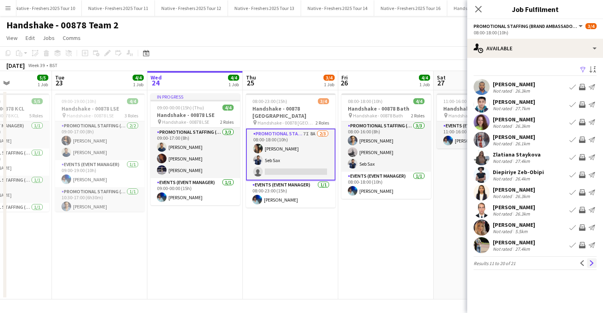
click at [593, 262] on app-icon "Next" at bounding box center [592, 263] width 6 height 6
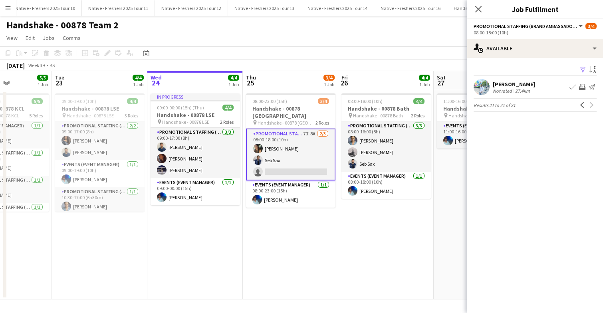
click at [479, 83] on app-user-avatar at bounding box center [481, 87] width 16 height 16
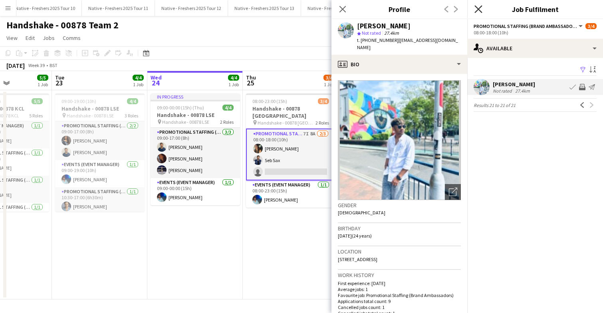
click at [478, 10] on icon "Close pop-in" at bounding box center [478, 9] width 8 height 8
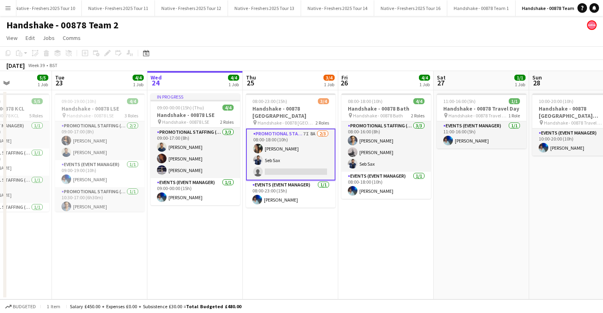
click at [299, 158] on app-card-role "Promotional Staffing (Brand Ambassadors) 7I 8A 2/3 08:00-18:00 (10h) Maria Oakl…" at bounding box center [290, 155] width 89 height 52
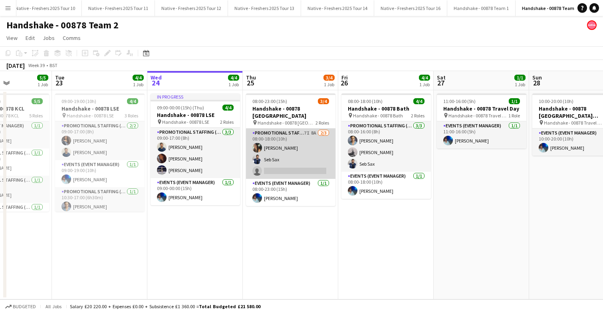
click at [299, 158] on app-card-role "Promotional Staffing (Brand Ambassadors) 7I 8A 2/3 08:00-18:00 (10h) Maria Oakl…" at bounding box center [290, 154] width 89 height 50
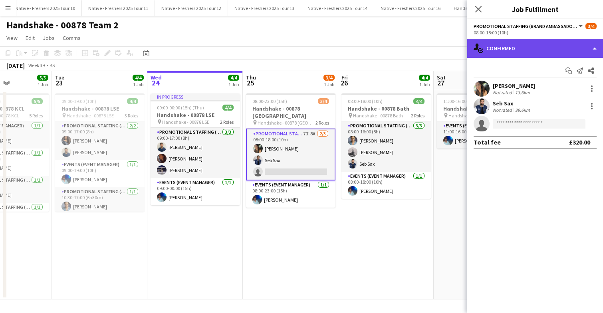
click at [551, 49] on div "single-neutral-actions-check-2 Confirmed" at bounding box center [535, 48] width 136 height 19
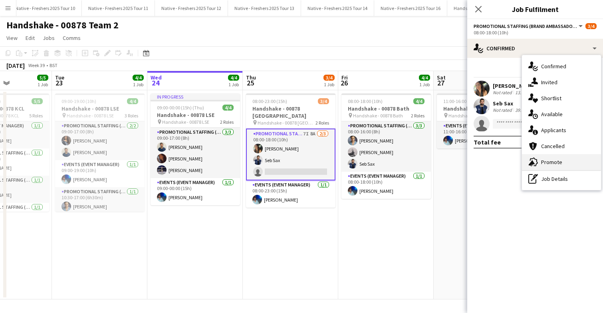
click at [554, 161] on span "Promote" at bounding box center [551, 161] width 21 height 7
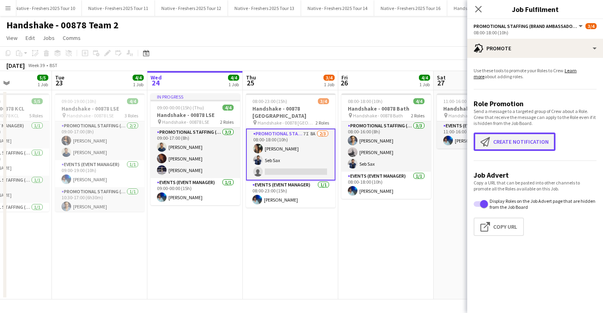
click at [505, 146] on button "Create notification Create notification" at bounding box center [514, 141] width 82 height 18
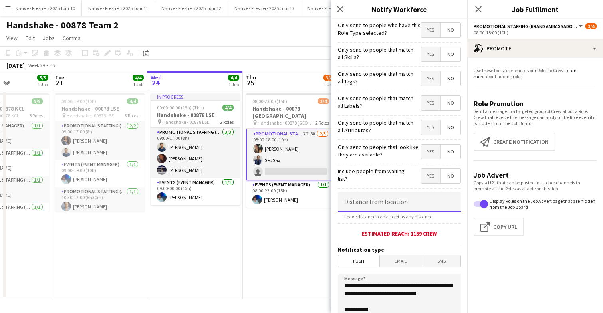
click at [396, 203] on input at bounding box center [399, 202] width 123 height 20
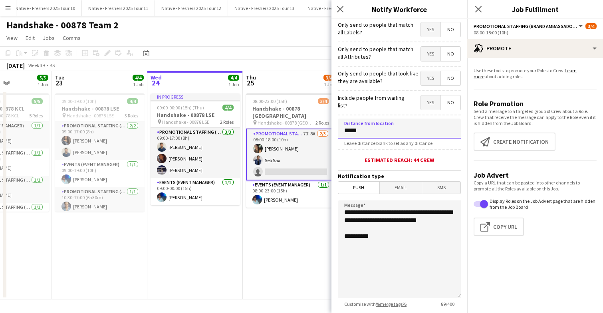
scroll to position [79, 0]
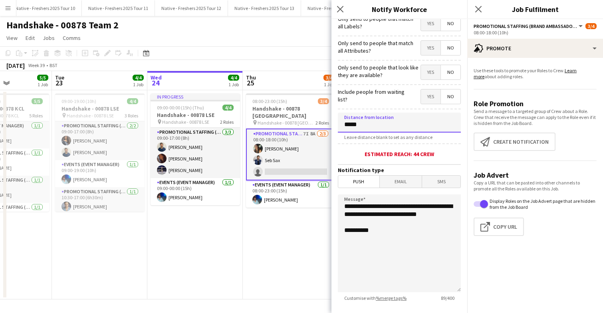
type input "*****"
click at [394, 239] on textarea "**********" at bounding box center [399, 243] width 123 height 98
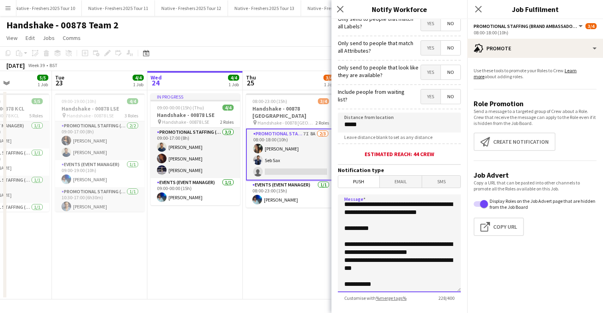
scroll to position [15, 0]
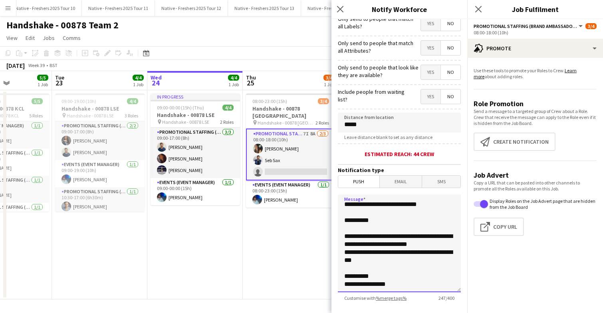
click at [358, 275] on textarea "**********" at bounding box center [399, 243] width 123 height 98
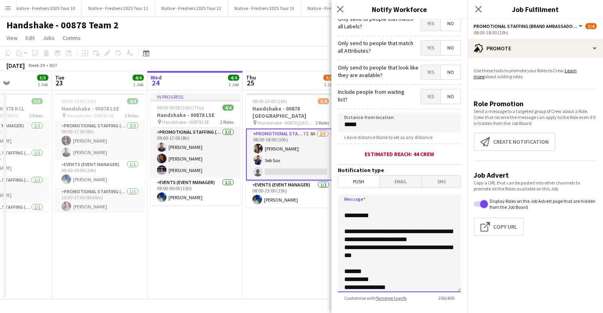
scroll to position [26, 0]
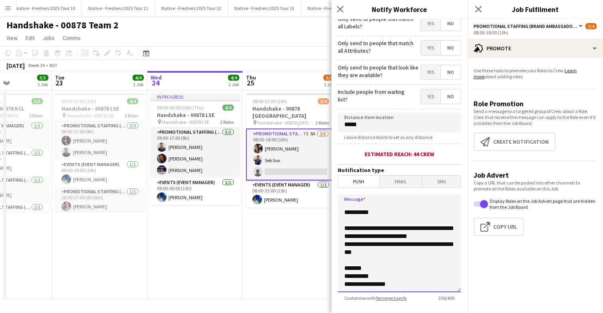
click at [395, 283] on textarea "**********" at bounding box center [399, 243] width 123 height 98
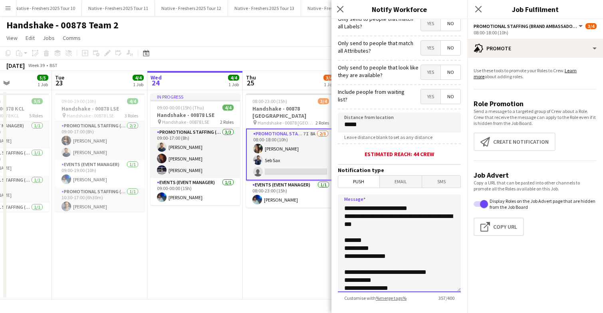
scroll to position [0, 0]
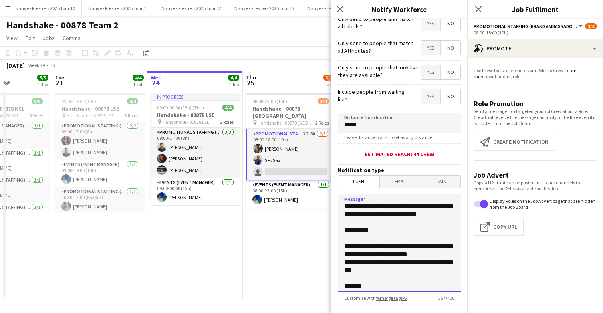
drag, startPoint x: 397, startPoint y: 287, endPoint x: 344, endPoint y: 253, distance: 62.3
click at [344, 253] on textarea "**********" at bounding box center [399, 243] width 123 height 98
type textarea "**********"
click at [390, 127] on input "*****" at bounding box center [399, 123] width 123 height 20
type input "****"
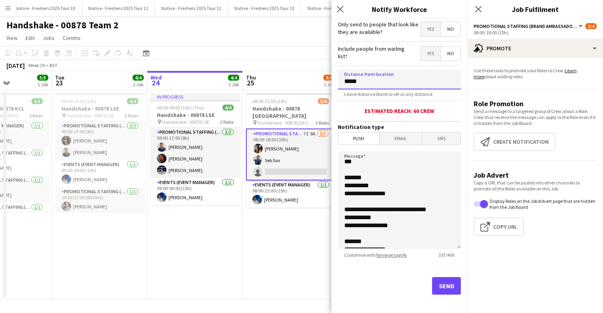
scroll to position [82, 0]
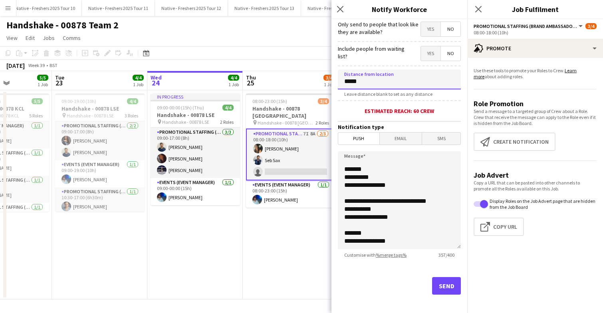
type input "*****"
click at [445, 287] on button "Send" at bounding box center [446, 286] width 29 height 18
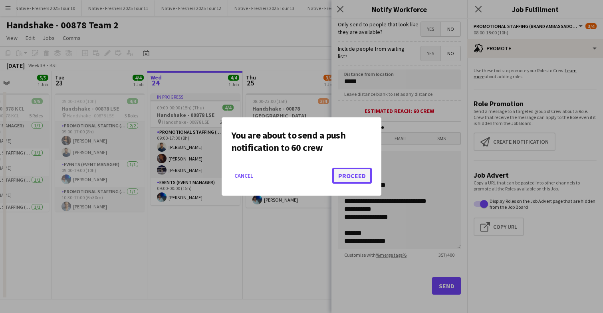
click at [354, 177] on button "Proceed" at bounding box center [352, 176] width 40 height 16
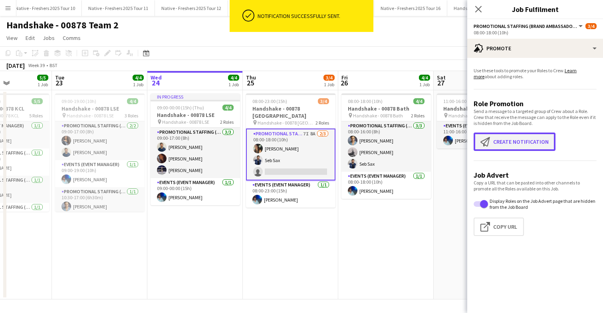
click at [505, 145] on button "Create notification Create notification" at bounding box center [514, 141] width 82 height 18
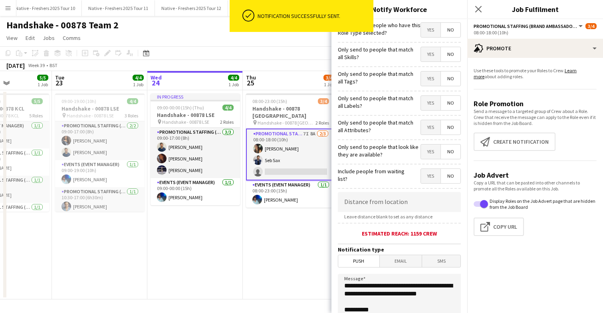
click at [395, 264] on span "Email" at bounding box center [401, 261] width 42 height 12
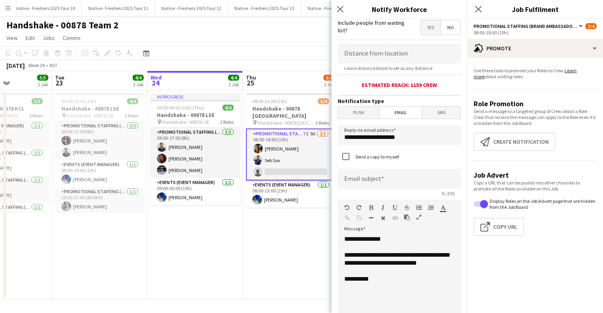
scroll to position [151, 0]
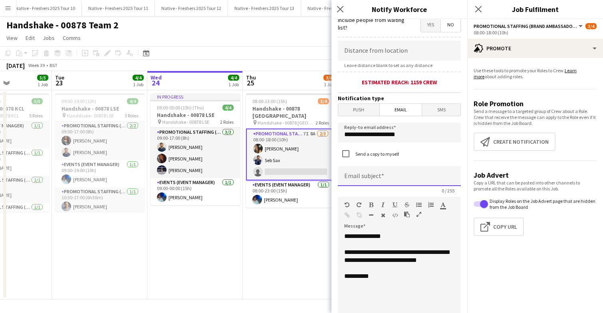
click at [374, 173] on input at bounding box center [399, 176] width 123 height 20
drag, startPoint x: 454, startPoint y: 180, endPoint x: 363, endPoint y: 180, distance: 91.0
click at [363, 180] on input "**********" at bounding box center [399, 176] width 123 height 20
click at [406, 181] on input "**********" at bounding box center [399, 176] width 123 height 20
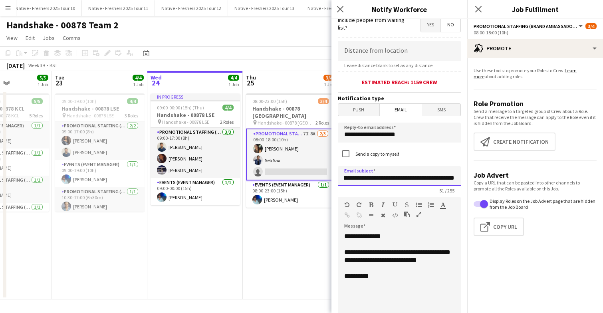
click at [454, 180] on input "**********" at bounding box center [399, 176] width 123 height 20
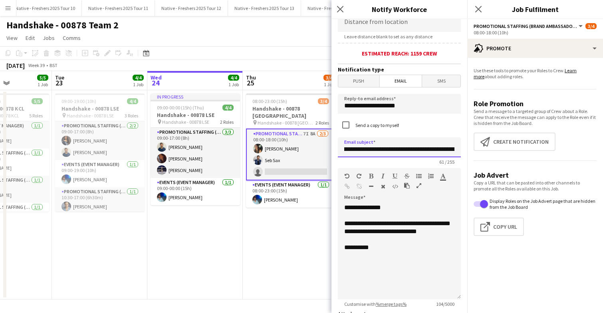
scroll to position [190, 0]
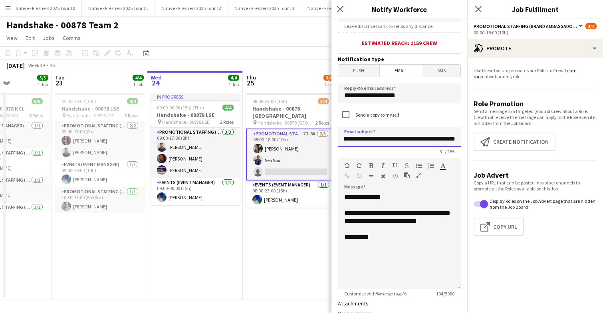
type input "**********"
click at [400, 247] on div "**********" at bounding box center [399, 241] width 123 height 96
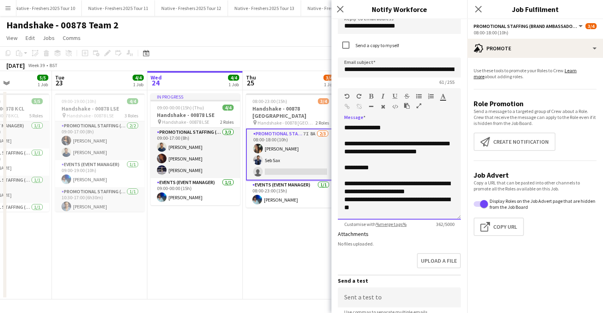
scroll to position [347, 0]
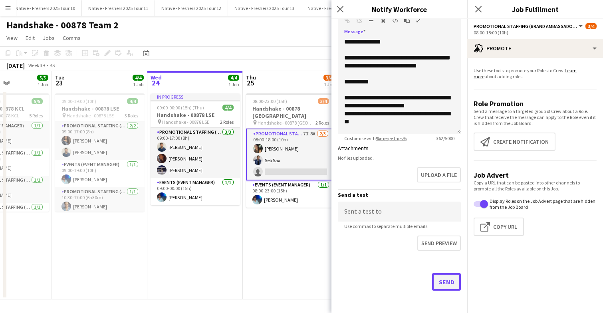
click at [445, 283] on button "Send" at bounding box center [446, 282] width 29 height 18
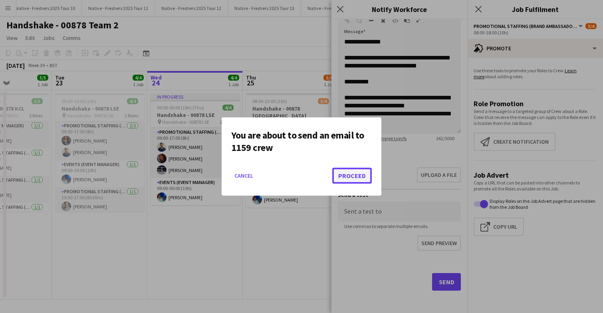
click at [352, 176] on button "Proceed" at bounding box center [352, 176] width 40 height 16
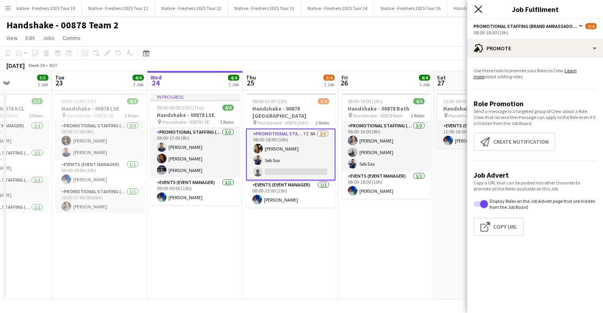
click at [478, 10] on icon at bounding box center [478, 9] width 8 height 8
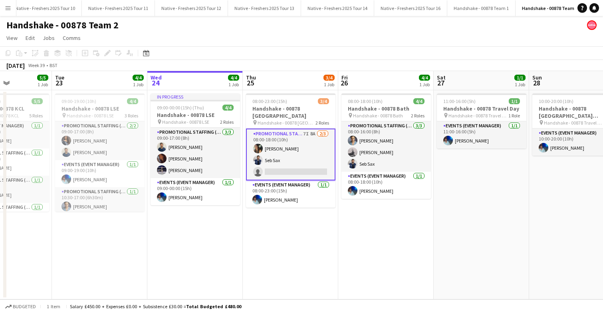
click at [302, 246] on app-date-cell "08:00-23:00 (15h) 3/4 Handshake - 00878 Southampton pin Handshake - 00878 South…" at bounding box center [290, 194] width 95 height 209
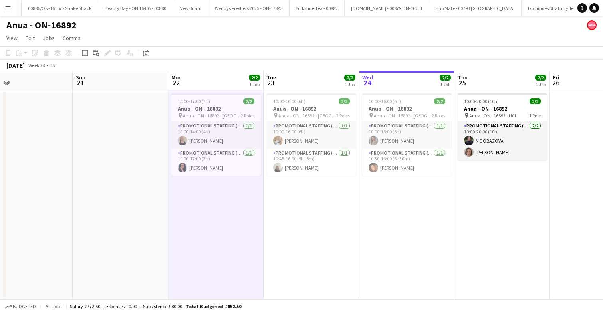
scroll to position [0, 213]
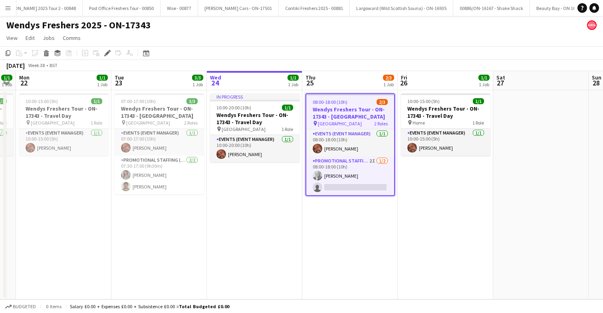
scroll to position [0, 172]
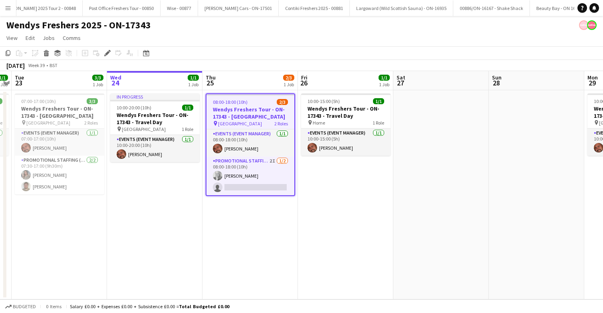
scroll to position [0, 1544]
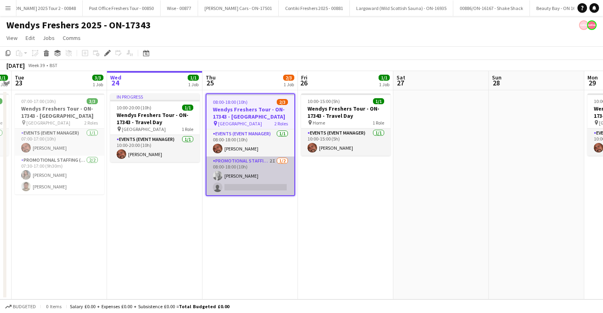
click at [271, 172] on app-card-role "Promotional Staffing (Brand Ambassadors) 2I [DATE] 08:00-18:00 (10h) [PERSON_NA…" at bounding box center [250, 175] width 88 height 39
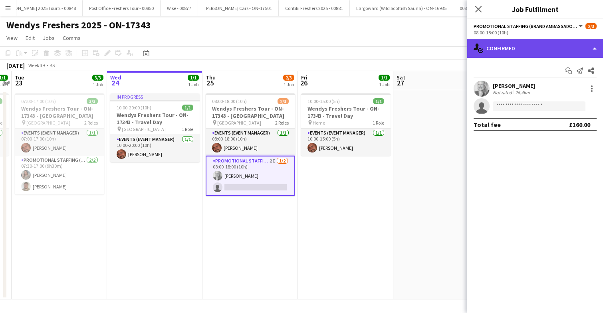
click at [544, 53] on div "single-neutral-actions-check-2 Confirmed" at bounding box center [535, 48] width 136 height 19
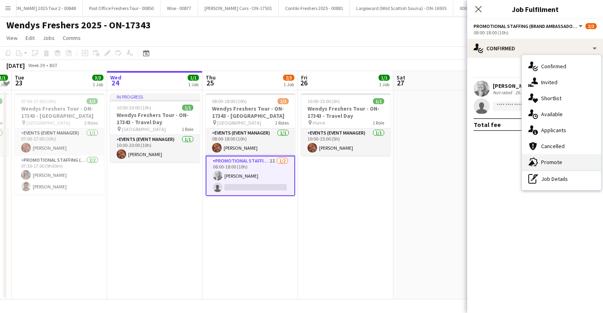
click at [554, 162] on span "Promote" at bounding box center [551, 161] width 21 height 7
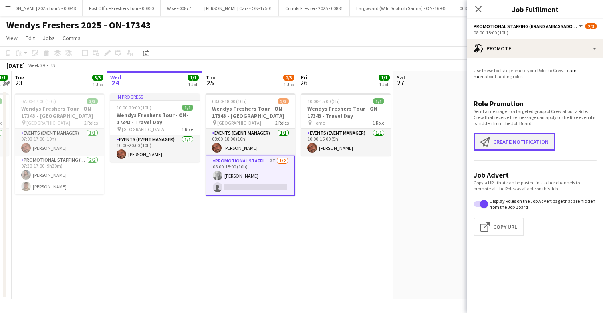
click at [507, 140] on button "Create notification Create notification" at bounding box center [514, 141] width 82 height 18
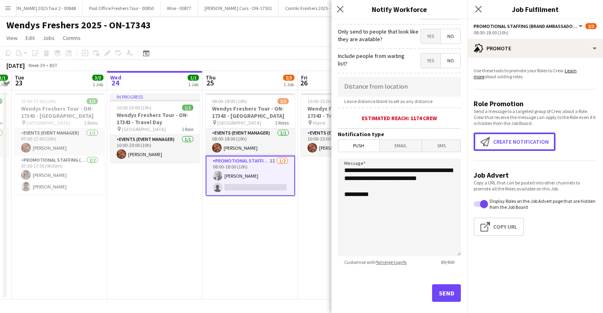
scroll to position [119, 0]
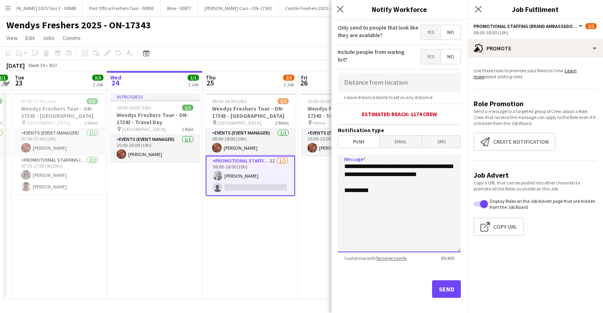
click at [397, 202] on textarea "**********" at bounding box center [399, 203] width 123 height 98
paste textarea "**********"
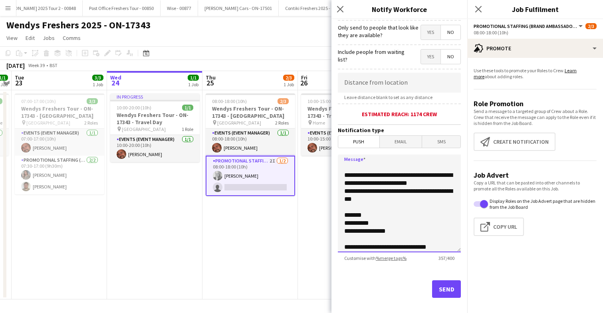
scroll to position [18, 0]
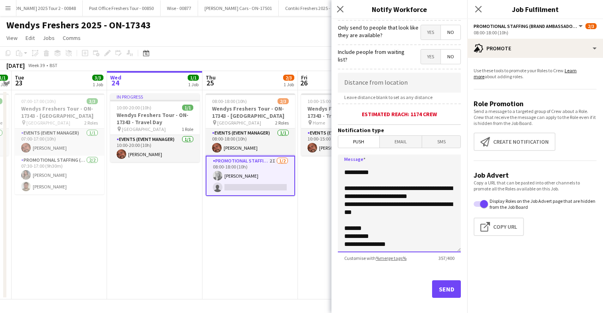
click at [441, 206] on textarea "**********" at bounding box center [399, 203] width 123 height 98
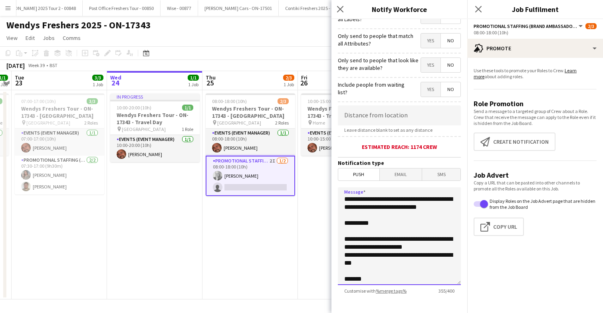
scroll to position [86, 0]
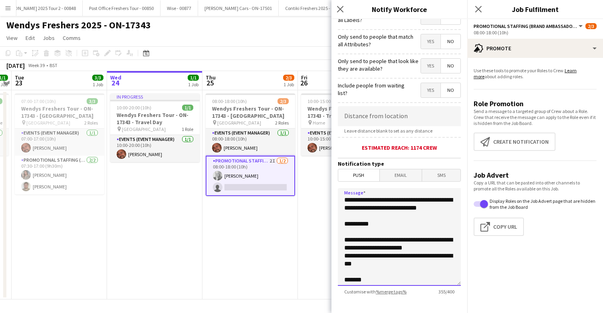
type textarea "**********"
click at [398, 117] on input at bounding box center [399, 116] width 123 height 20
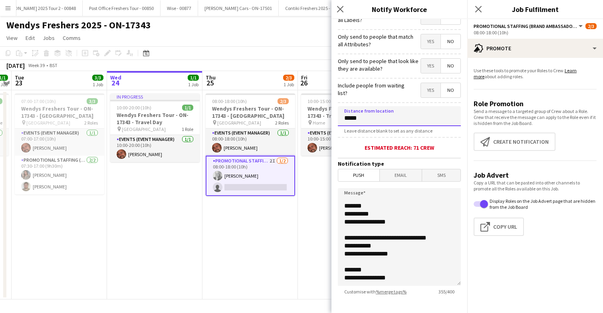
scroll to position [128, 0]
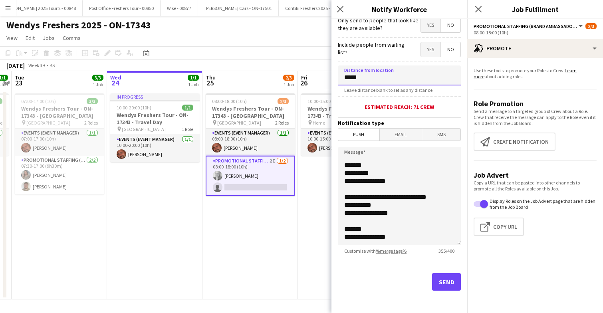
type input "*****"
click at [450, 283] on button "Send" at bounding box center [446, 282] width 29 height 18
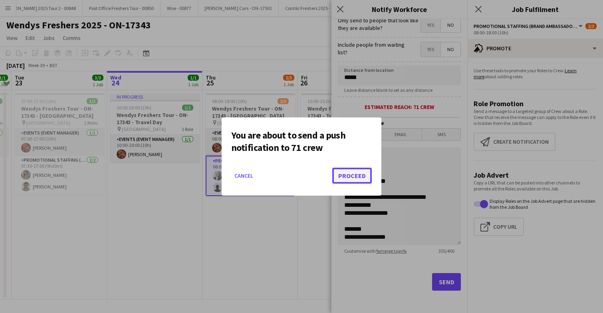
click at [347, 174] on button "Proceed" at bounding box center [352, 176] width 40 height 16
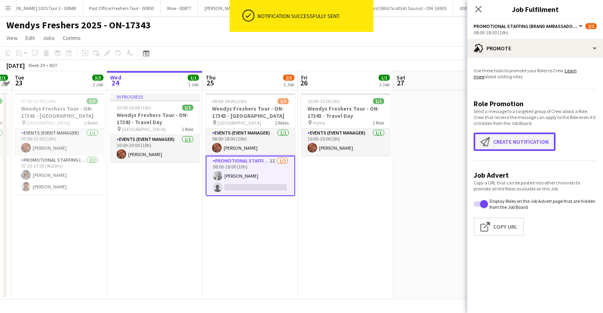
click at [510, 145] on button "Create notification Create notification" at bounding box center [514, 141] width 82 height 18
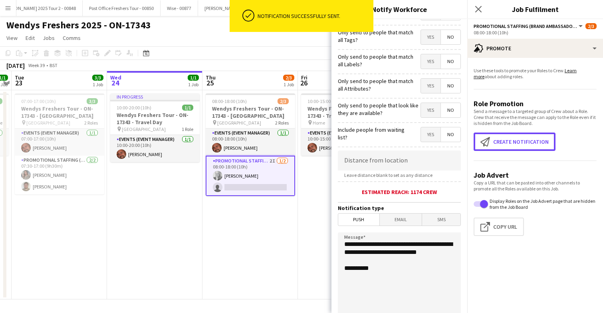
scroll to position [45, 0]
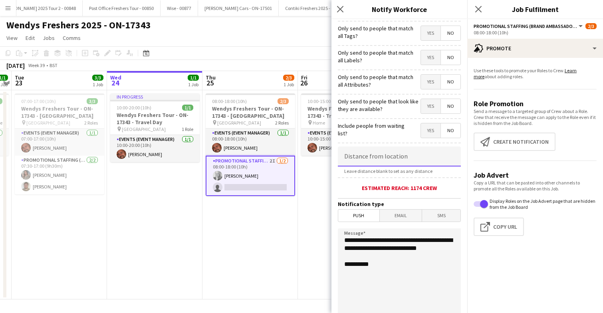
click at [397, 160] on input at bounding box center [399, 156] width 123 height 20
click at [396, 214] on span "Email" at bounding box center [401, 216] width 42 height 12
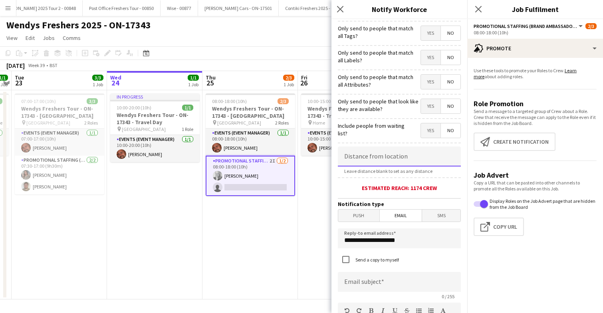
click at [397, 159] on input at bounding box center [399, 156] width 123 height 20
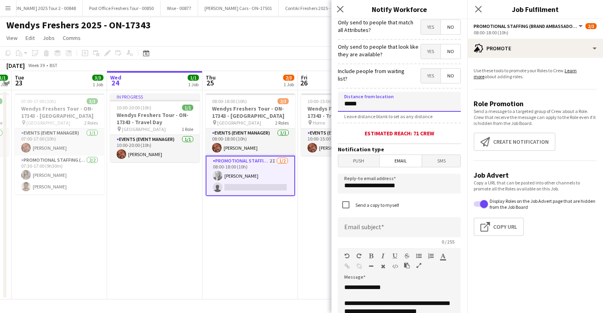
scroll to position [114, 0]
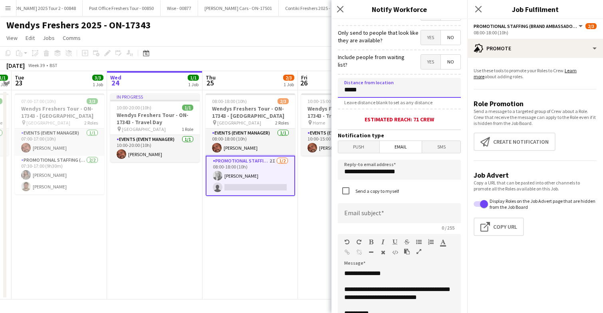
type input "*****"
click at [394, 212] on input at bounding box center [399, 213] width 123 height 20
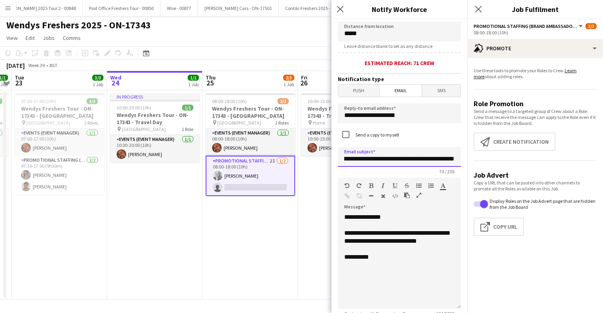
scroll to position [211, 0]
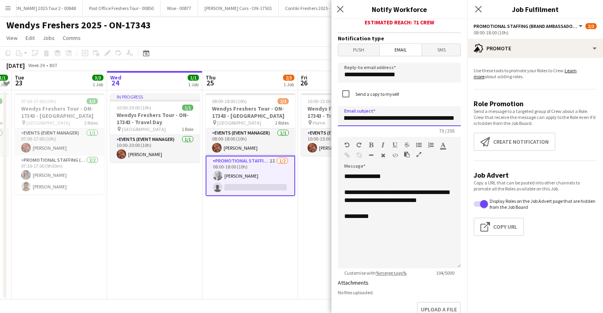
type input "**********"
click at [410, 232] on div "**********" at bounding box center [399, 220] width 123 height 96
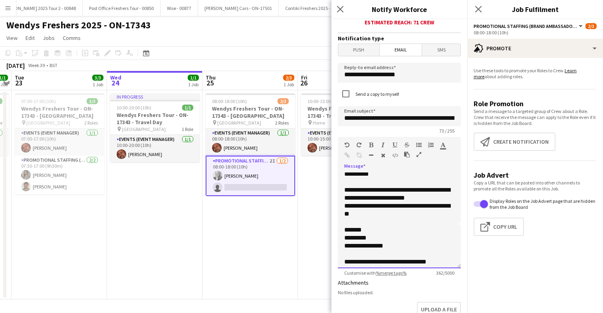
scroll to position [38, 0]
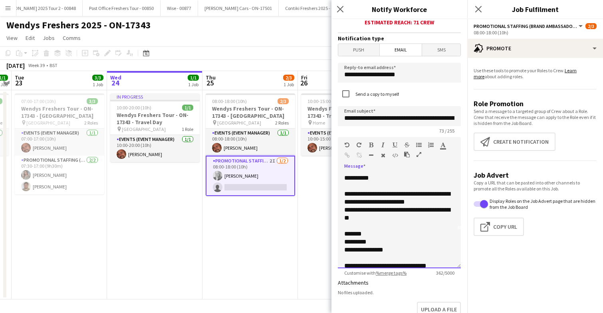
click at [442, 206] on div "**********" at bounding box center [399, 198] width 110 height 16
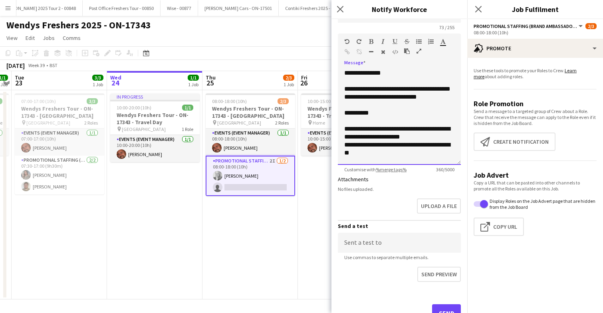
scroll to position [347, 0]
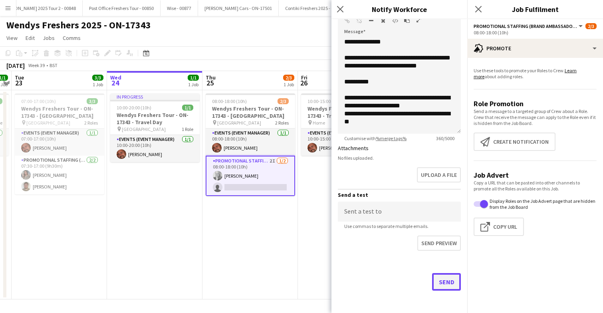
click at [437, 280] on button "Send" at bounding box center [446, 282] width 29 height 18
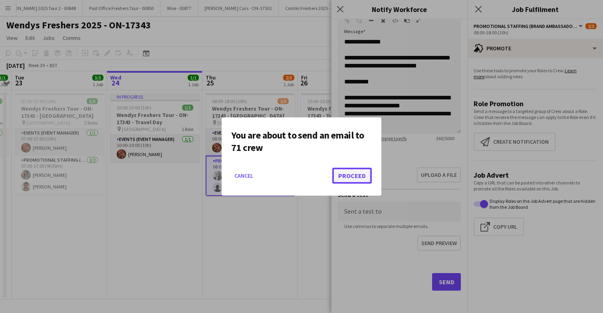
click at [348, 173] on button "Proceed" at bounding box center [352, 176] width 40 height 16
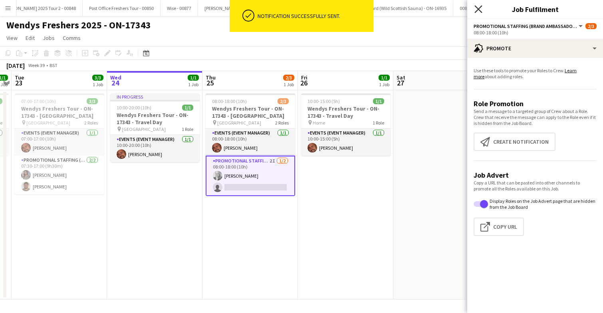
click at [478, 10] on icon at bounding box center [478, 9] width 8 height 8
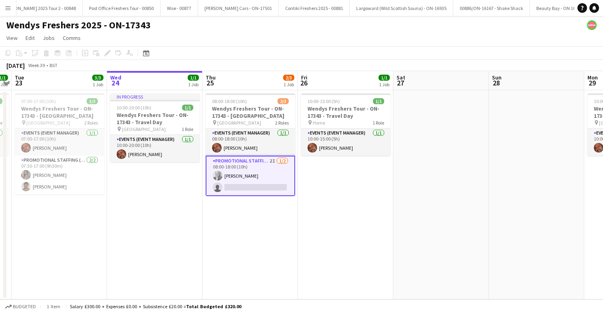
click at [432, 159] on app-date-cell at bounding box center [440, 194] width 95 height 209
